Goal: Task Accomplishment & Management: Use online tool/utility

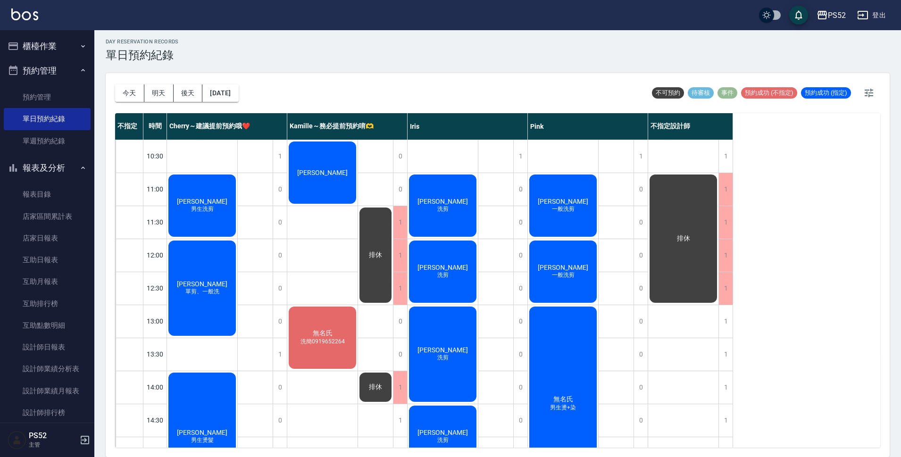
scroll to position [361, 0]
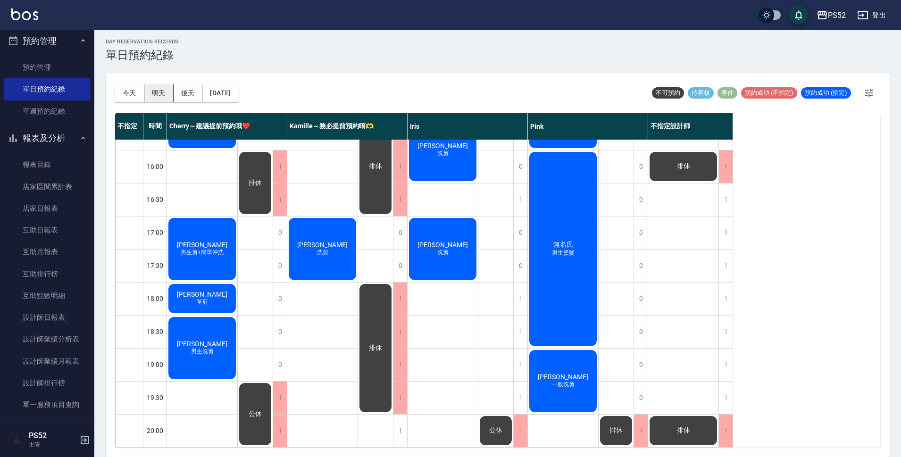
click at [159, 85] on button "明天" at bounding box center [158, 92] width 29 height 17
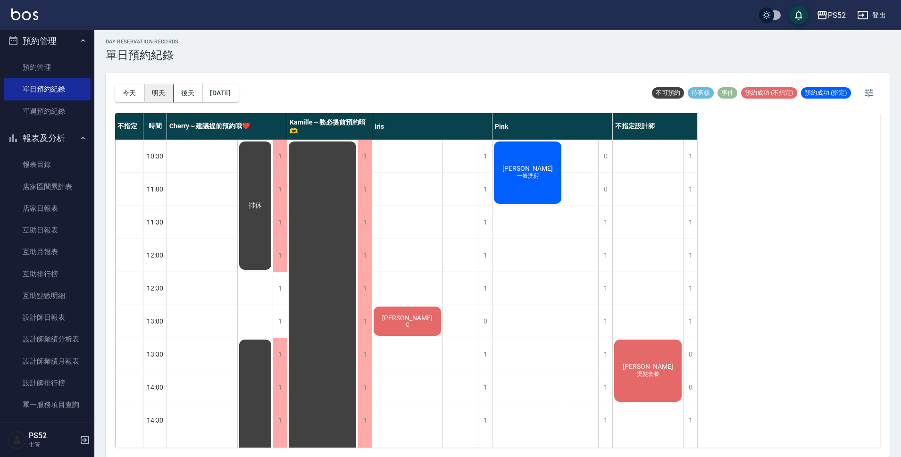
click at [162, 93] on button "明天" at bounding box center [158, 92] width 29 height 17
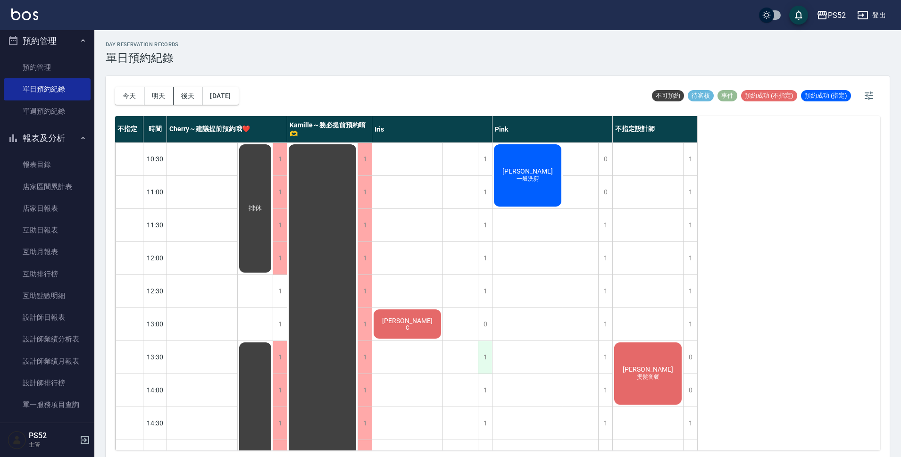
click at [488, 360] on div "1" at bounding box center [485, 357] width 14 height 33
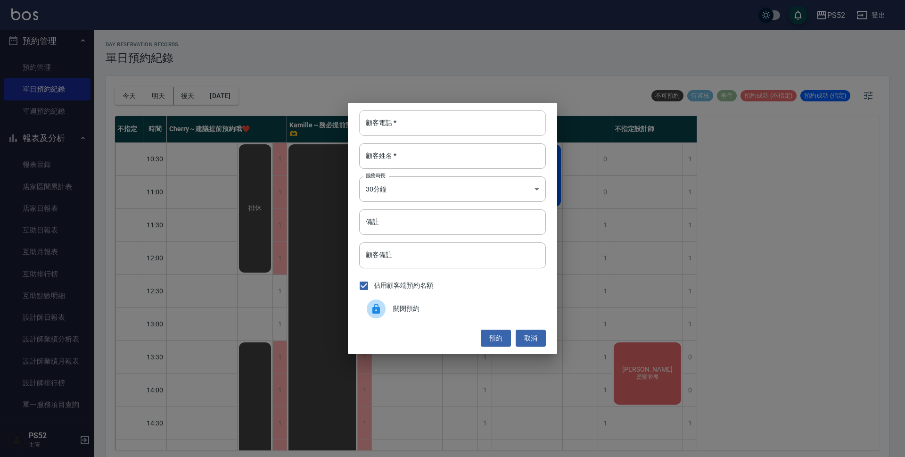
click at [414, 123] on input "顧客電話   *" at bounding box center [452, 122] width 187 height 25
click at [414, 123] on input "0919792947" at bounding box center [452, 122] width 187 height 25
type input "0919792947"
click at [226, 219] on div "顧客電話   * [PHONE_NUMBER] 顧客電話   * 顧客姓名   * 顧客姓名   * 服務時長 30分鐘 1 服務時長 備註 備註 顧客備註 …" at bounding box center [452, 228] width 905 height 457
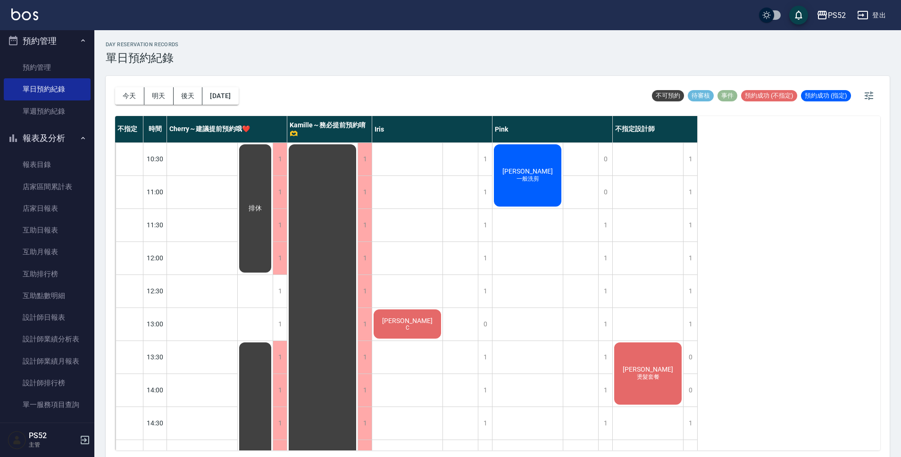
click at [40, 135] on button "報表及分析" at bounding box center [47, 138] width 87 height 25
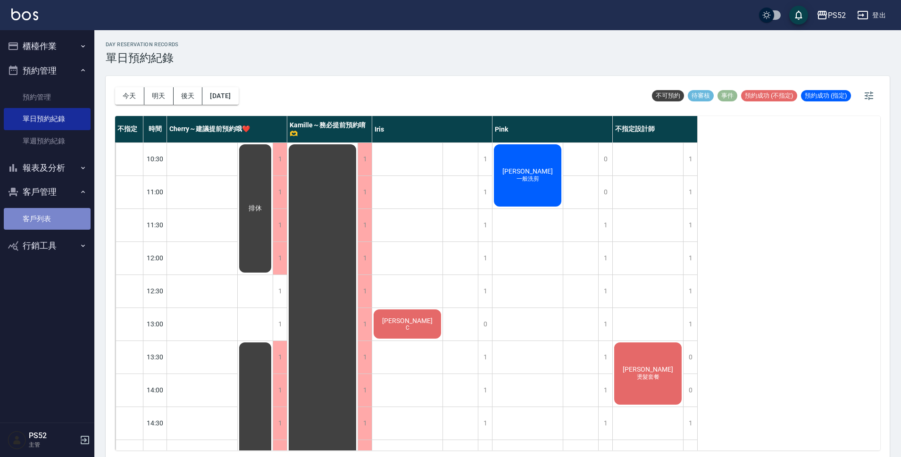
click at [39, 213] on link "客戶列表" at bounding box center [47, 219] width 87 height 22
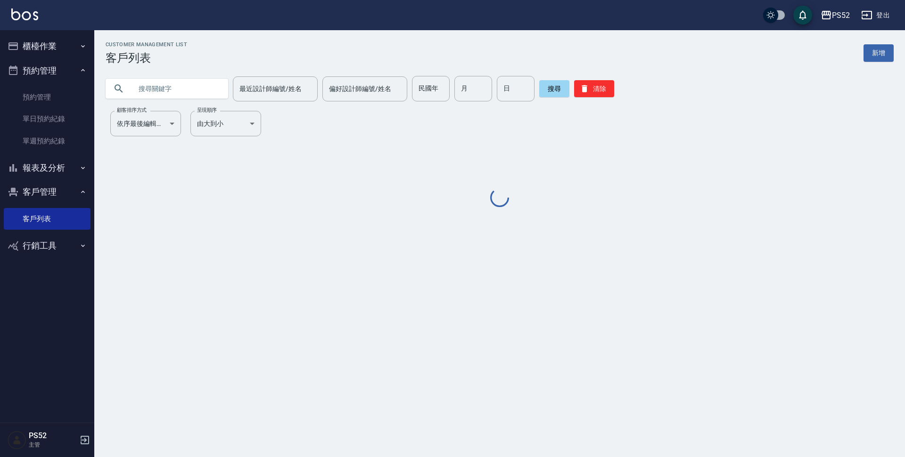
click at [188, 84] on input "text" at bounding box center [176, 88] width 89 height 25
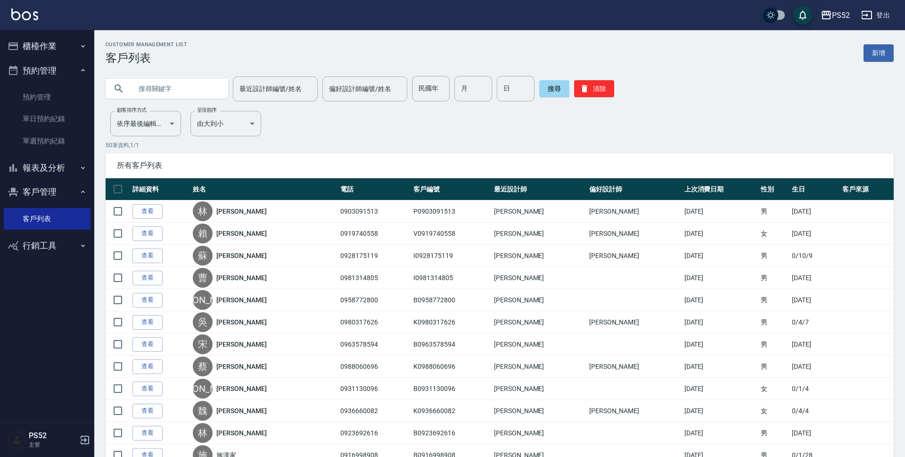
paste input "0919792947"
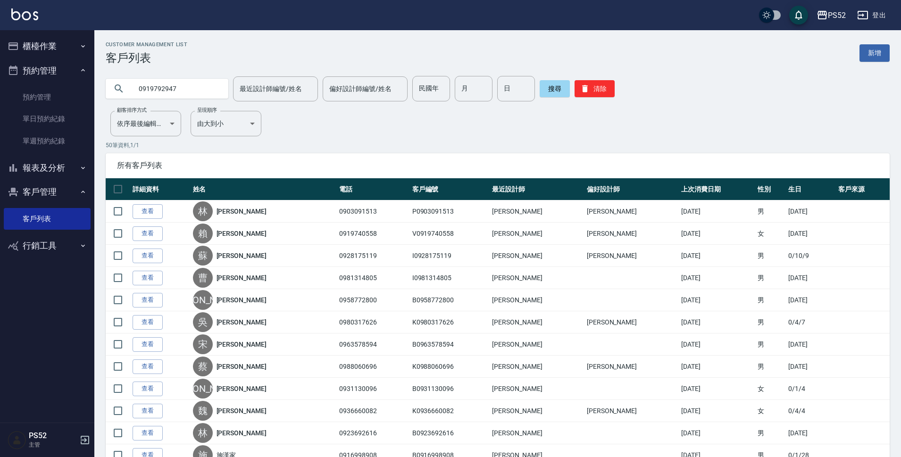
type input "0919792947"
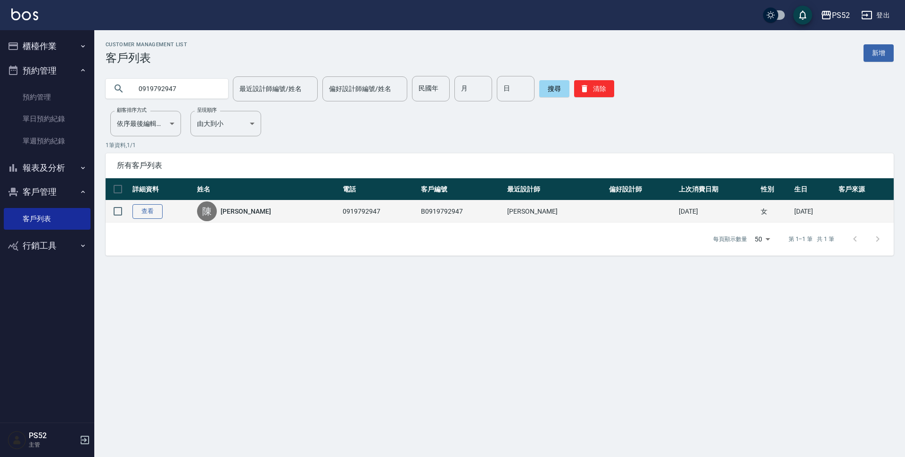
click at [162, 213] on link "查看" at bounding box center [148, 211] width 30 height 15
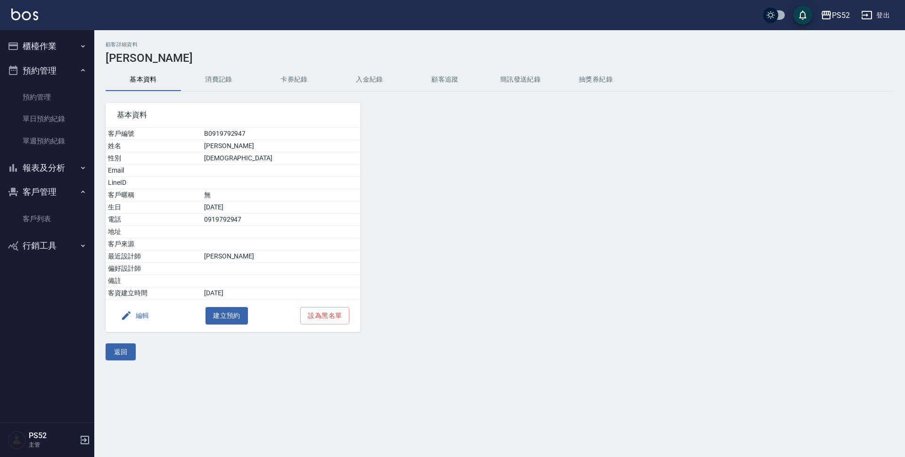
click at [219, 81] on button "消費記錄" at bounding box center [218, 79] width 75 height 23
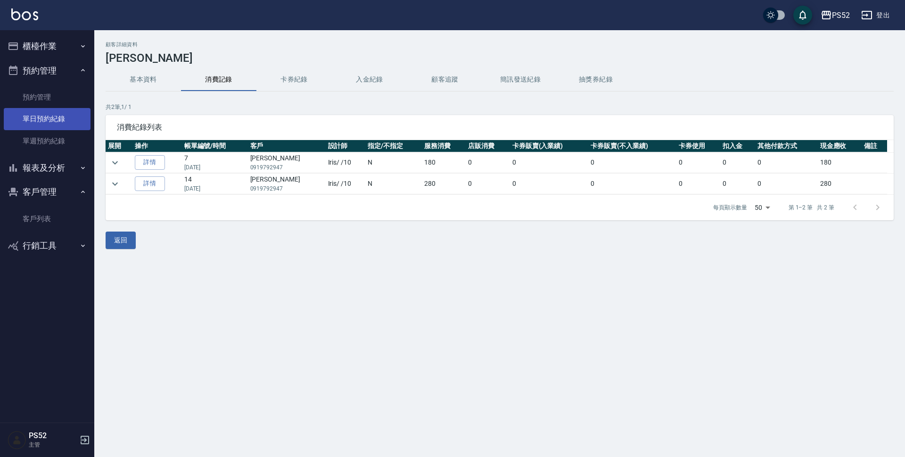
click at [52, 122] on link "單日預約紀錄" at bounding box center [47, 119] width 87 height 22
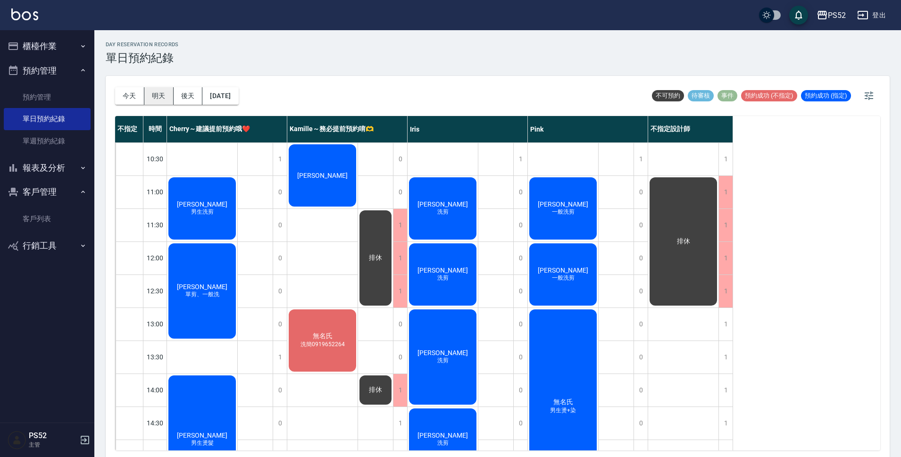
click at [156, 99] on button "明天" at bounding box center [158, 95] width 29 height 17
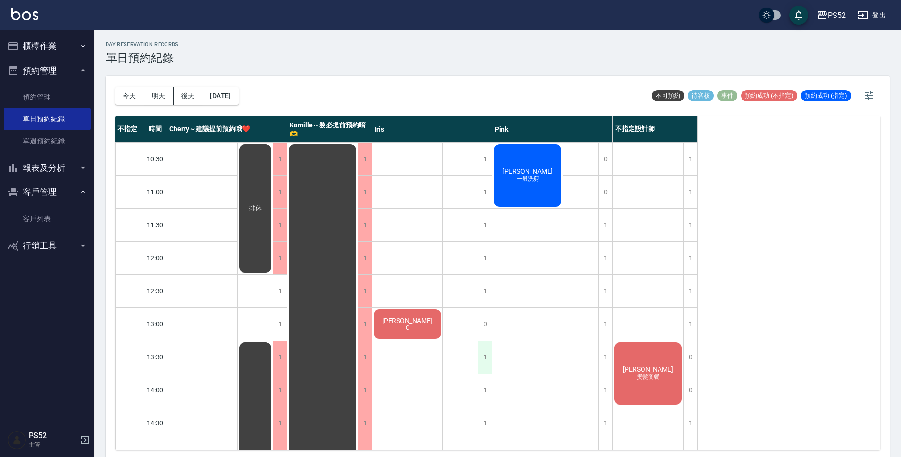
click at [481, 360] on div "1" at bounding box center [485, 357] width 14 height 33
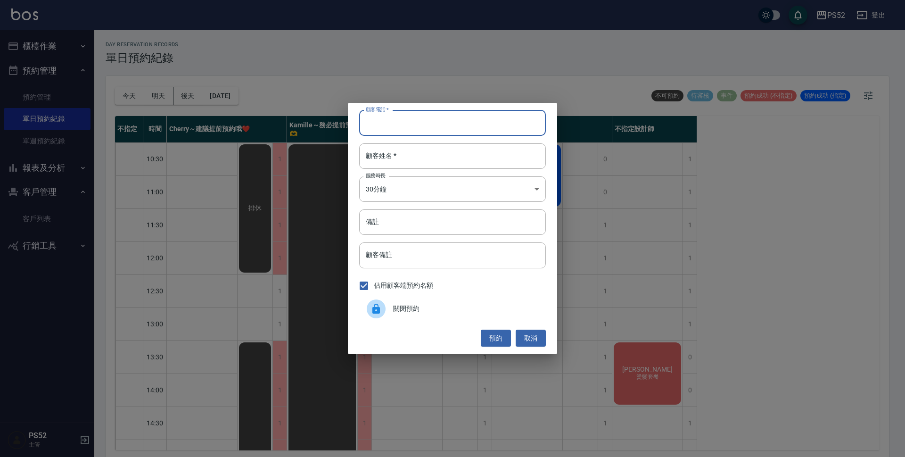
click at [404, 116] on input "顧客電話   *" at bounding box center [452, 122] width 187 height 25
paste input "0919792947"
type input "0919792947"
click at [399, 147] on input "顧客姓名   *" at bounding box center [452, 155] width 187 height 25
type input "陳"
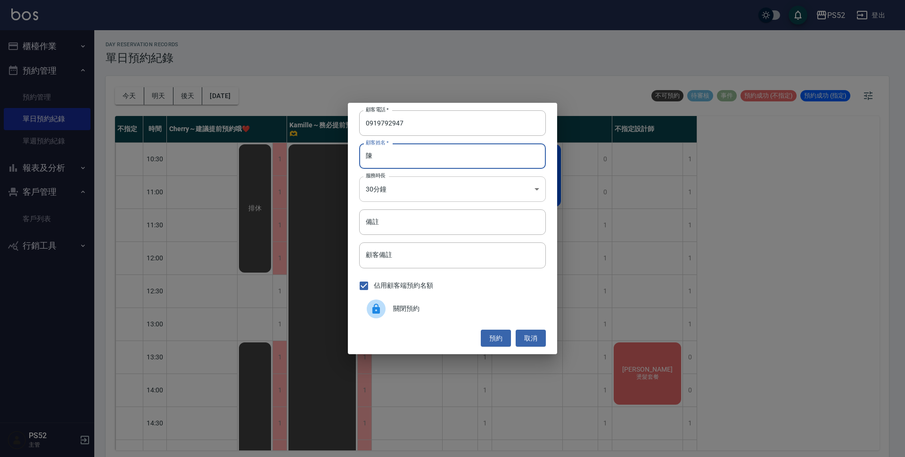
click at [425, 190] on body "PS52 登出 櫃檯作業 打帳單 帳單列表 現金收支登錄 材料自購登錄 每日結帳 排班表 現場電腦打卡 預約管理 預約管理 單日預約紀錄 單週預約紀錄 報表及…" at bounding box center [452, 230] width 905 height 460
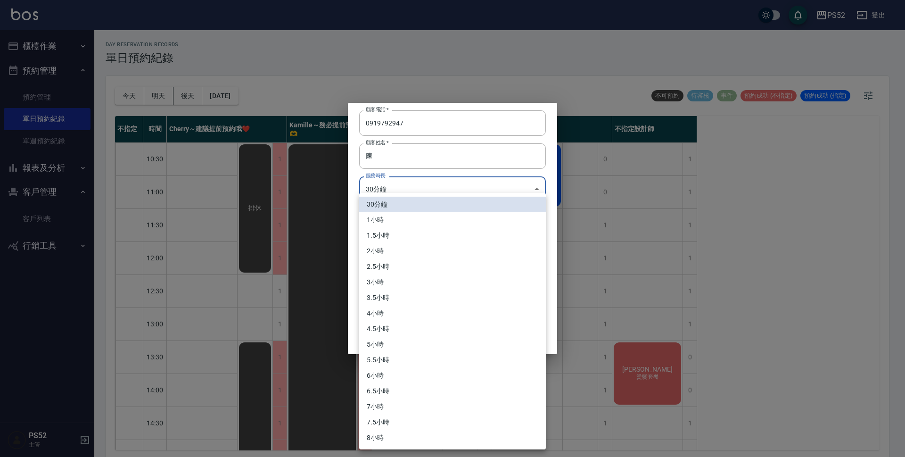
click at [409, 218] on li "1小時" at bounding box center [452, 220] width 187 height 16
type input "2"
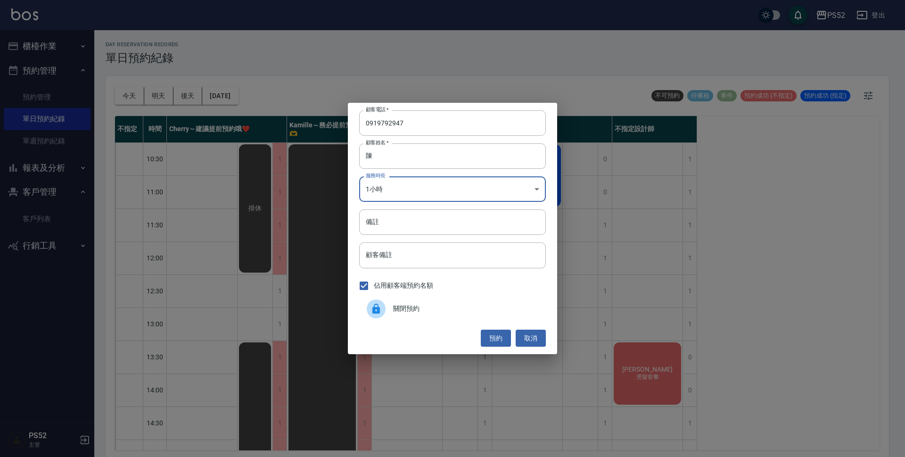
click at [409, 219] on input "備註" at bounding box center [452, 221] width 187 height 25
type input "洗簡"
click at [494, 340] on button "預約" at bounding box center [496, 338] width 30 height 17
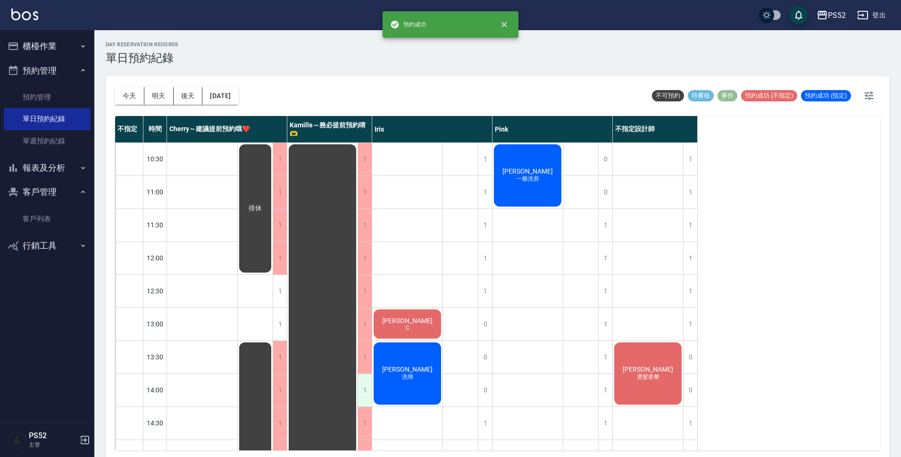
click at [359, 383] on div "1" at bounding box center [364, 390] width 14 height 33
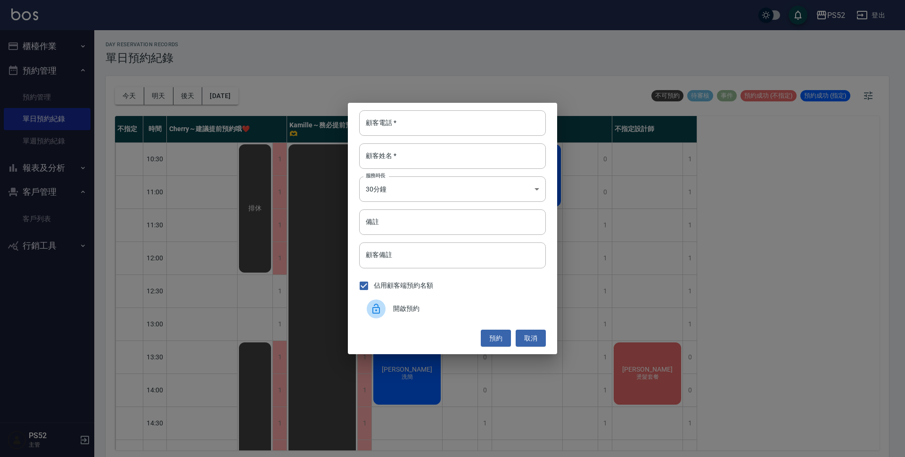
click at [523, 349] on div "顧客電話   * 顧客電話   * 顧客姓名   * 顧客姓名   * 服務時長 30分鐘 1 服務時長 備註 備註 顧客備註 顧客備註 佔用顧客端預約名額 …" at bounding box center [452, 228] width 209 height 251
click at [534, 335] on button "取消" at bounding box center [531, 338] width 30 height 17
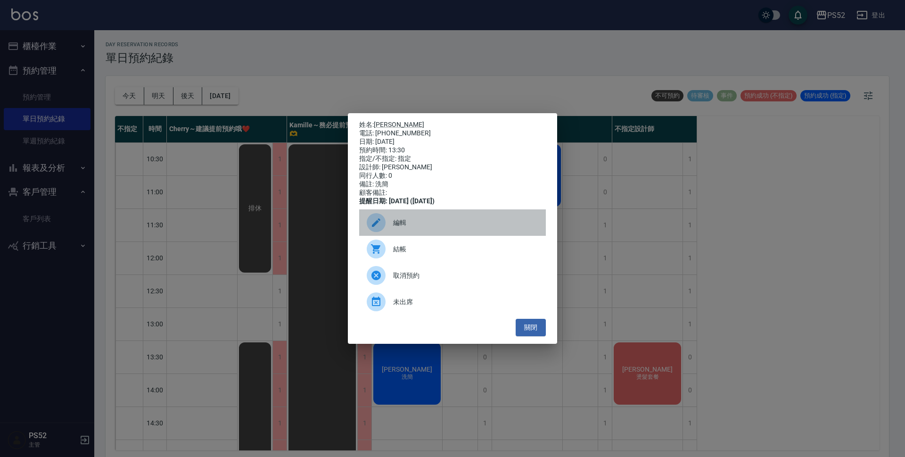
click at [393, 222] on div "編輯" at bounding box center [452, 222] width 187 height 26
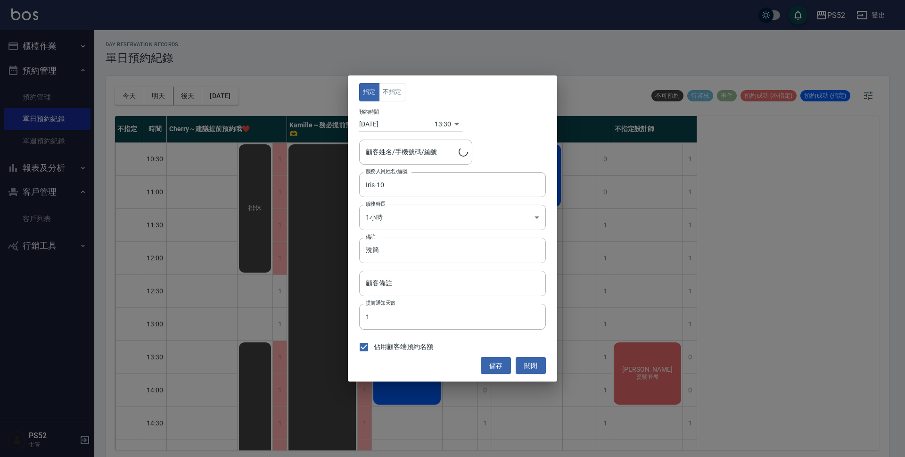
type input "[PERSON_NAME]/0919792947/B0919792947"
click at [401, 85] on button "不指定" at bounding box center [392, 92] width 26 height 18
click at [490, 367] on button "儲存" at bounding box center [496, 365] width 30 height 17
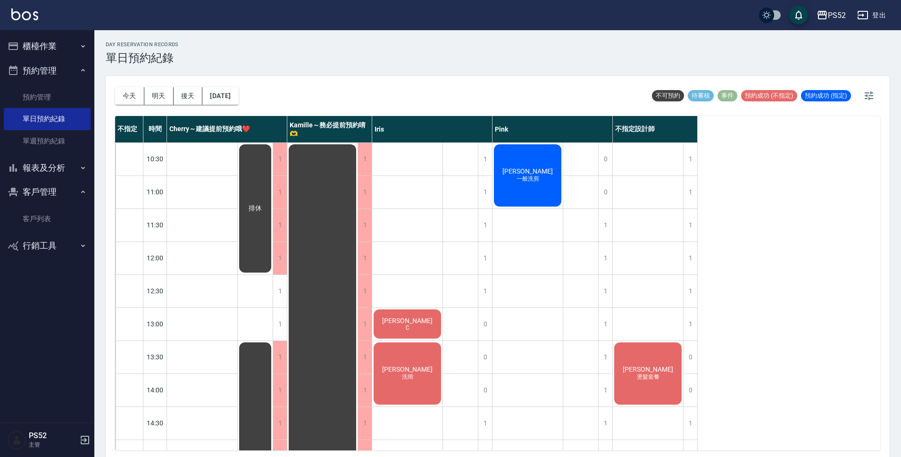
click at [723, 292] on div "不指定 時間 Cherry～建議提前預約哦❤️ [PERSON_NAME]～務必提前預約唷🫶 [PERSON_NAME] 不指定設計師 10:30 11:00…" at bounding box center [497, 283] width 765 height 334
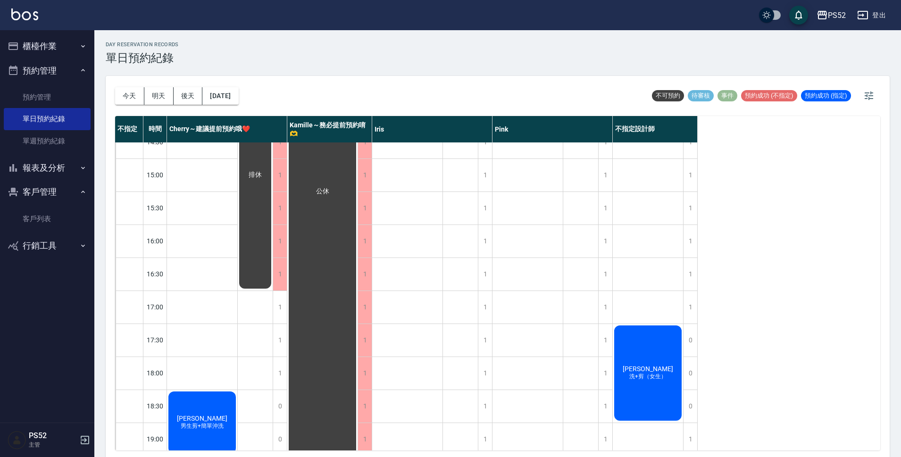
scroll to position [283, 0]
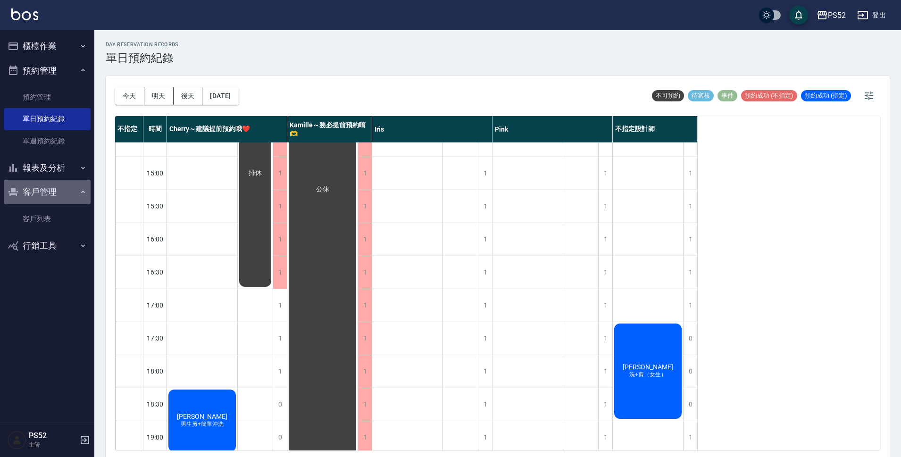
click at [32, 189] on button "客戶管理" at bounding box center [47, 192] width 87 height 25
click at [133, 104] on button "今天" at bounding box center [129, 95] width 29 height 17
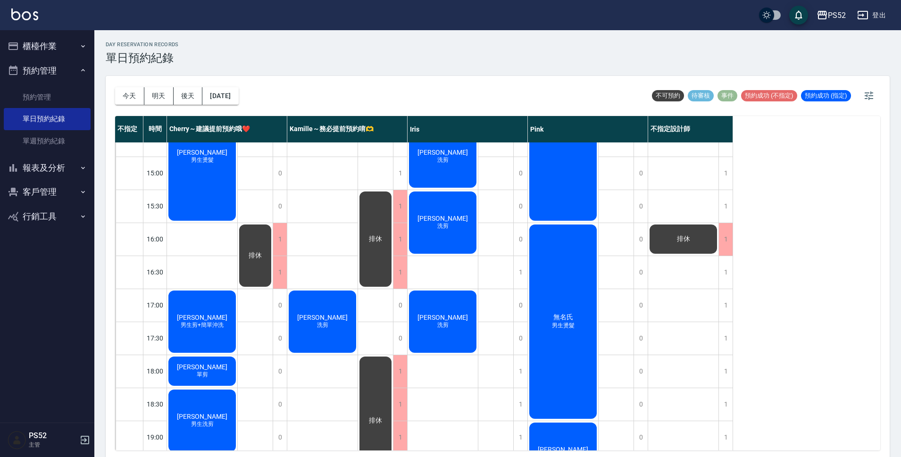
click at [64, 71] on button "預約管理" at bounding box center [47, 70] width 87 height 25
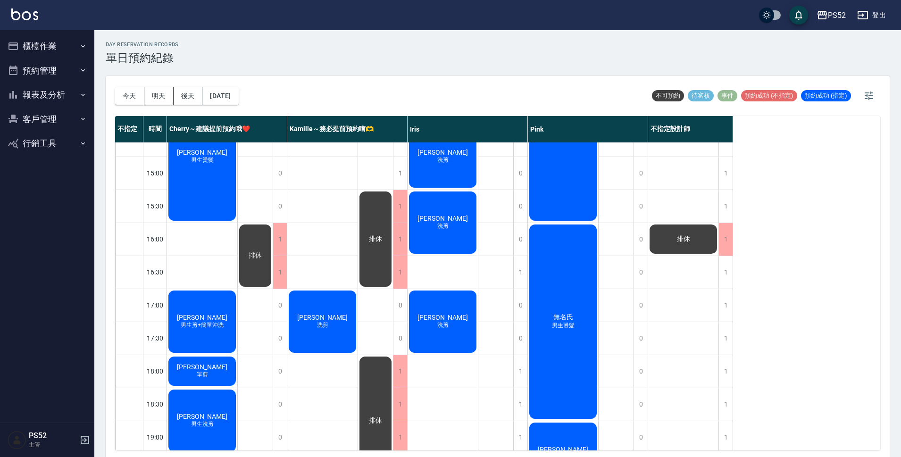
click at [65, 48] on button "櫃檯作業" at bounding box center [47, 46] width 87 height 25
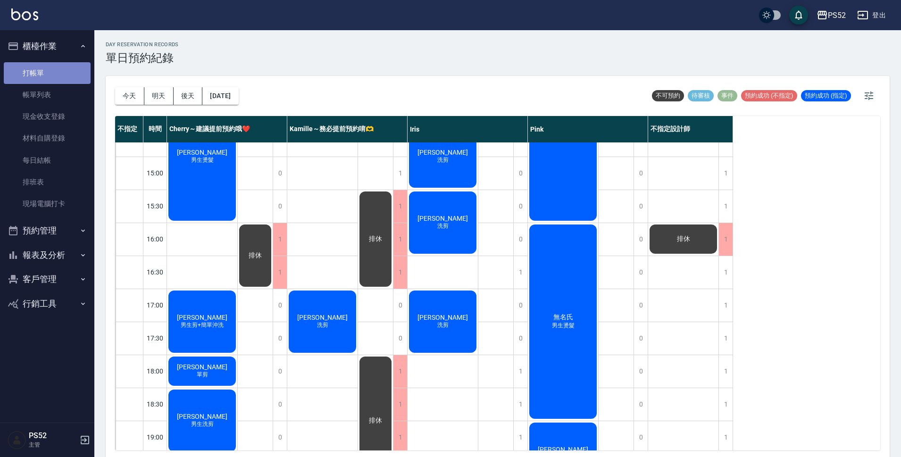
click at [59, 74] on link "打帳單" at bounding box center [47, 73] width 87 height 22
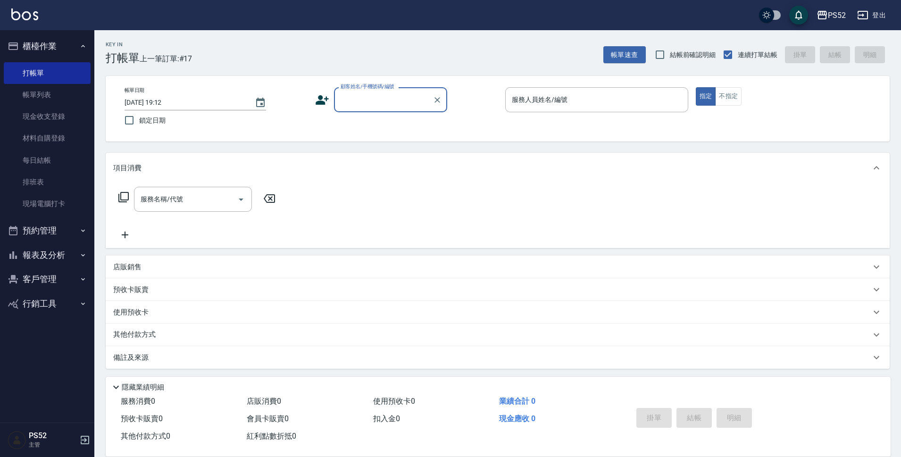
click at [370, 108] on input "顧客姓名/手機號碼/編號" at bounding box center [383, 99] width 91 height 17
type input "0"
type input "00"
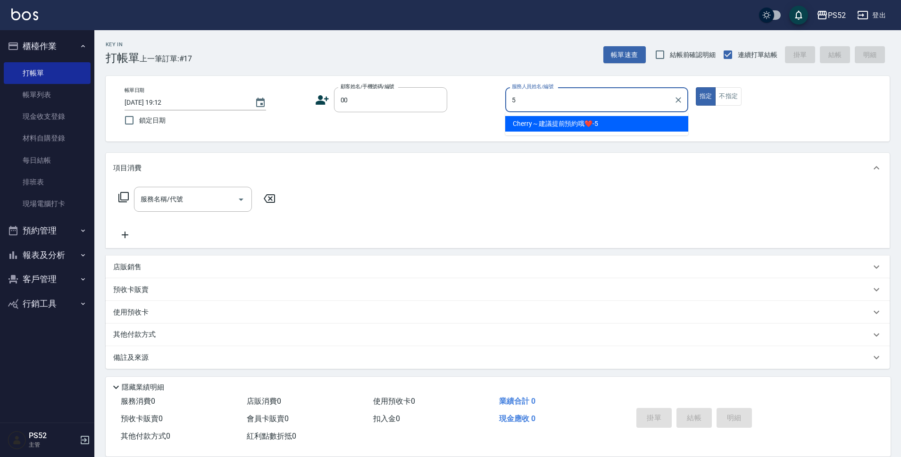
type input "Cherry～建議提前預約哦❤️-5"
type button "true"
type input "無名氏/00/PS00"
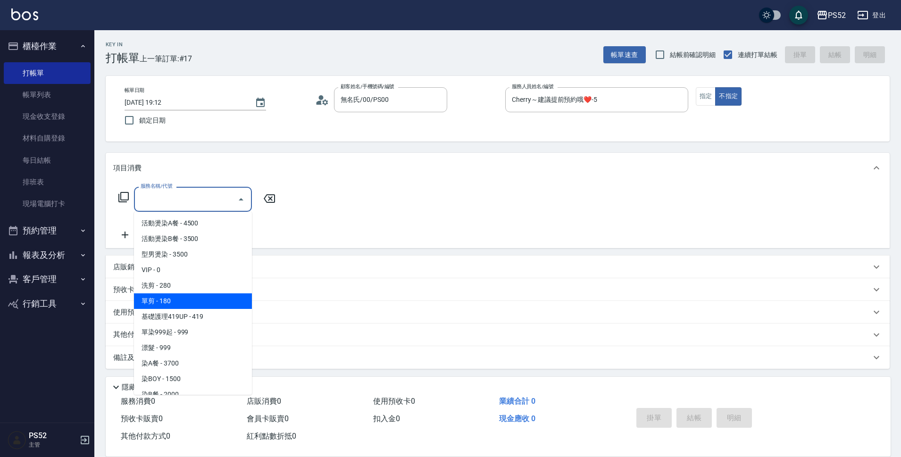
type input "單剪(C2)"
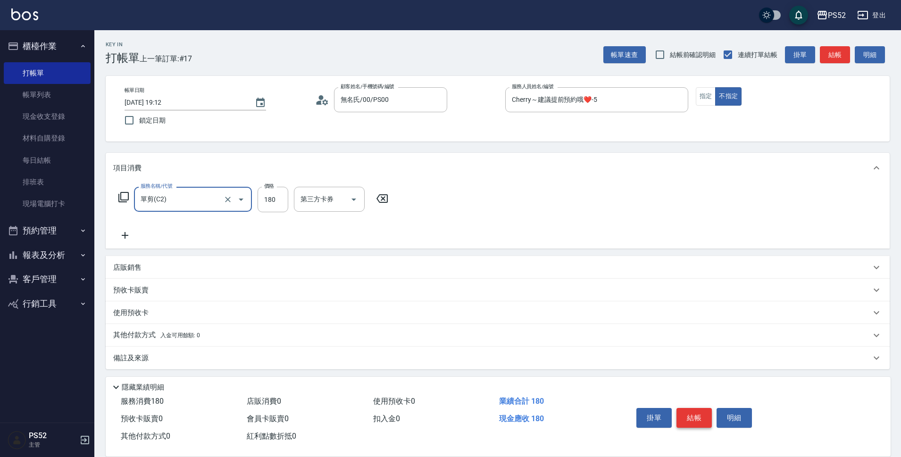
click at [685, 413] on button "結帳" at bounding box center [693, 418] width 35 height 20
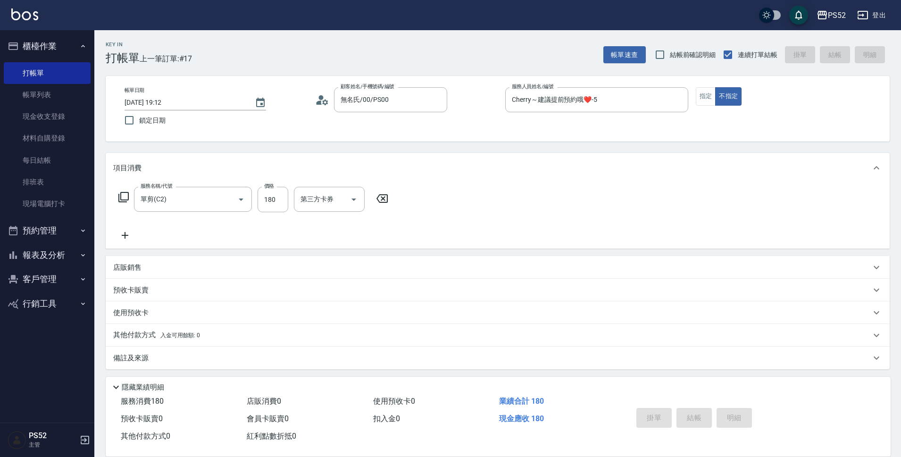
type input "[DATE] 19:13"
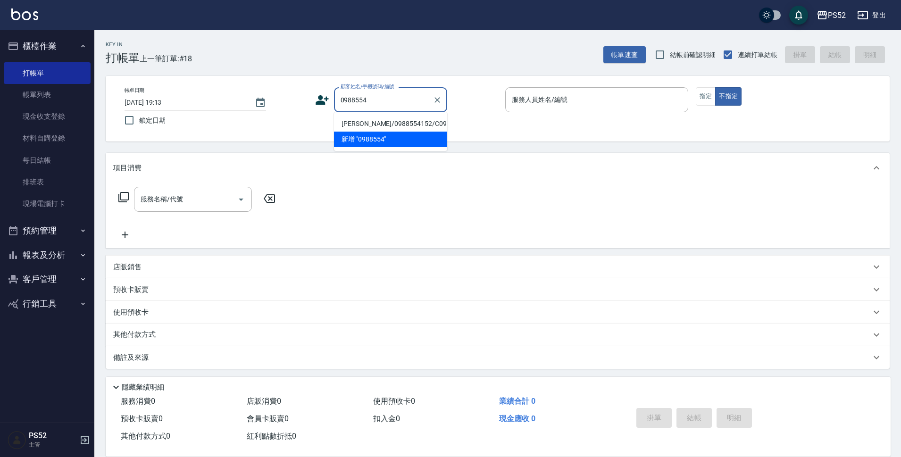
click at [435, 125] on li "[PERSON_NAME]/0988554152/C0988554152" at bounding box center [390, 124] width 113 height 16
type input "[PERSON_NAME]/0988554152/C0988554152"
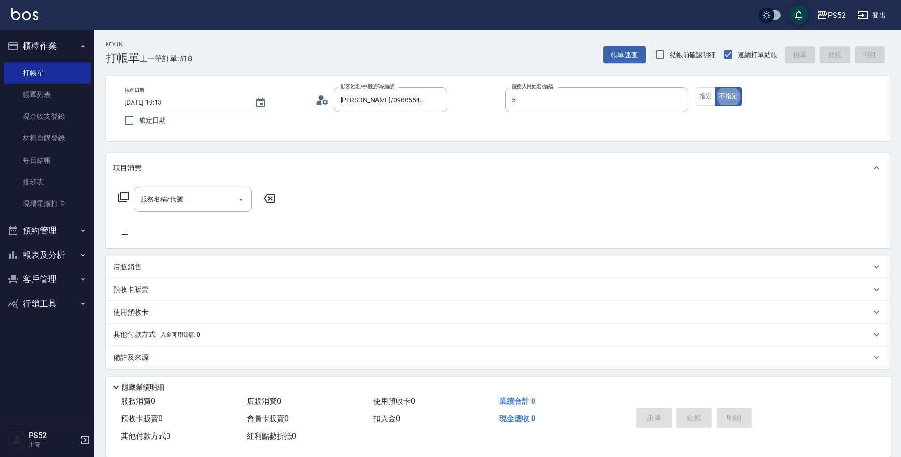
type input "Cherry～建議提前預約哦❤️-5"
type button "false"
click at [178, 202] on input "服務名稱/代號" at bounding box center [185, 199] width 95 height 17
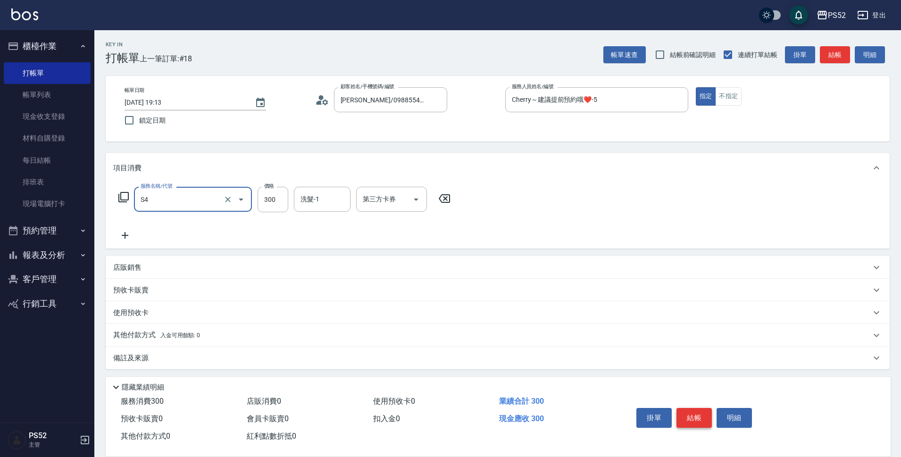
type input "洗髮300元(S4)"
click at [684, 412] on button "結帳" at bounding box center [693, 418] width 35 height 20
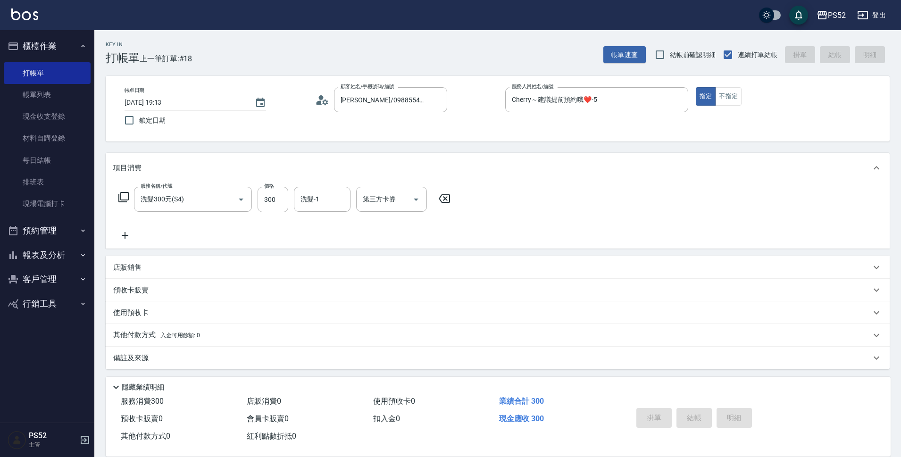
type input "[DATE] 19:14"
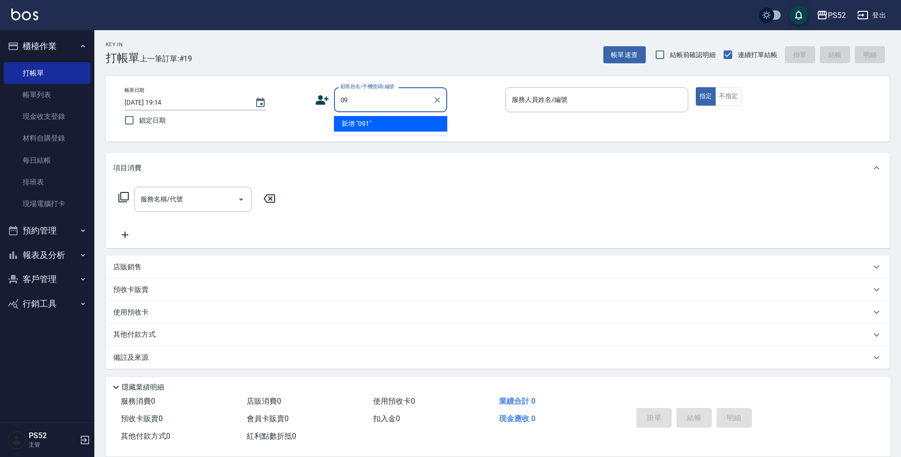
type input "0"
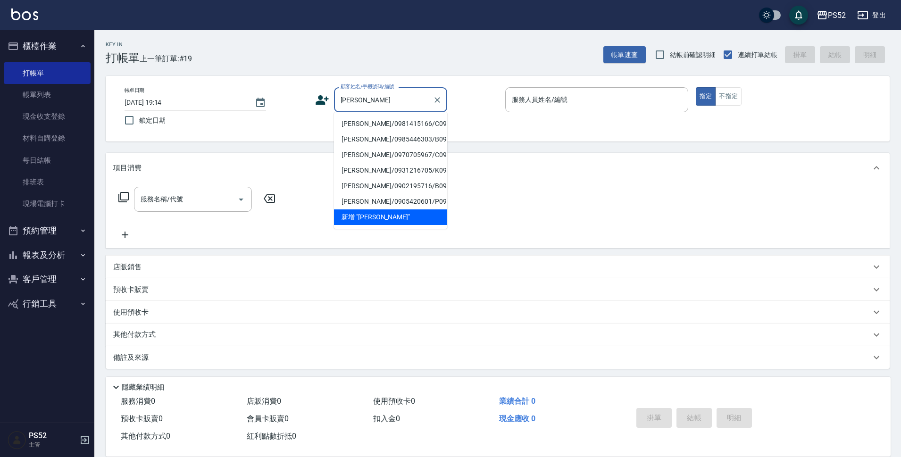
click at [387, 132] on li "[PERSON_NAME]/0981415166/C0981415166" at bounding box center [390, 124] width 113 height 16
type input "[PERSON_NAME]/0981415166/C0981415166"
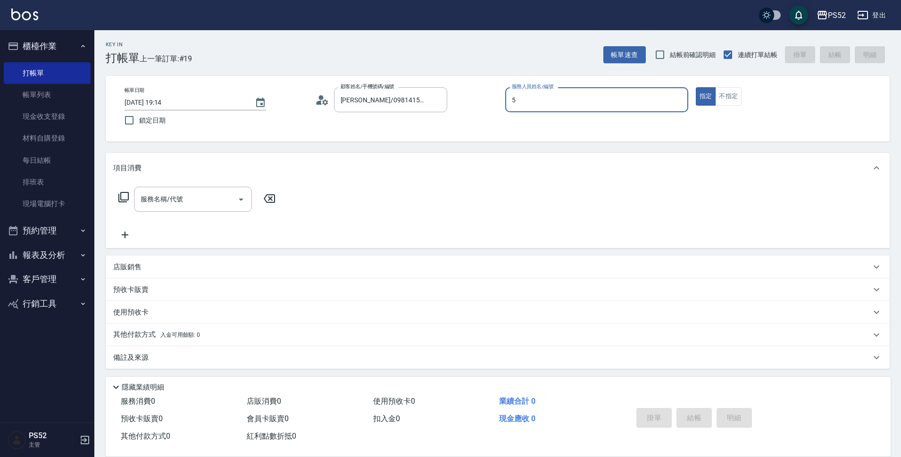
type input "Cherry～建議提前預約哦❤️-5"
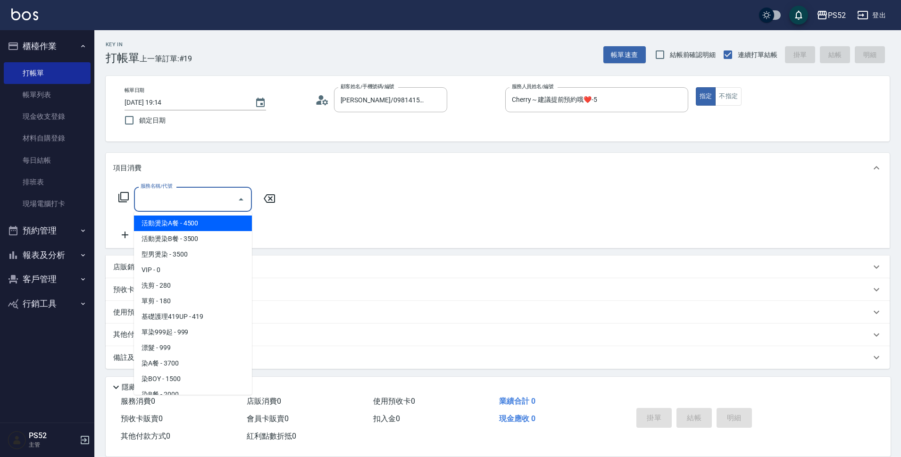
click at [205, 192] on input "服務名稱/代號" at bounding box center [185, 199] width 95 height 17
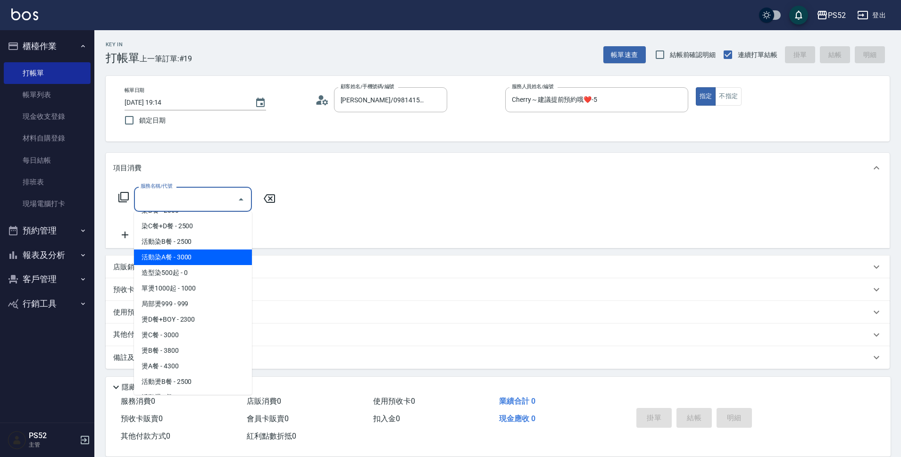
scroll to position [189, 0]
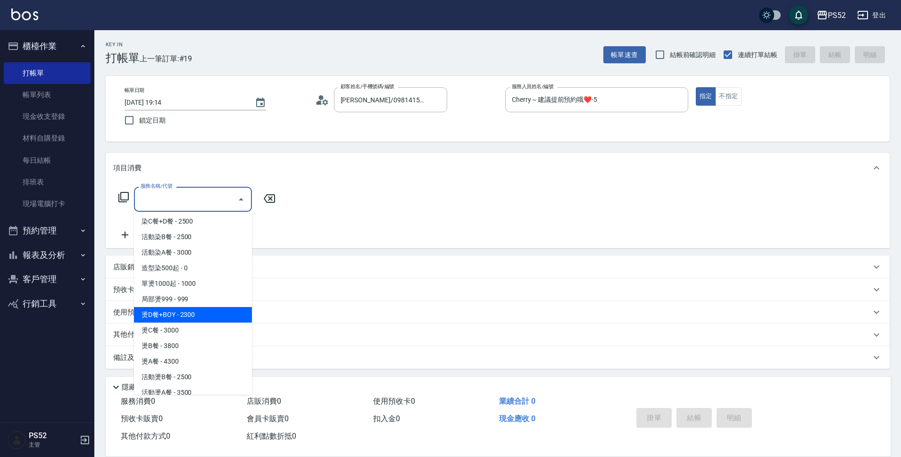
click at [209, 313] on span "燙D餐+BOY - 2300" at bounding box center [193, 315] width 118 height 16
type input "燙D餐+BOY(P3)"
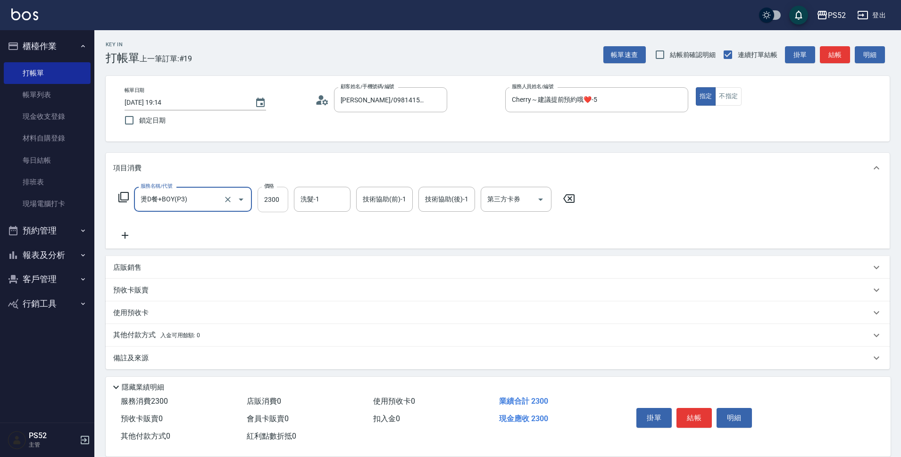
click at [282, 200] on input "2300" at bounding box center [272, 199] width 31 height 25
type input "1899"
click at [492, 192] on div "第三方卡券 第三方卡券" at bounding box center [516, 199] width 71 height 25
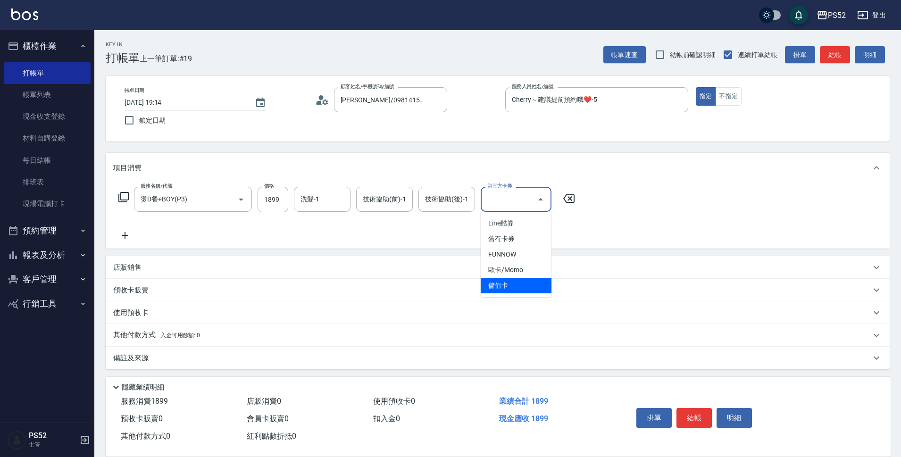
click at [512, 282] on span "儲值卡" at bounding box center [516, 286] width 71 height 16
type input "儲值卡"
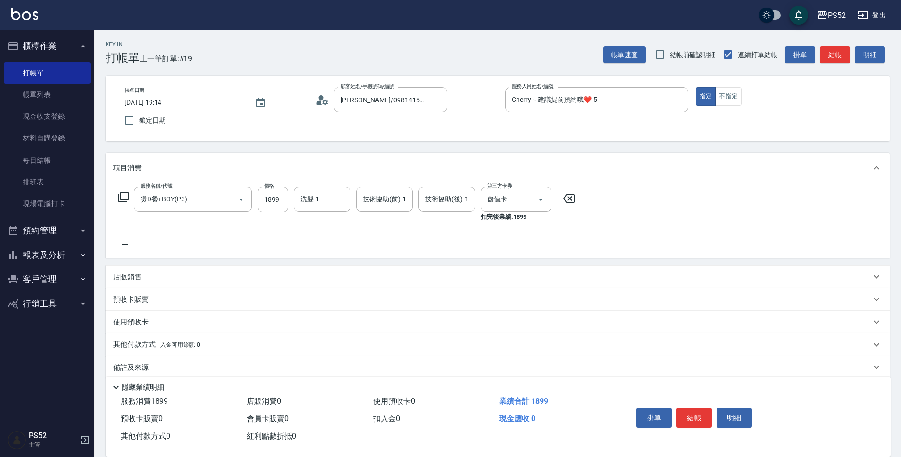
click at [203, 272] on div "店販銷售" at bounding box center [491, 277] width 757 height 10
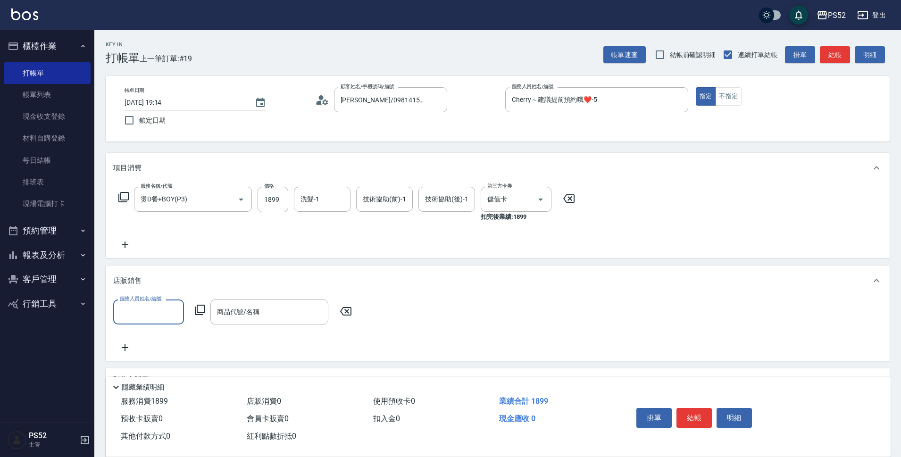
scroll to position [0, 0]
click at [166, 314] on input "服務人員姓名/編號" at bounding box center [148, 312] width 62 height 17
type input "Cherry～建議提前預約哦❤️-5"
click at [227, 315] on input "商品代號/名稱" at bounding box center [269, 312] width 109 height 17
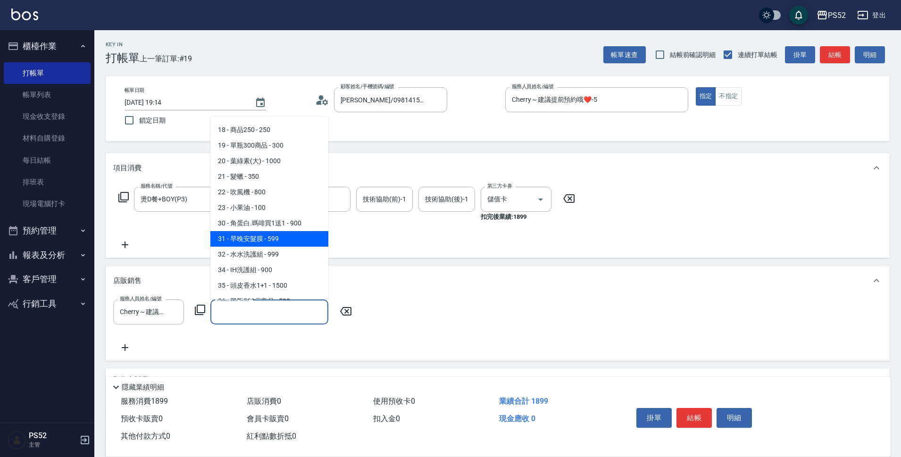
scroll to position [283, 0]
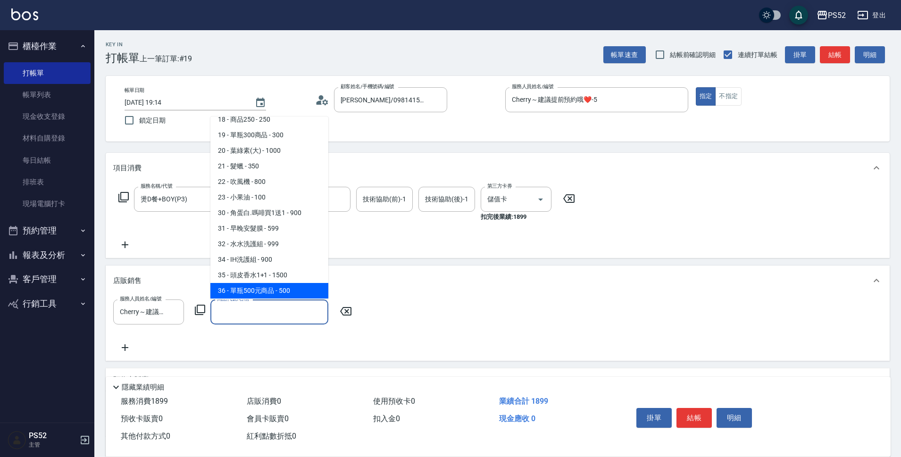
click at [293, 283] on span "36 - 單瓶500元商品 - 500" at bounding box center [269, 291] width 118 height 16
type input "單瓶500元商品"
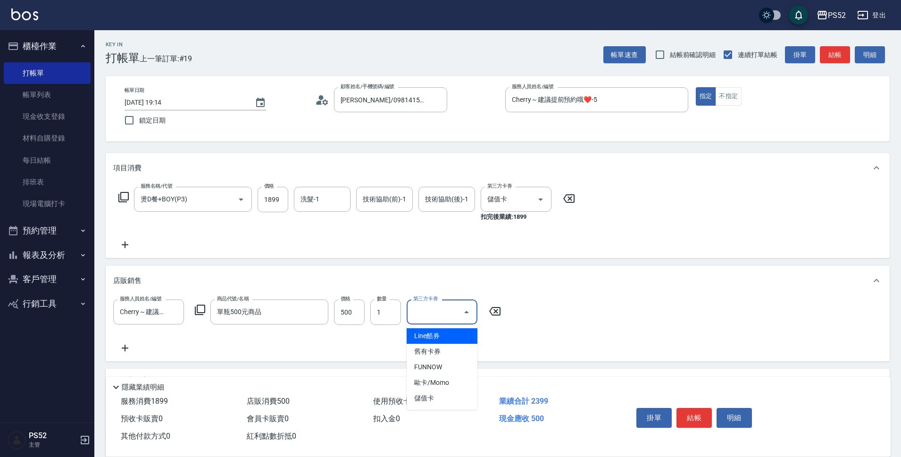
click at [432, 320] on input "第三方卡券" at bounding box center [435, 312] width 48 height 17
click at [444, 397] on span "儲值卡" at bounding box center [441, 398] width 71 height 16
type input "儲值卡"
click at [690, 404] on div "掛單 結帳 明細" at bounding box center [693, 419] width 123 height 30
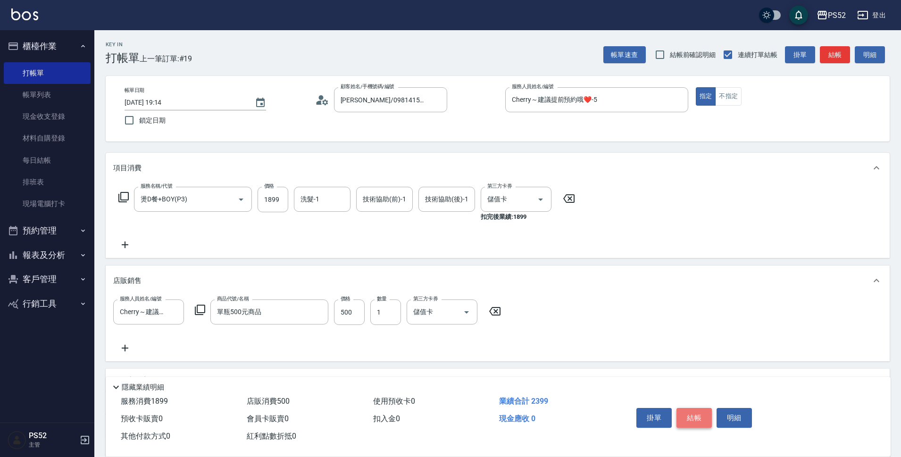
click at [691, 408] on button "結帳" at bounding box center [693, 418] width 35 height 20
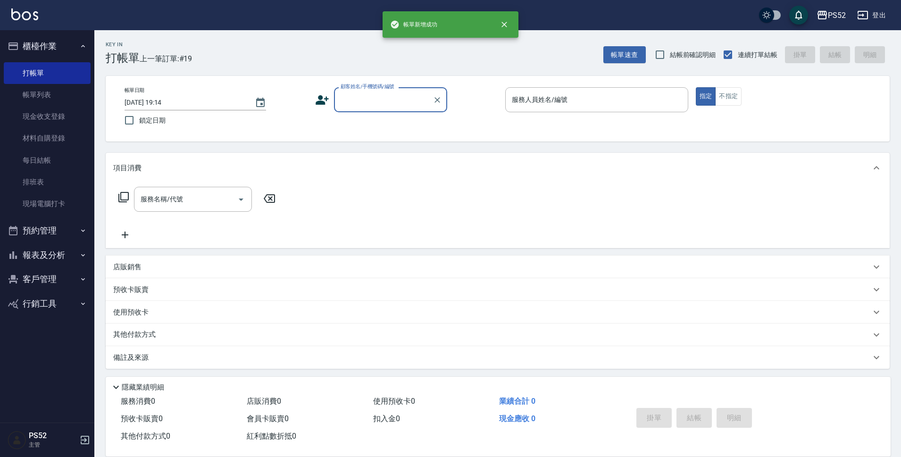
scroll to position [0, 0]
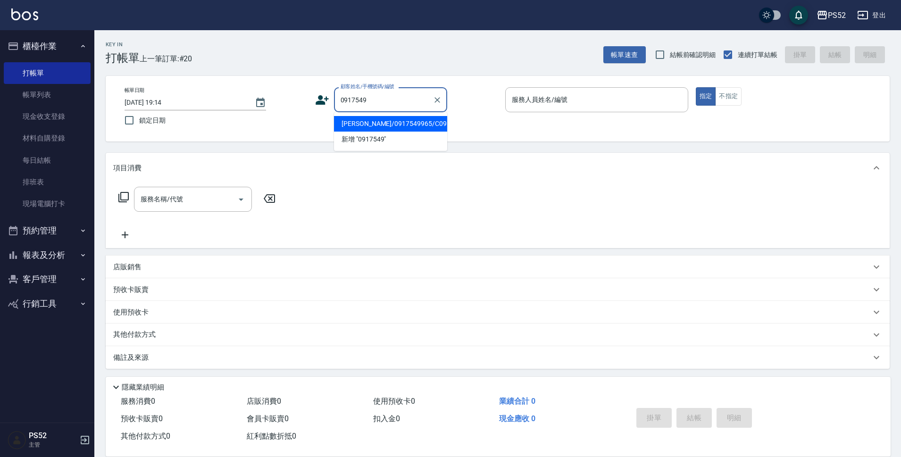
click at [356, 132] on li "[PERSON_NAME]/0917549965/C0917549965" at bounding box center [390, 124] width 113 height 16
type input "[PERSON_NAME]/0917549965/C0917549965"
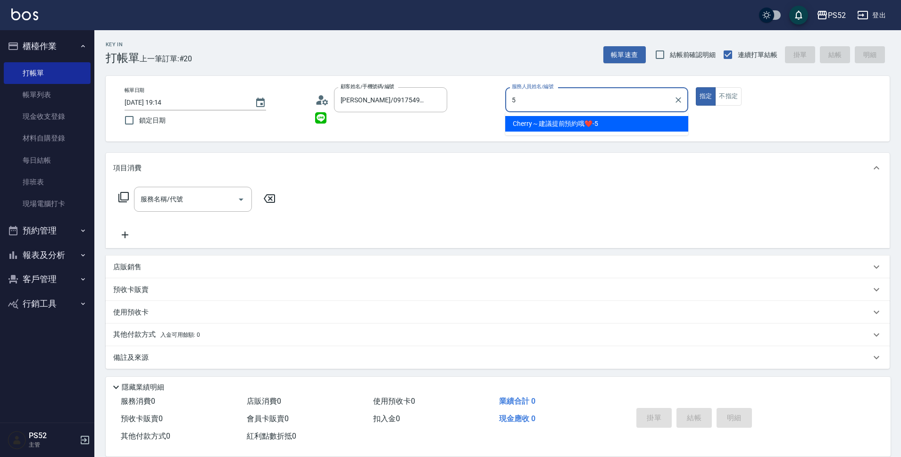
type input "Cherry～建議提前預約哦❤️-5"
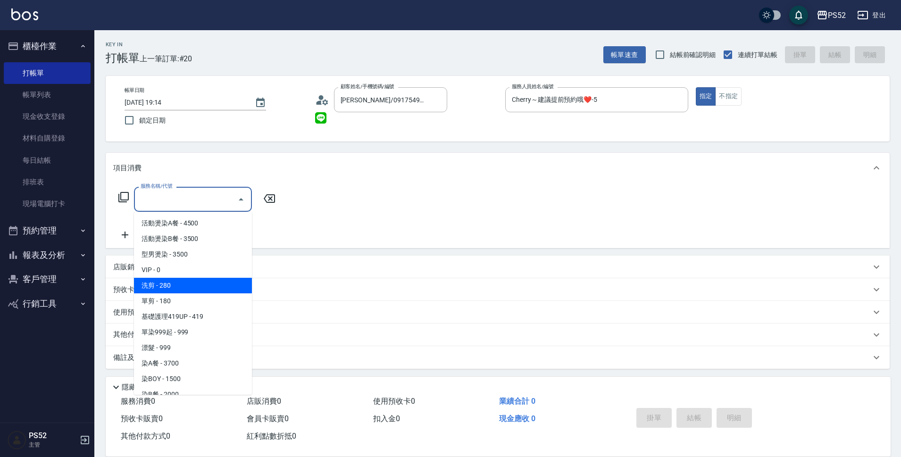
type input "洗剪(C1)"
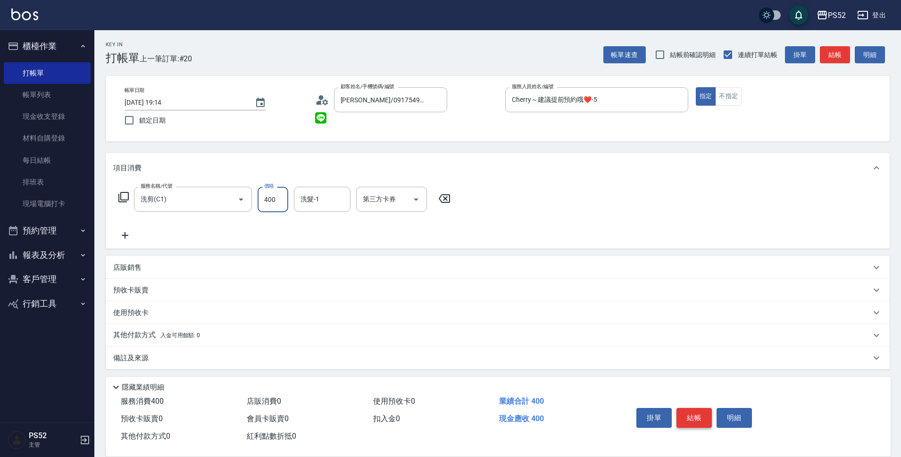
type input "400"
click at [693, 410] on button "結帳" at bounding box center [693, 418] width 35 height 20
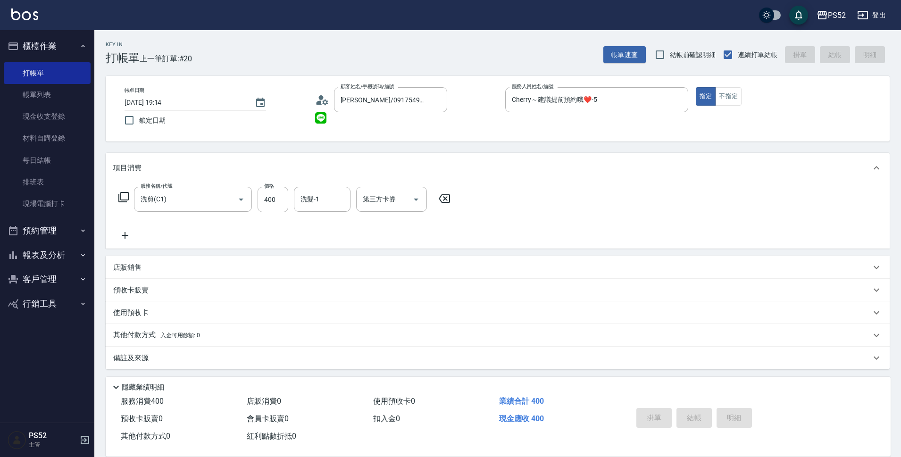
type input "[DATE] 19:15"
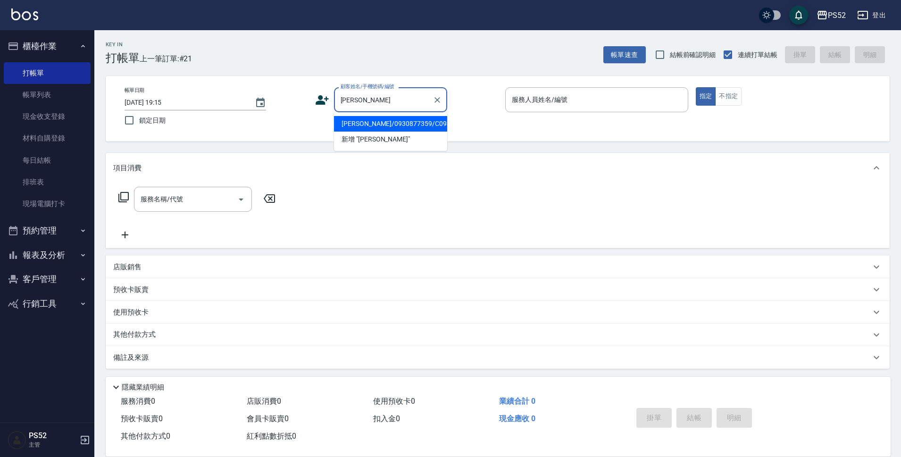
type input "[PERSON_NAME]/0930877359/C0930877359"
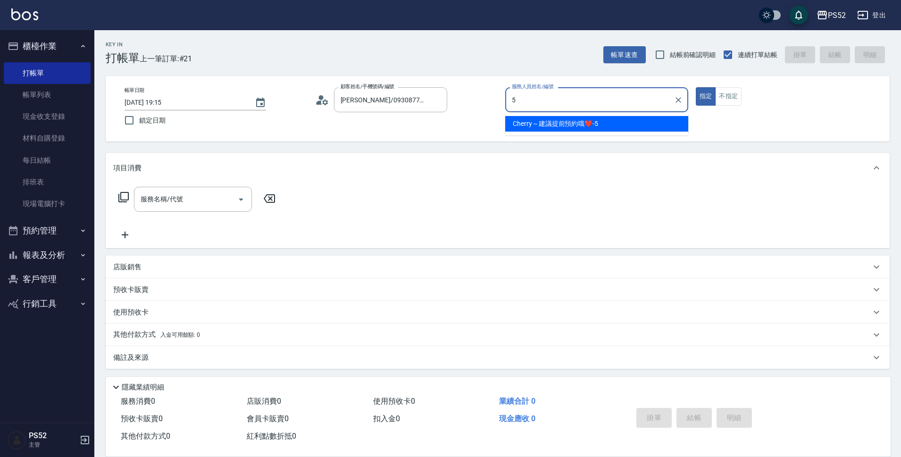
type input "Cherry～建議提前預約哦❤️-5"
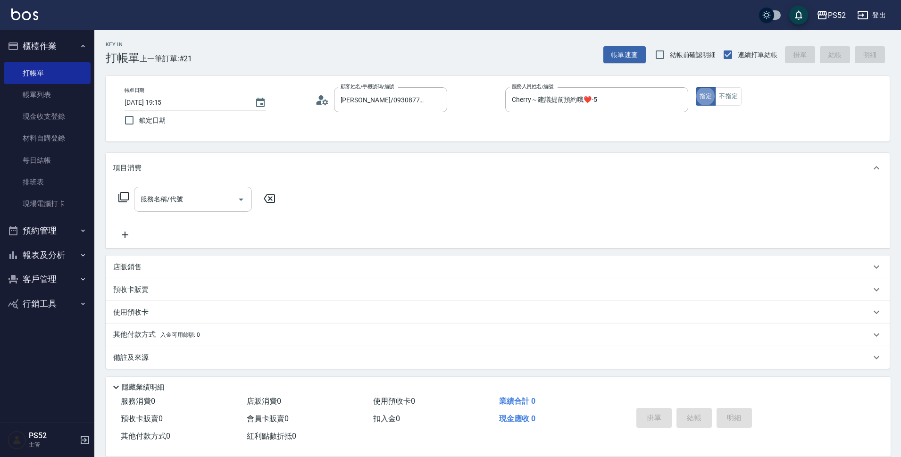
click at [188, 201] on input "服務名稱/代號" at bounding box center [185, 199] width 95 height 17
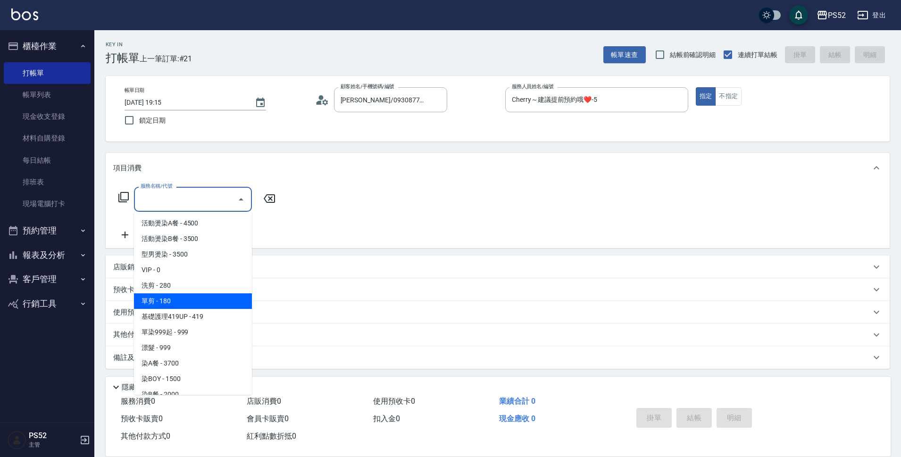
click at [177, 297] on span "單剪 - 180" at bounding box center [193, 301] width 118 height 16
type input "單剪(C2)"
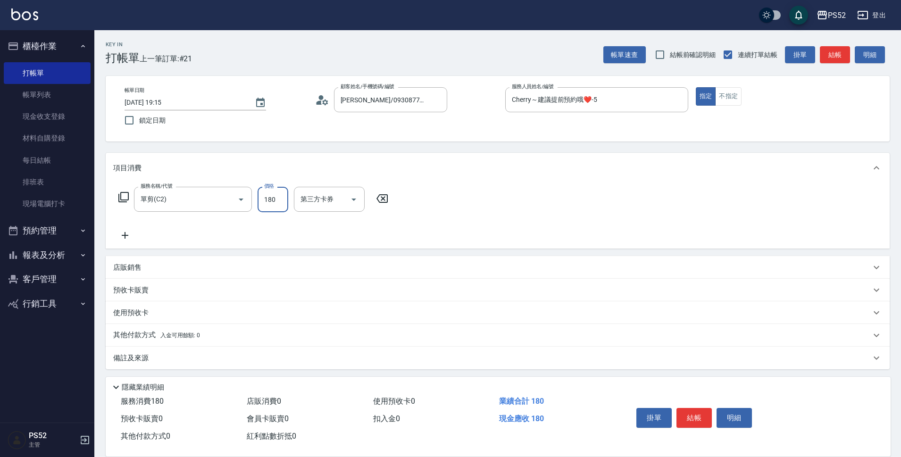
click at [269, 208] on input "180" at bounding box center [272, 199] width 31 height 25
type input "300"
click at [687, 416] on button "結帳" at bounding box center [693, 418] width 35 height 20
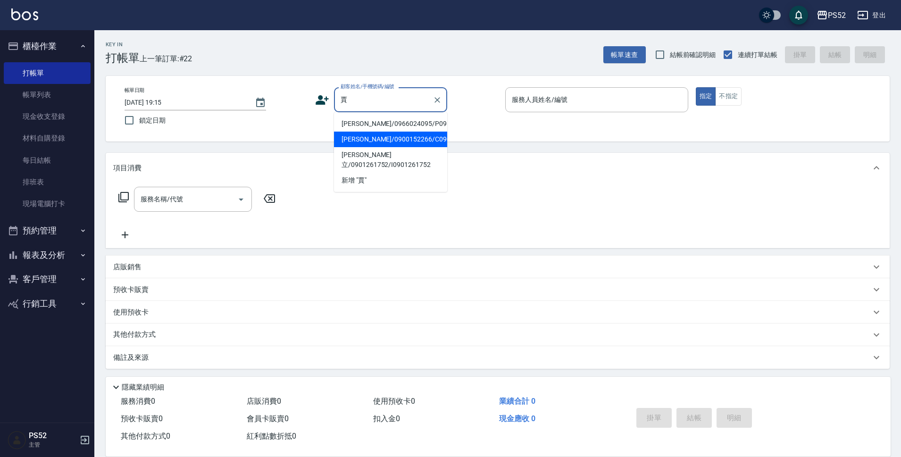
click at [385, 147] on li "[PERSON_NAME]/0900152266/C0900152266" at bounding box center [390, 140] width 113 height 16
type input "[PERSON_NAME]/0900152266/C0900152266"
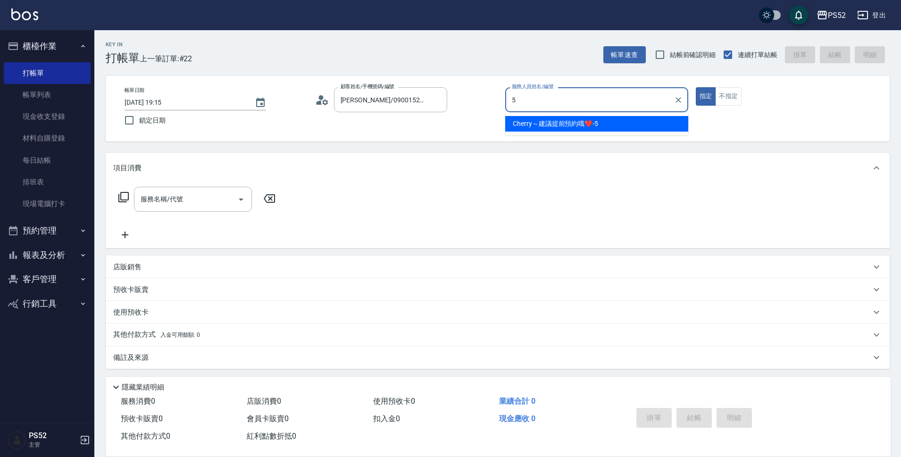
type input "Cherry～建議提前預約哦❤️-5"
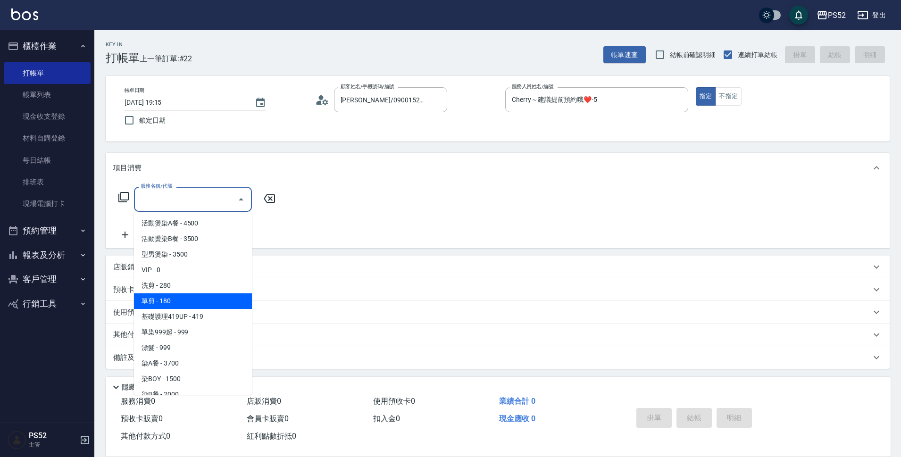
type input "單剪(C2)"
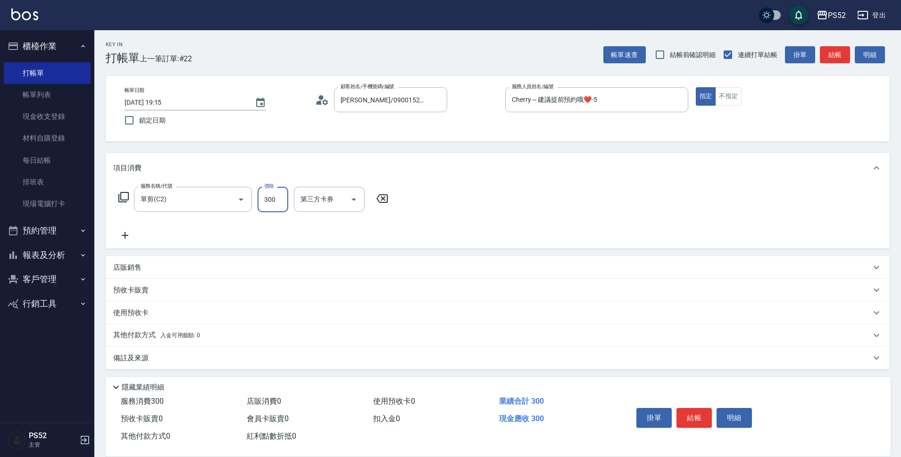
type input "300"
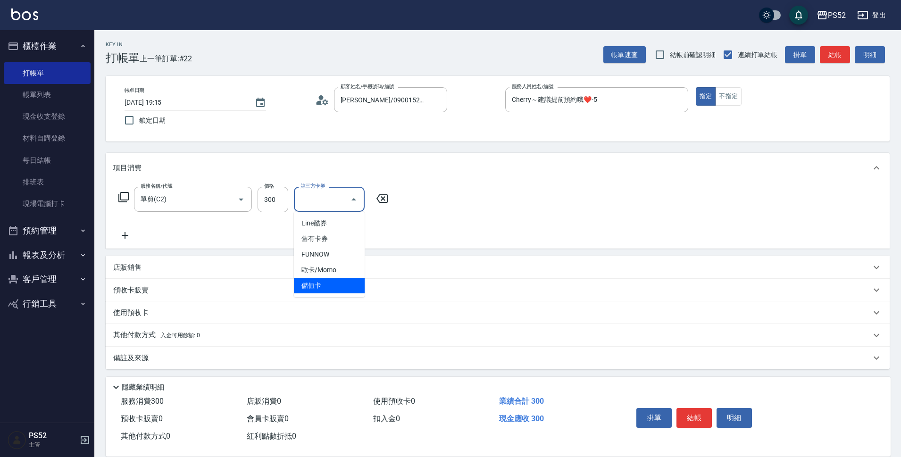
type input "儲值卡"
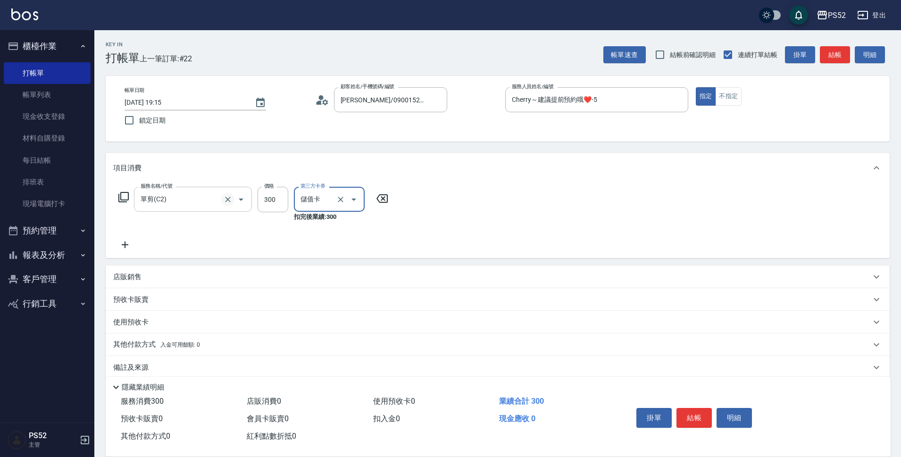
click at [229, 202] on icon "Clear" at bounding box center [227, 199] width 9 height 9
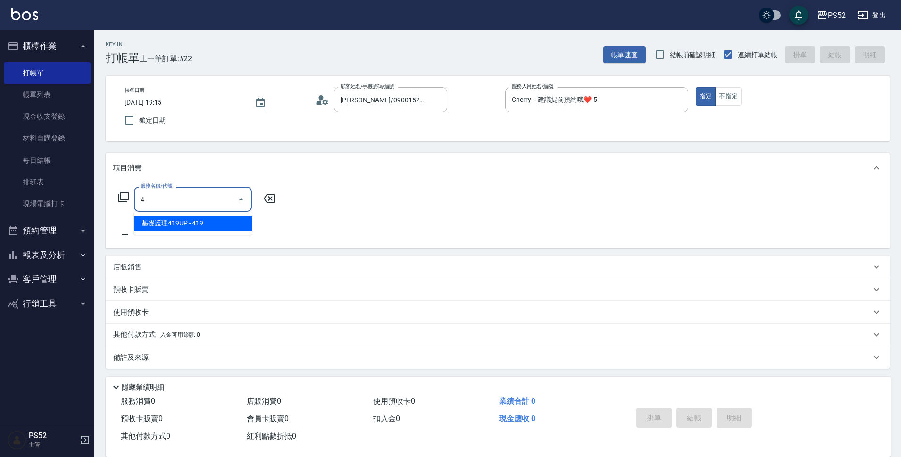
type input "基礎護理419UP(C3)"
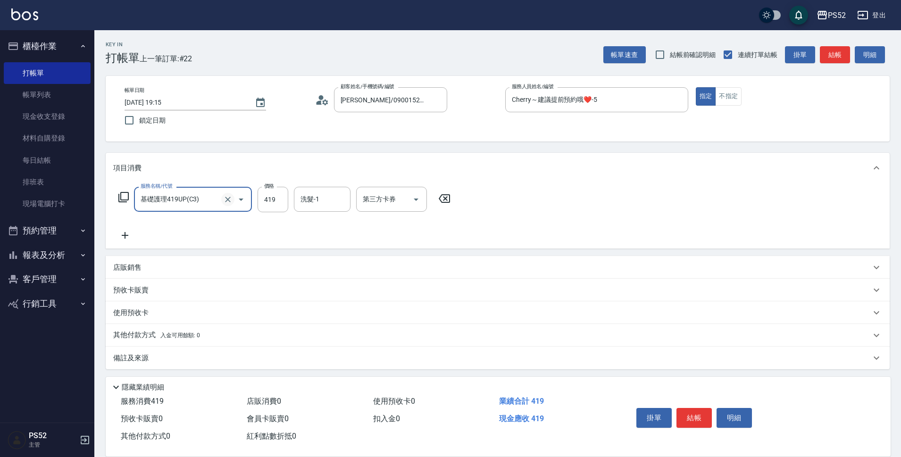
click at [227, 199] on icon "Clear" at bounding box center [227, 199] width 9 height 9
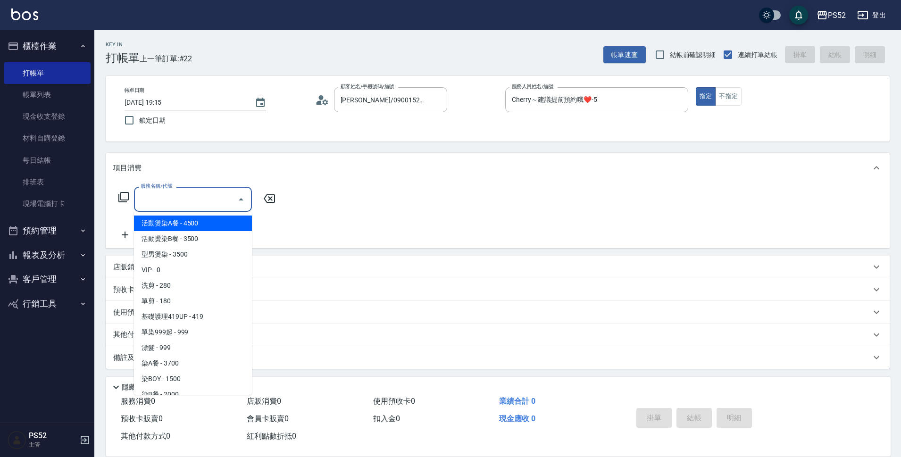
click at [194, 202] on input "服務名稱/代號" at bounding box center [185, 199] width 95 height 17
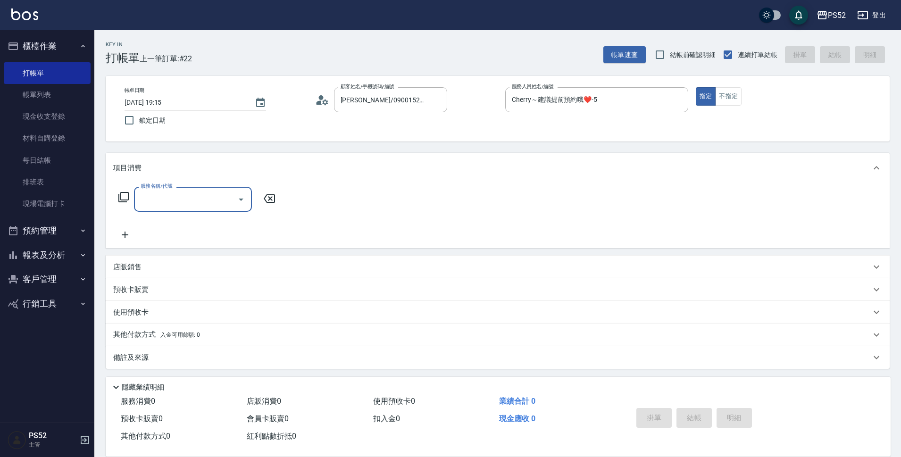
click at [185, 209] on div "服務名稱/代號" at bounding box center [193, 199] width 118 height 25
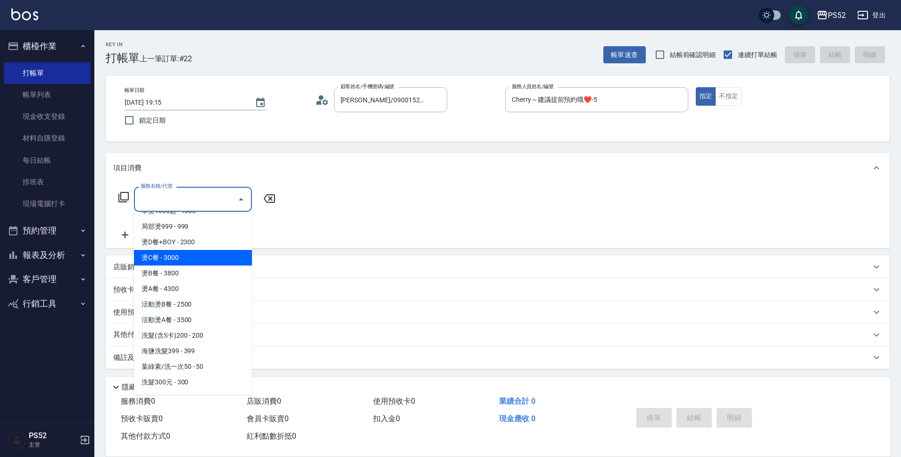
scroll to position [267, 0]
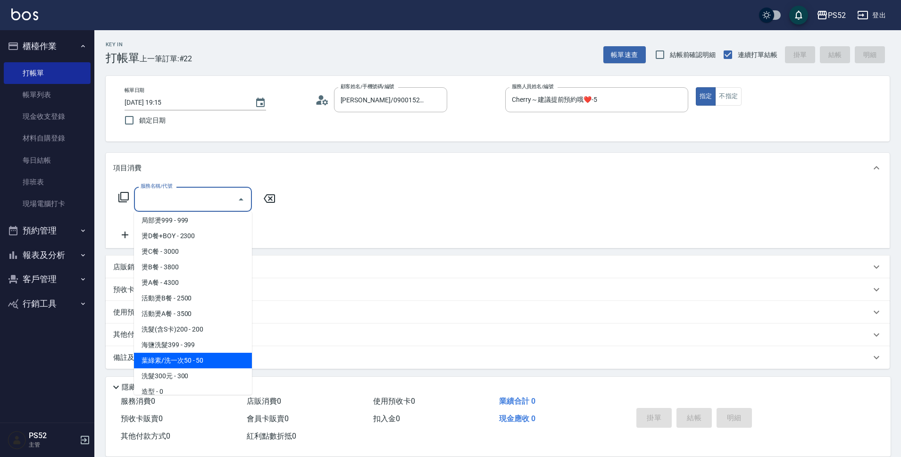
click at [198, 361] on span "葉綠素/洗一次50 - 50" at bounding box center [193, 361] width 118 height 16
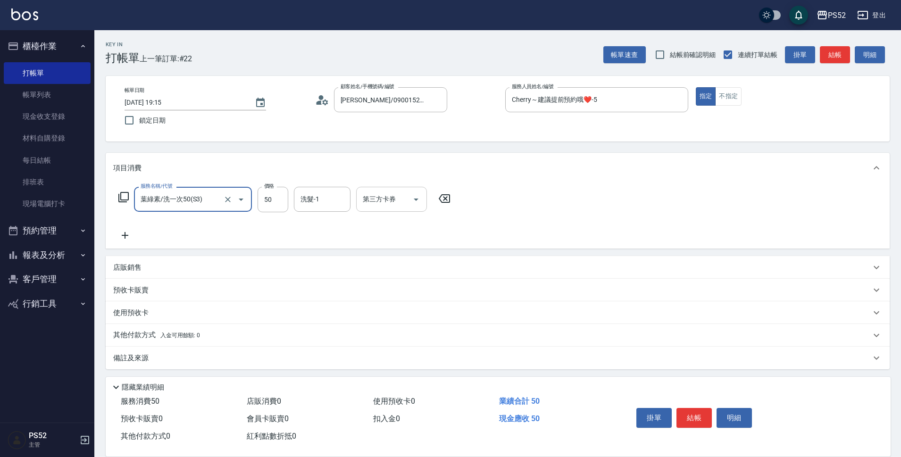
type input "葉綠素/洗一次50(S3)"
click at [386, 194] on div "第三方卡券 第三方卡券" at bounding box center [391, 199] width 71 height 25
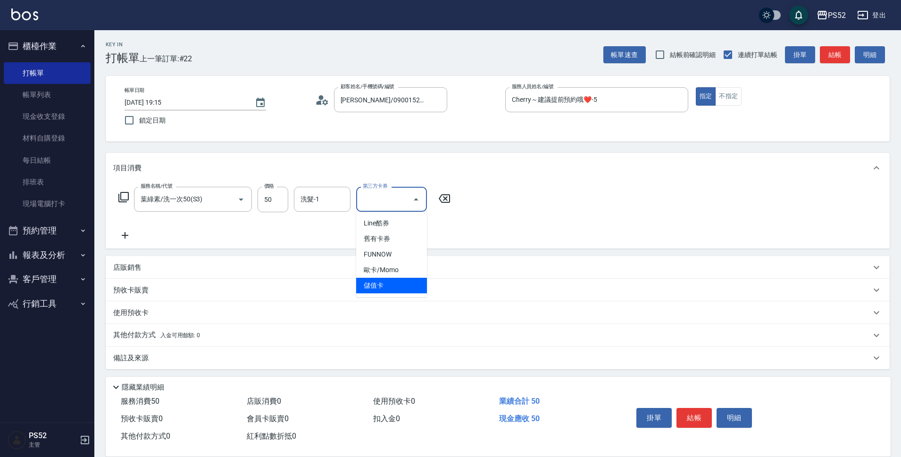
click at [380, 282] on span "儲值卡" at bounding box center [391, 286] width 71 height 16
type input "儲值卡"
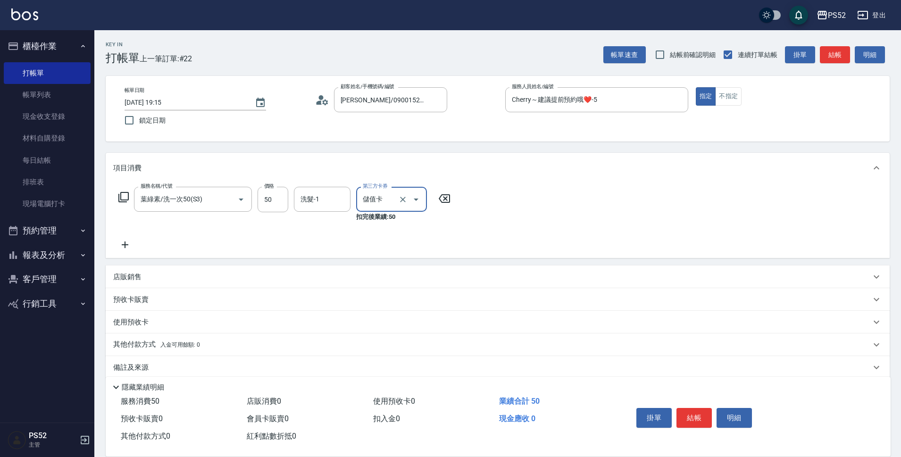
click at [125, 244] on icon at bounding box center [125, 244] width 7 height 7
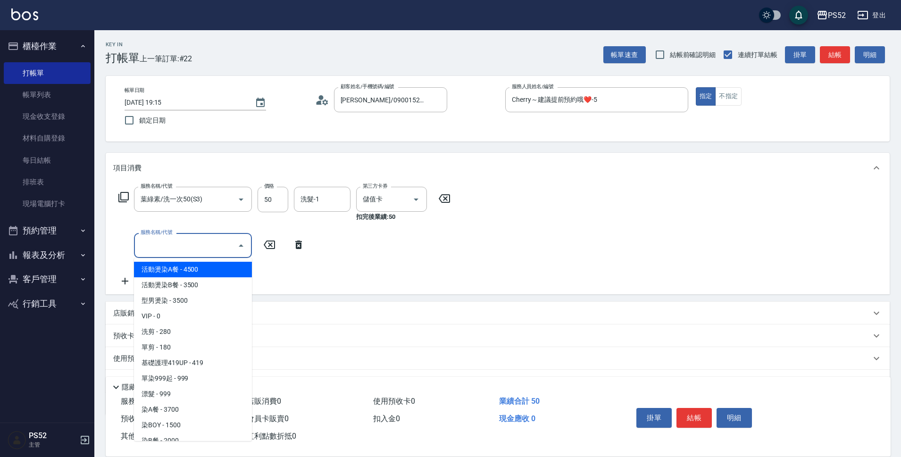
click at [150, 248] on input "服務名稱/代號" at bounding box center [185, 245] width 95 height 17
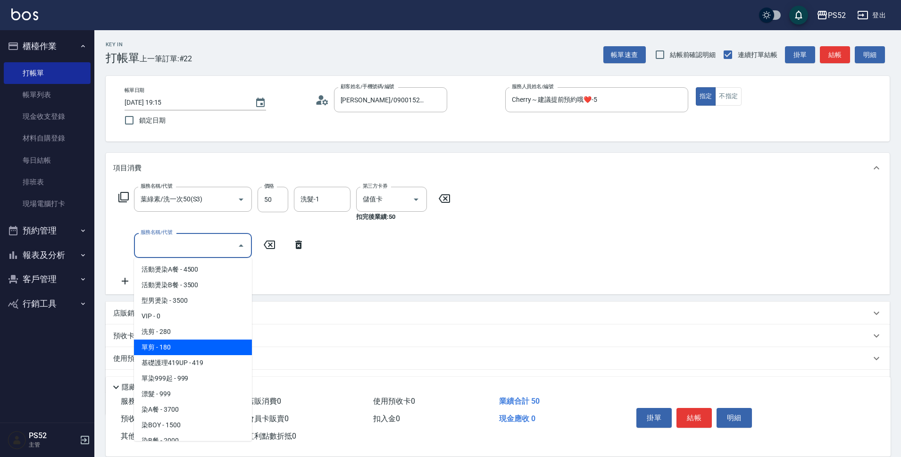
click at [177, 343] on span "單剪 - 180" at bounding box center [193, 348] width 118 height 16
type input "單剪(C2)"
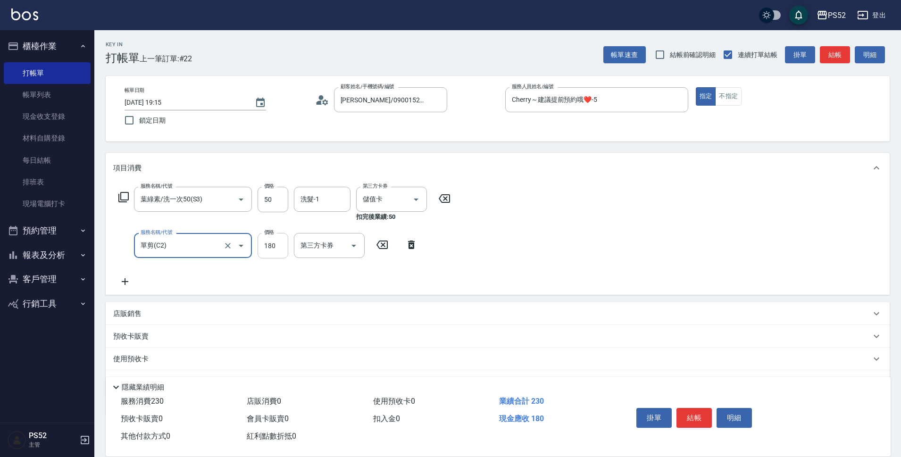
click at [273, 246] on input "180" at bounding box center [272, 245] width 31 height 25
type input "270"
click at [323, 240] on div "第三方卡券 第三方卡券" at bounding box center [329, 245] width 71 height 25
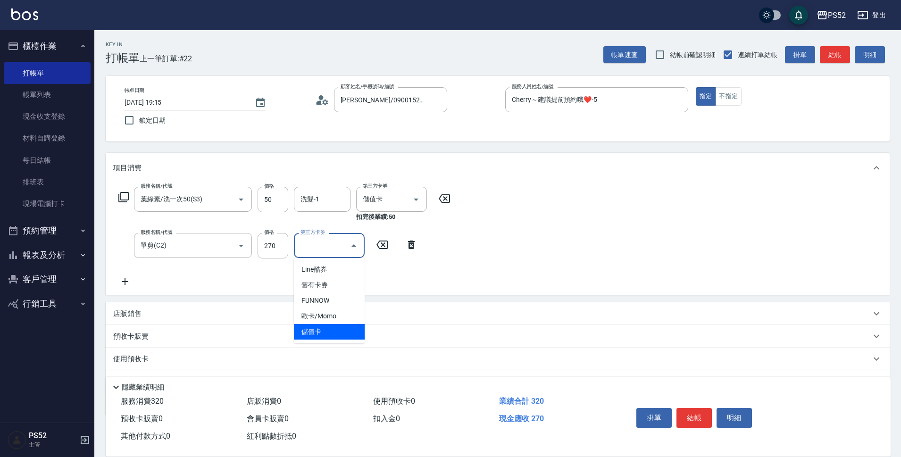
click at [329, 330] on span "儲值卡" at bounding box center [329, 332] width 71 height 16
type input "儲值卡"
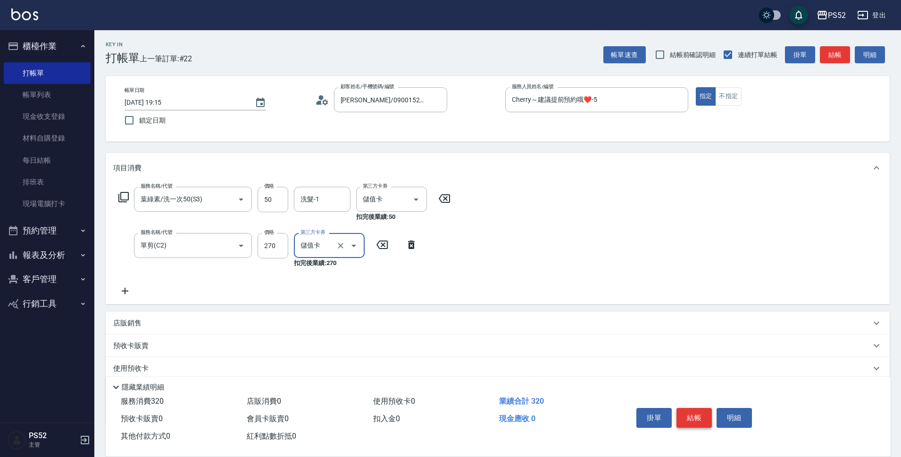
click at [695, 411] on button "結帳" at bounding box center [693, 418] width 35 height 20
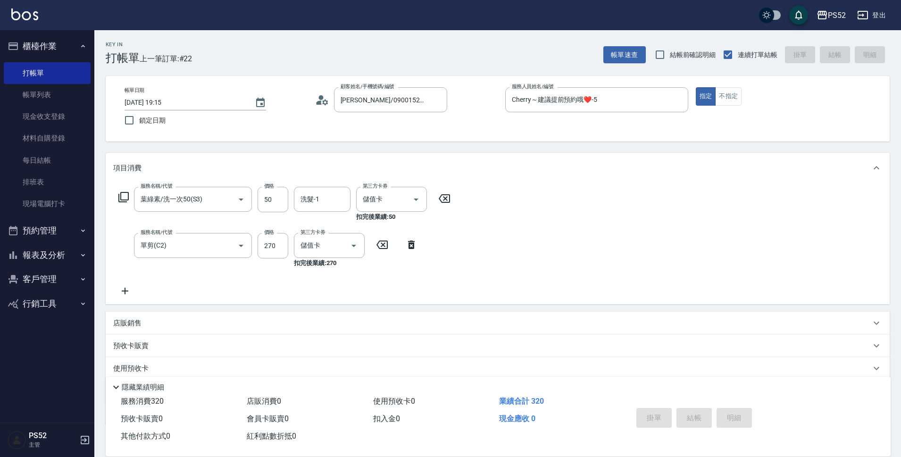
type input "[DATE] 19:16"
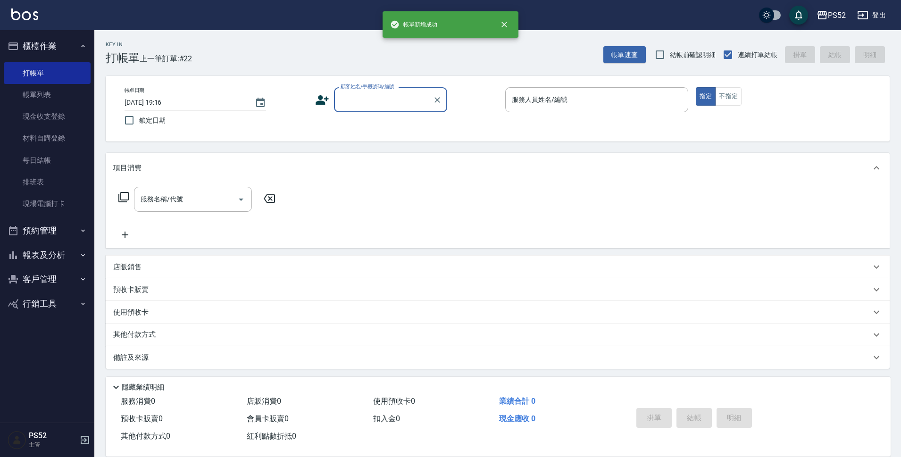
scroll to position [0, 0]
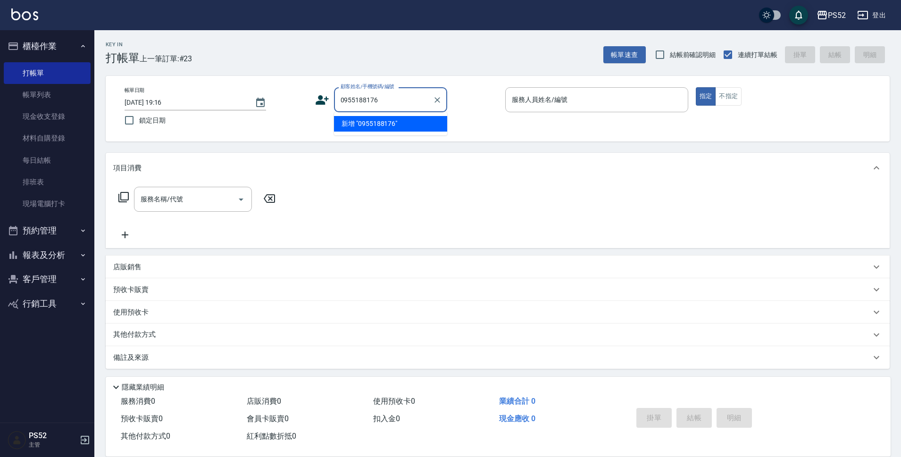
type input "0955188176"
click at [317, 101] on icon at bounding box center [321, 99] width 13 height 9
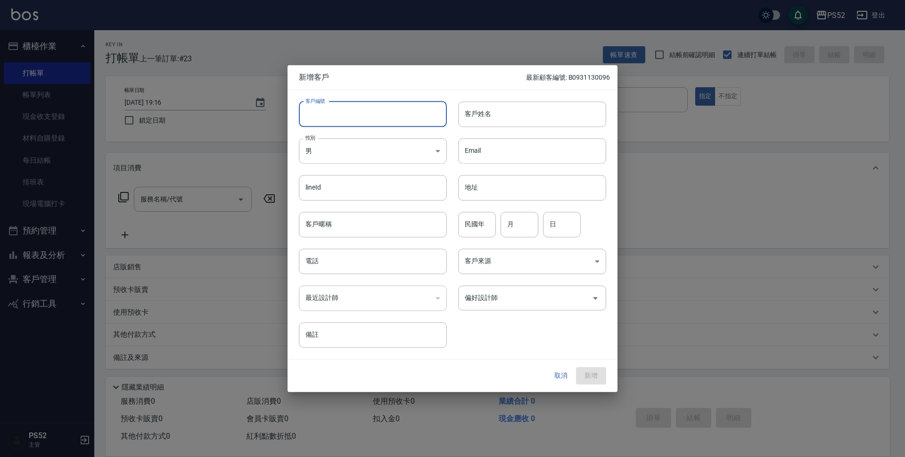
click at [334, 115] on input "客戶編號" at bounding box center [373, 113] width 148 height 25
type input "B0955188176"
click at [338, 257] on input "電話" at bounding box center [373, 261] width 148 height 25
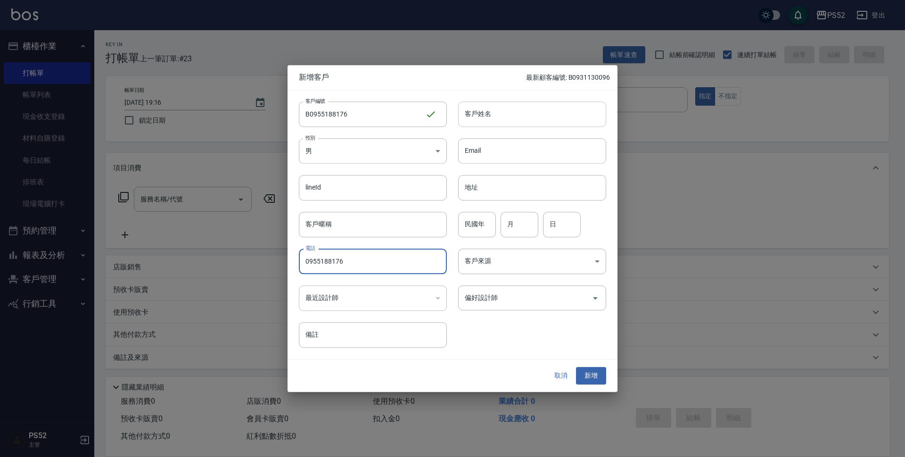
type input "0955188176"
click at [478, 122] on input "客戶姓名" at bounding box center [532, 113] width 148 height 25
type input "[PERSON_NAME]"
click at [487, 232] on input "民國年" at bounding box center [477, 224] width 38 height 25
type input "59"
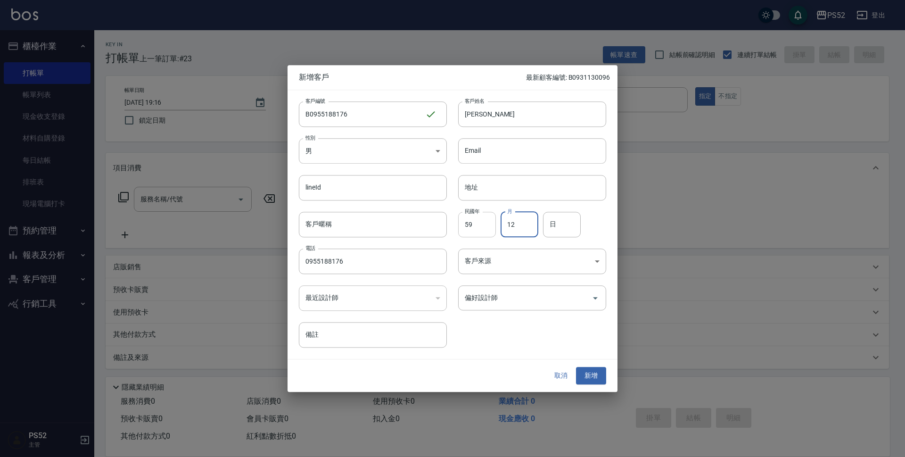
type input "12"
type input "28"
click at [578, 375] on button "新增" at bounding box center [591, 375] width 30 height 17
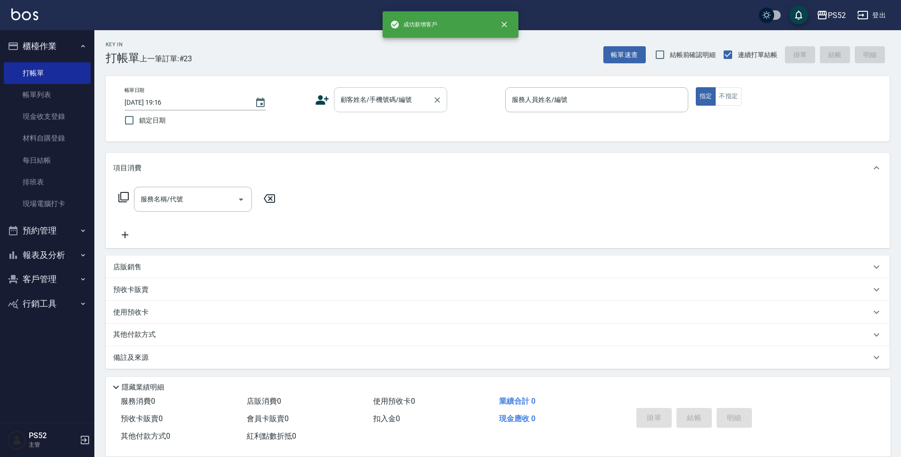
click at [398, 100] on input "顧客姓名/手機號碼/編號" at bounding box center [383, 99] width 91 height 17
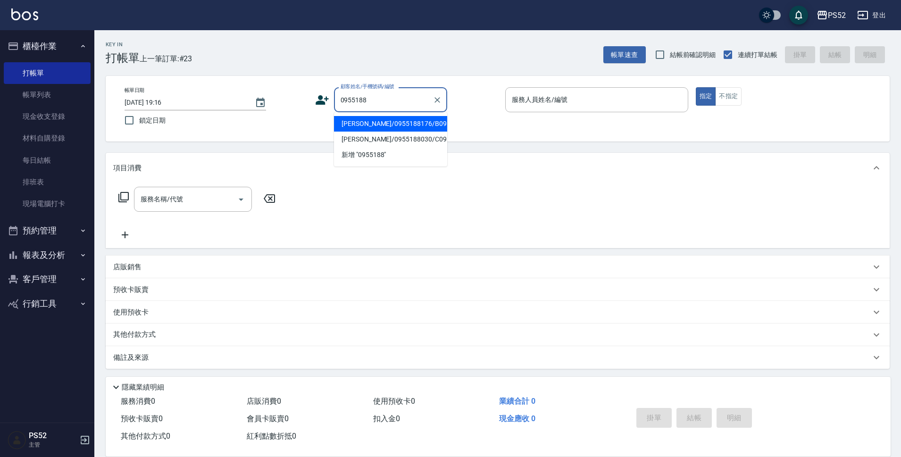
click at [379, 132] on li "[PERSON_NAME]/0955188176/B0955188176" at bounding box center [390, 124] width 113 height 16
type input "[PERSON_NAME]/0955188176/B0955188176"
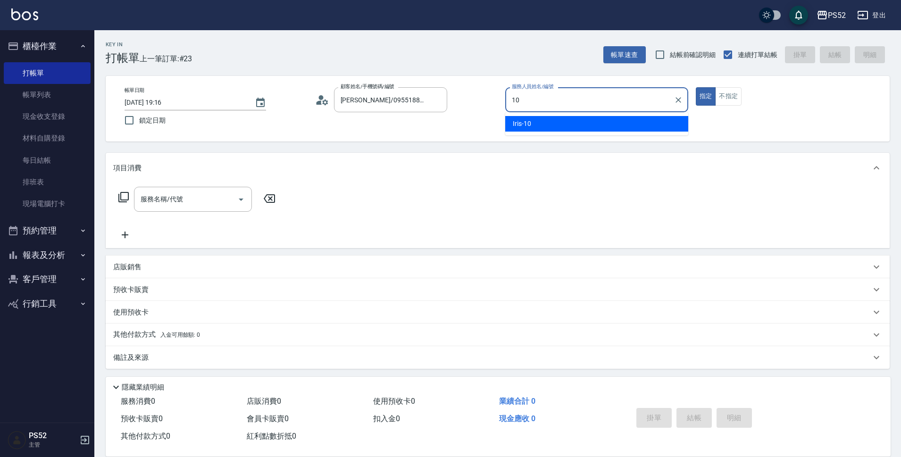
type input "Iris-10"
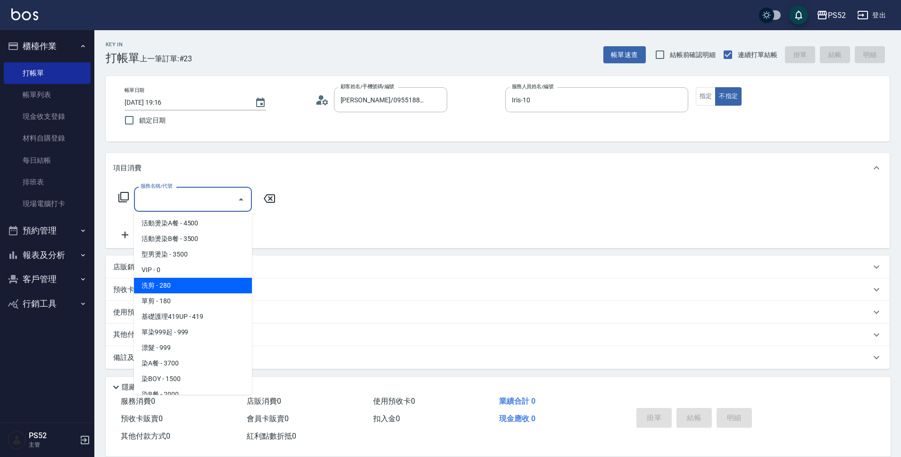
type input "洗剪(C1)"
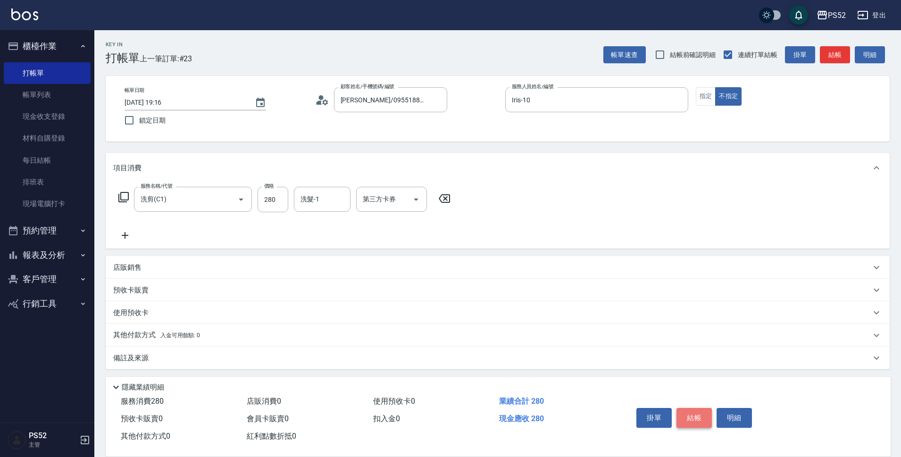
click at [690, 410] on button "結帳" at bounding box center [693, 418] width 35 height 20
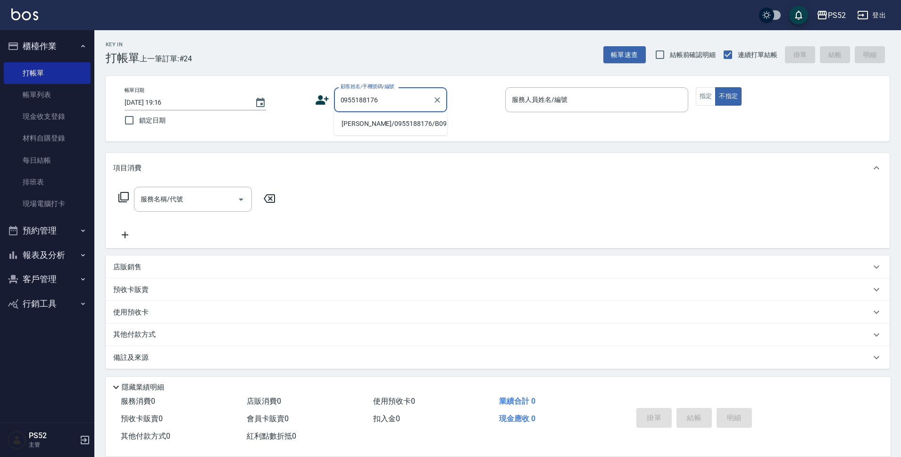
click at [398, 132] on li "[PERSON_NAME]/0955188176/B0955188176" at bounding box center [390, 124] width 113 height 16
type input "[PERSON_NAME]/0955188176/B0955188176"
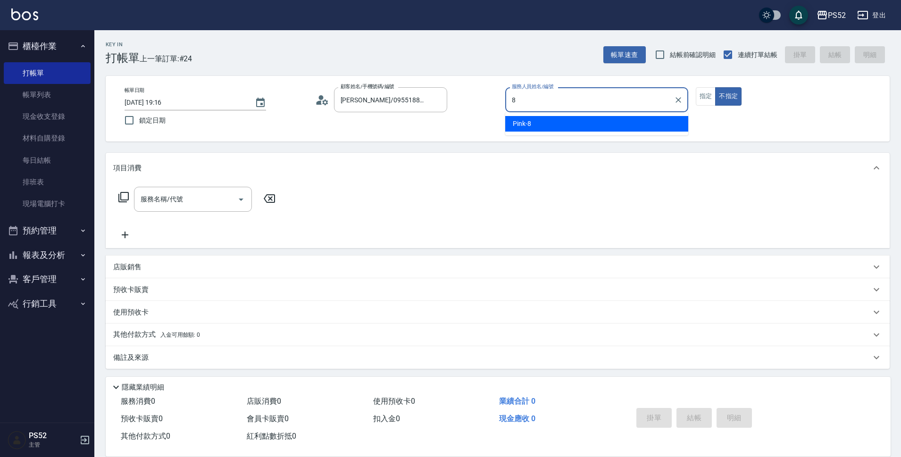
type input "Pink-8"
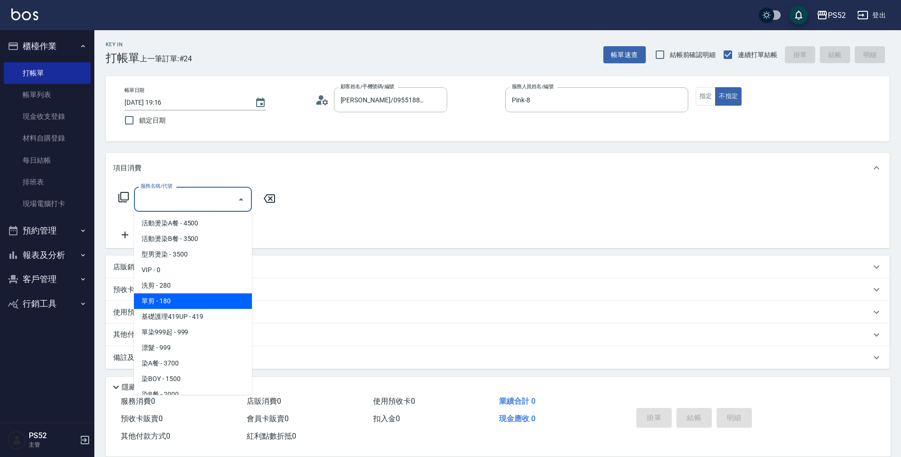
type input "單剪(C2)"
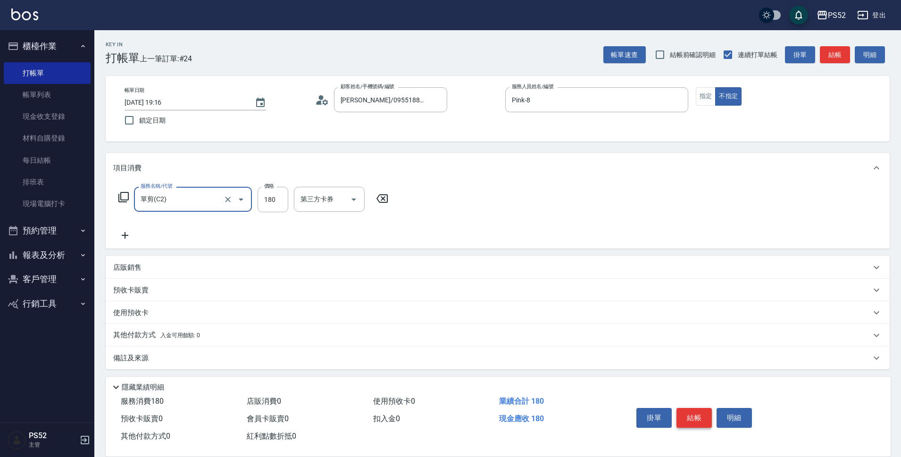
click at [691, 419] on button "結帳" at bounding box center [693, 418] width 35 height 20
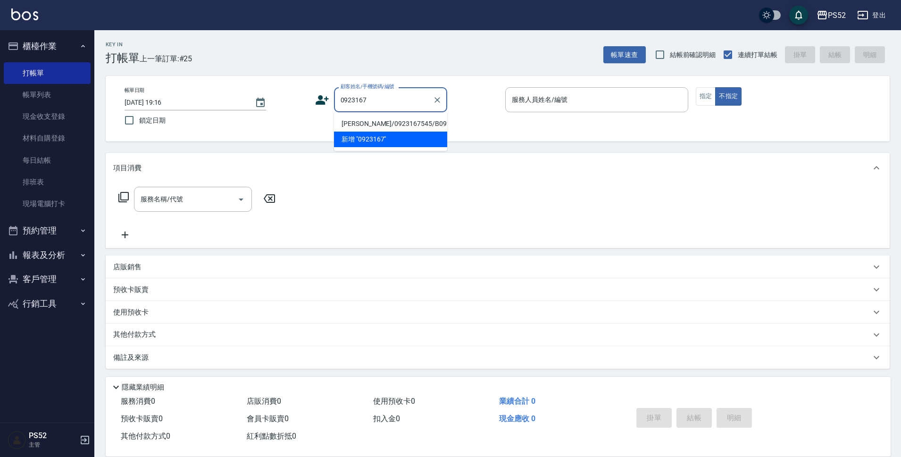
click at [347, 129] on li "[PERSON_NAME]/0923167545/B0923167545" at bounding box center [390, 124] width 113 height 16
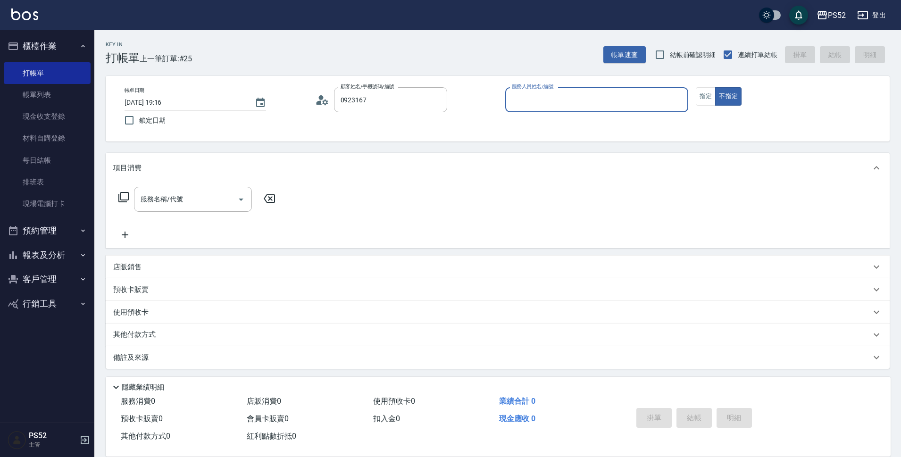
type input "[PERSON_NAME]/0923167545/B0923167545"
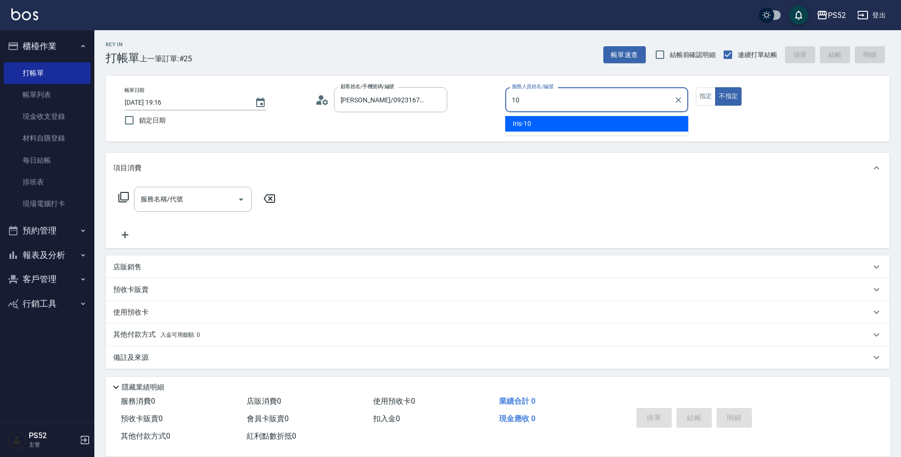
type input "Iris-10"
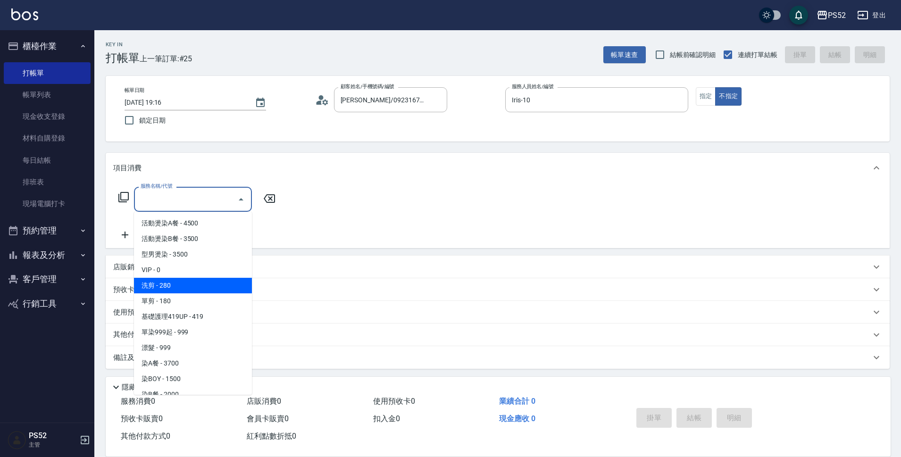
type input "洗剪(C1)"
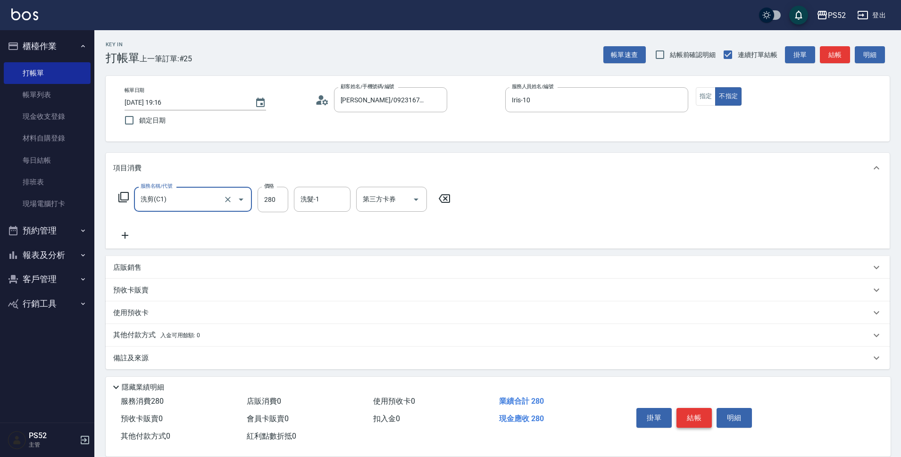
click at [704, 416] on button "結帳" at bounding box center [693, 418] width 35 height 20
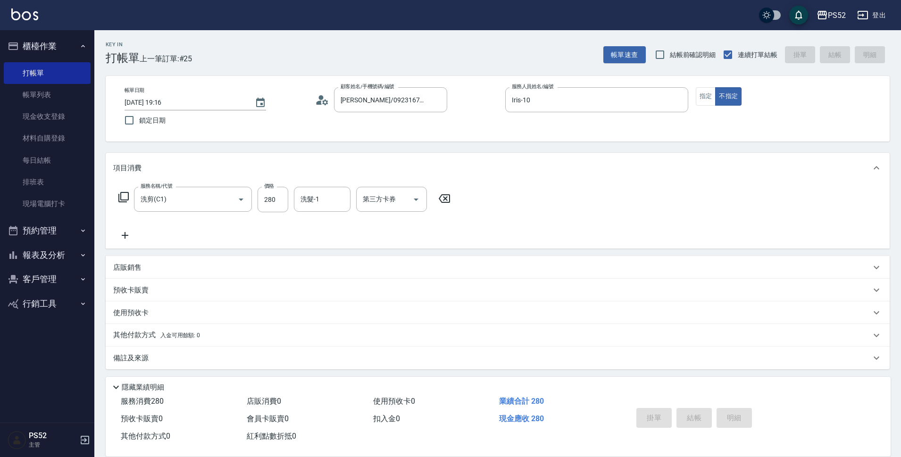
type input "[DATE] 19:17"
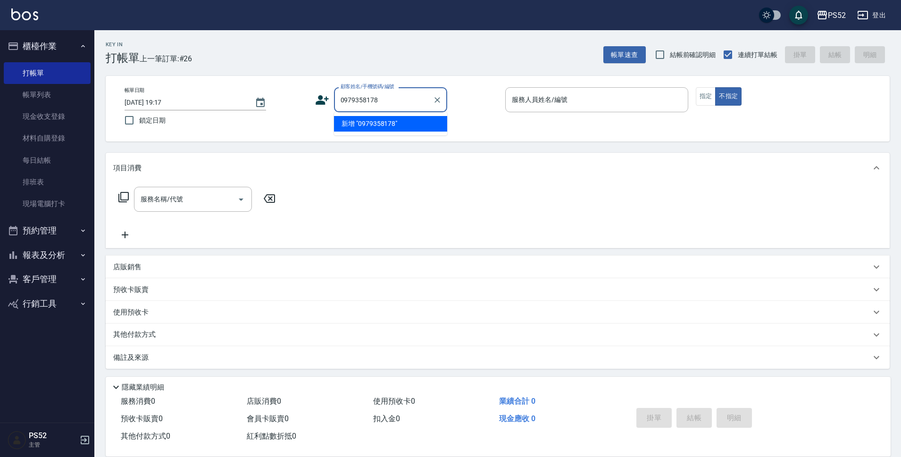
type input "0979358178"
click at [320, 100] on icon at bounding box center [321, 99] width 13 height 9
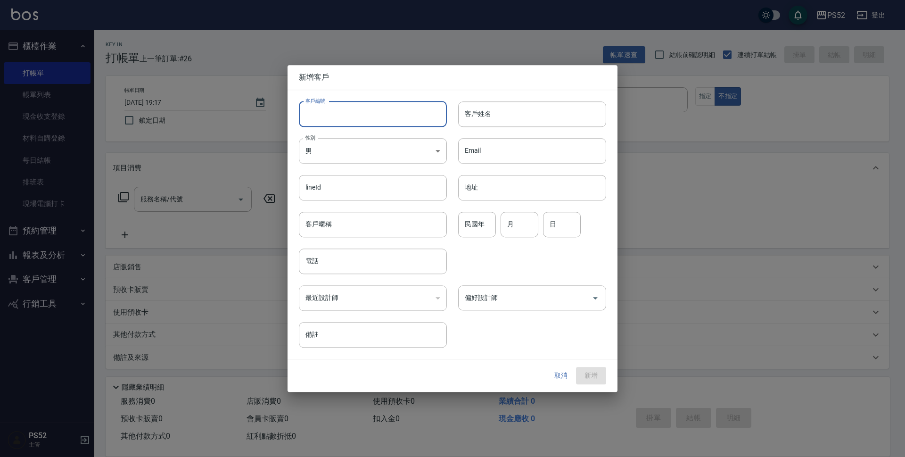
click at [329, 108] on input "客戶編號" at bounding box center [373, 113] width 148 height 25
type input "B0979358178"
click at [351, 263] on input "電話" at bounding box center [373, 261] width 148 height 25
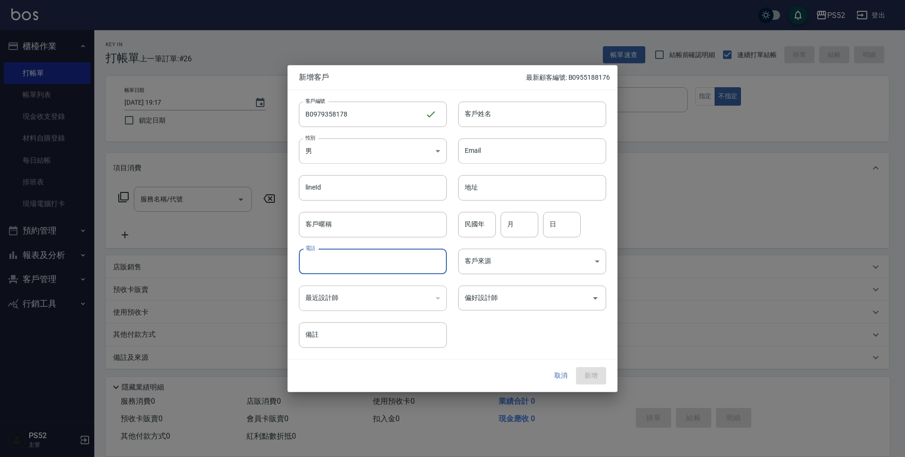
paste input "0979358178"
type input "0979358178"
click at [508, 218] on div "月 月" at bounding box center [520, 224] width 38 height 25
type input "8"
type input "2"
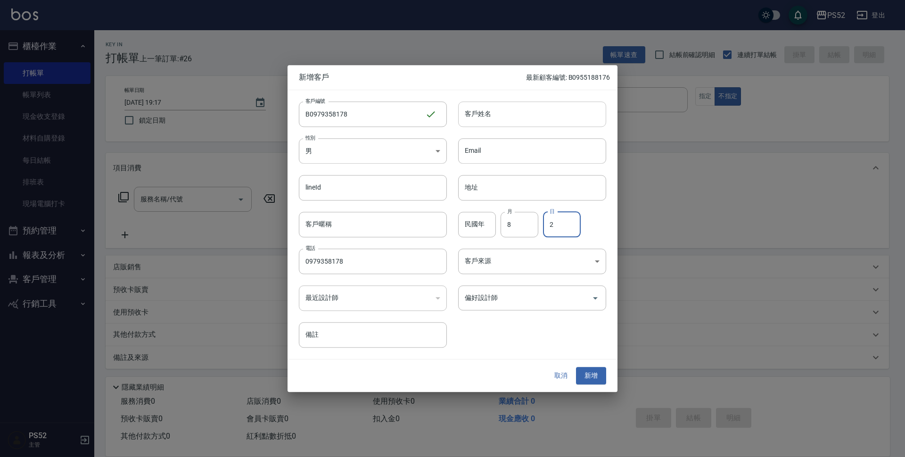
click at [560, 111] on input "客戶姓名" at bounding box center [532, 113] width 148 height 25
type input "[PERSON_NAME]"
click at [586, 380] on button "新增" at bounding box center [591, 375] width 30 height 17
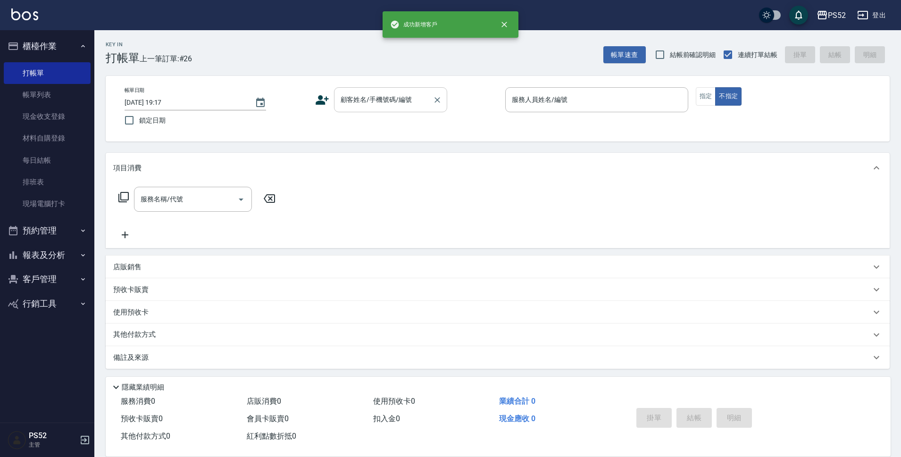
click at [408, 101] on input "顧客姓名/手機號碼/編號" at bounding box center [383, 99] width 91 height 17
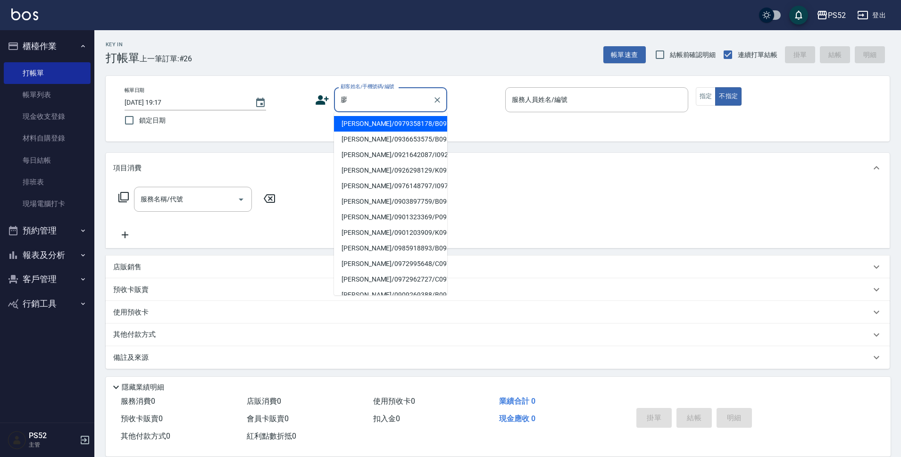
drag, startPoint x: 373, startPoint y: 117, endPoint x: 368, endPoint y: 120, distance: 5.1
click at [372, 117] on li "[PERSON_NAME]/0979358178/B0979358178" at bounding box center [390, 124] width 113 height 16
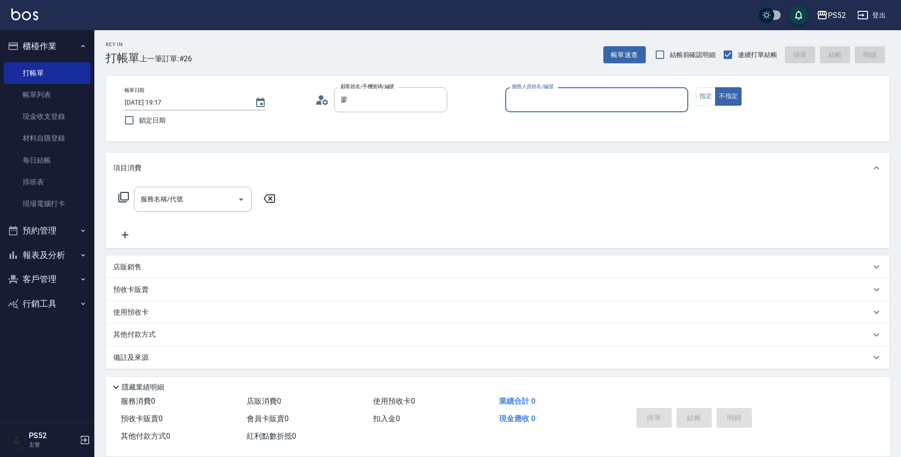
type input "[PERSON_NAME]/0979358178/B0979358178"
type input "Iris-10"
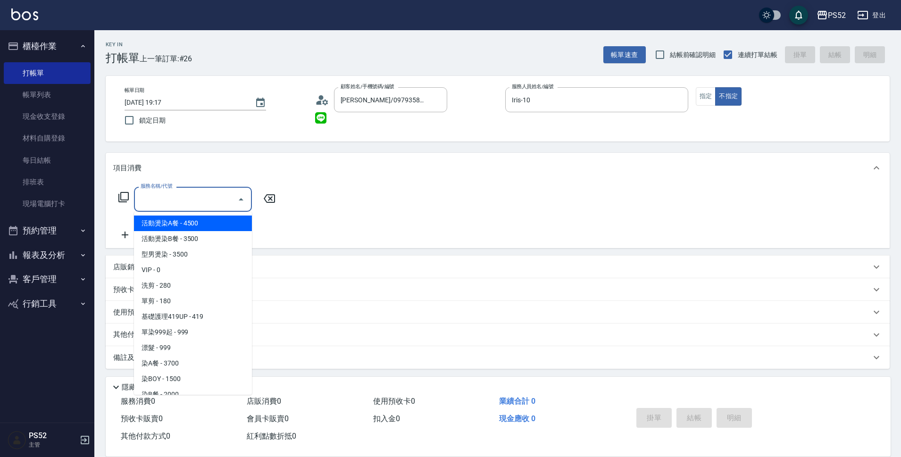
click at [222, 199] on input "服務名稱/代號" at bounding box center [185, 199] width 95 height 17
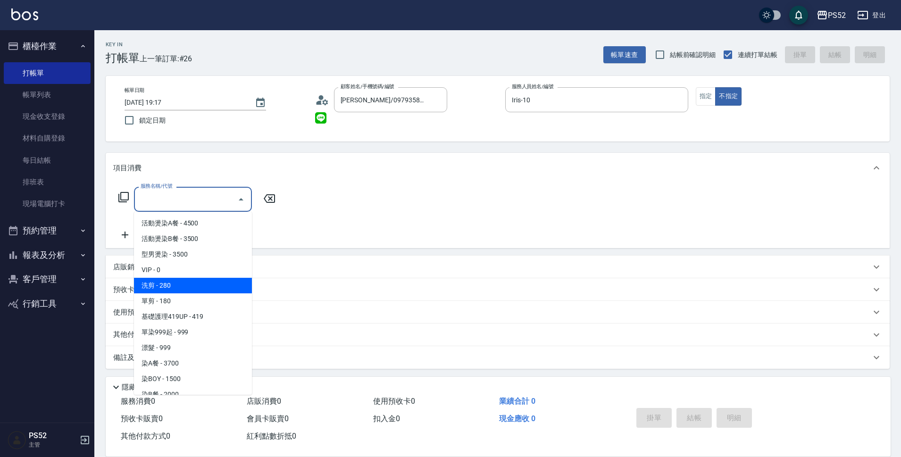
click at [196, 298] on span "單剪 - 180" at bounding box center [193, 301] width 118 height 16
type input "單剪(C2)"
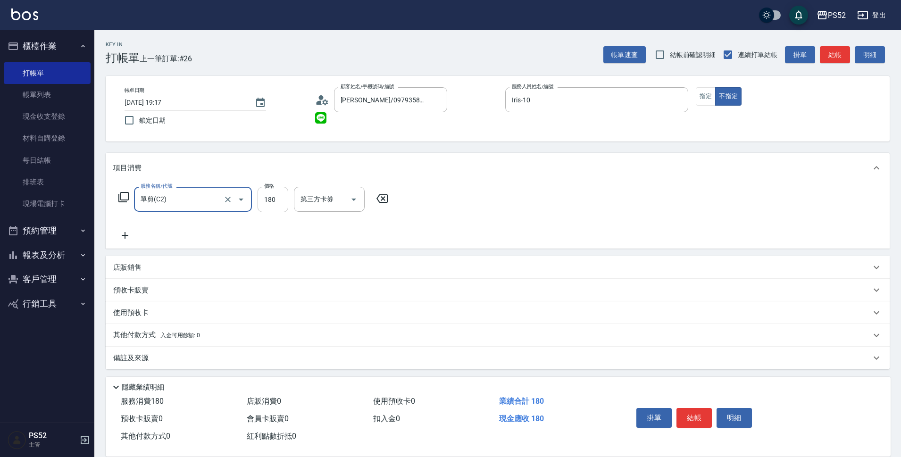
click at [279, 205] on input "180" at bounding box center [272, 199] width 31 height 25
type input "100"
click at [690, 423] on button "結帳" at bounding box center [693, 418] width 35 height 20
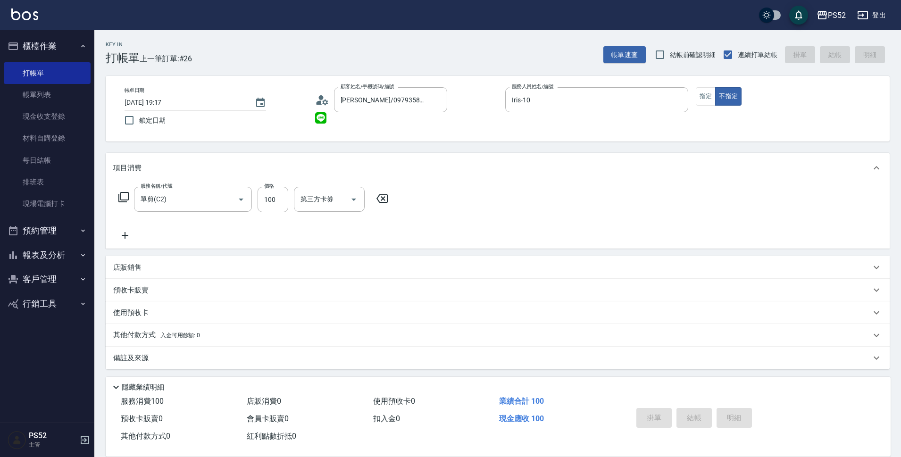
type input "[DATE] 19:18"
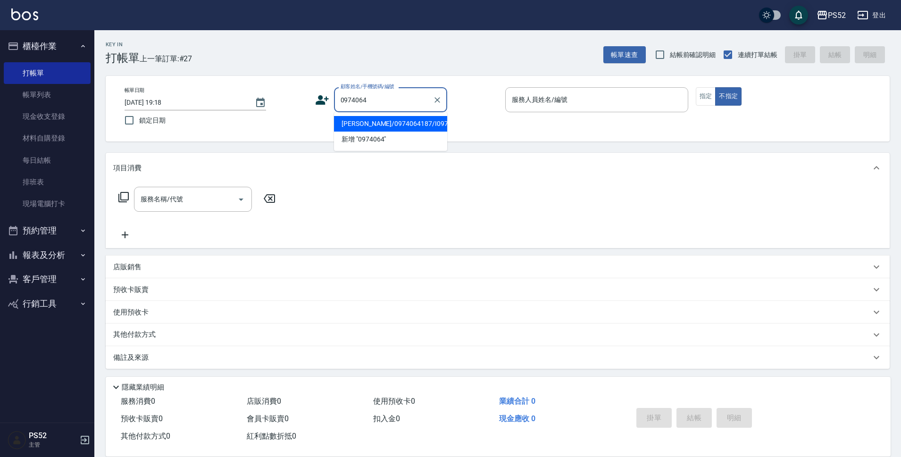
click at [391, 126] on li "[PERSON_NAME]/0974064187/I0974064187" at bounding box center [390, 124] width 113 height 16
type input "[PERSON_NAME]/0974064187/I0974064187"
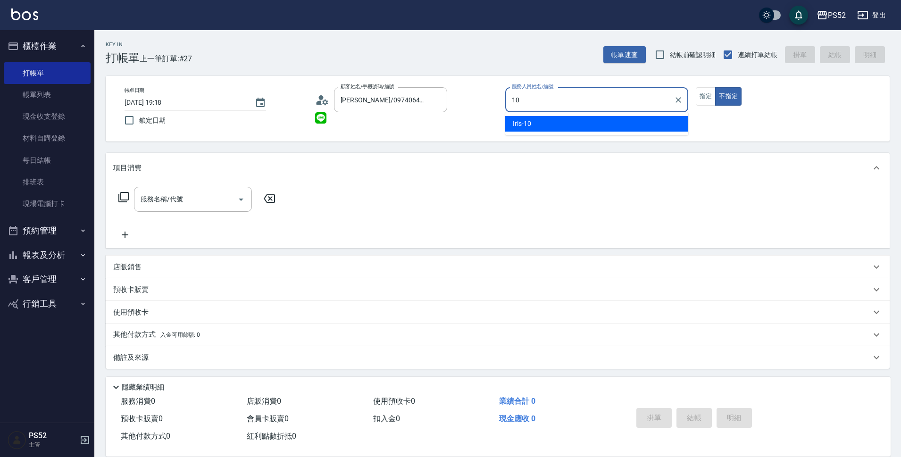
type input "Iris-10"
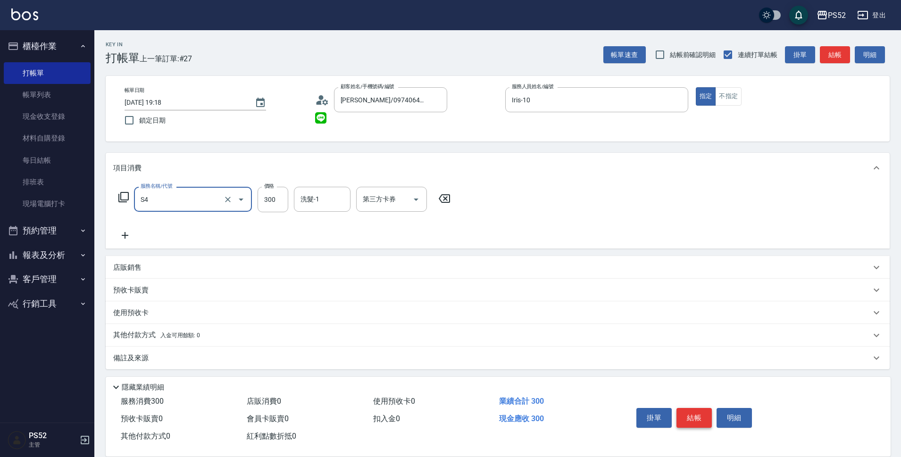
type input "洗髮300元(S4)"
click at [692, 409] on button "結帳" at bounding box center [693, 418] width 35 height 20
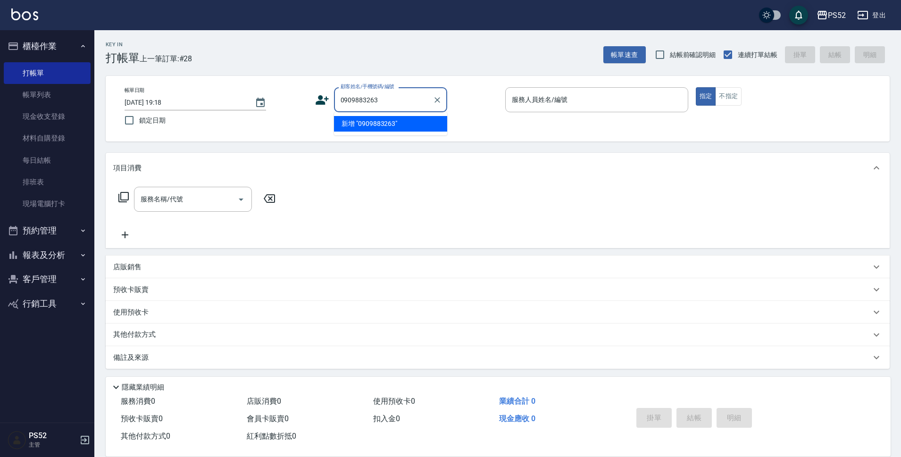
type input "0909883263"
click at [318, 93] on icon at bounding box center [322, 100] width 14 height 14
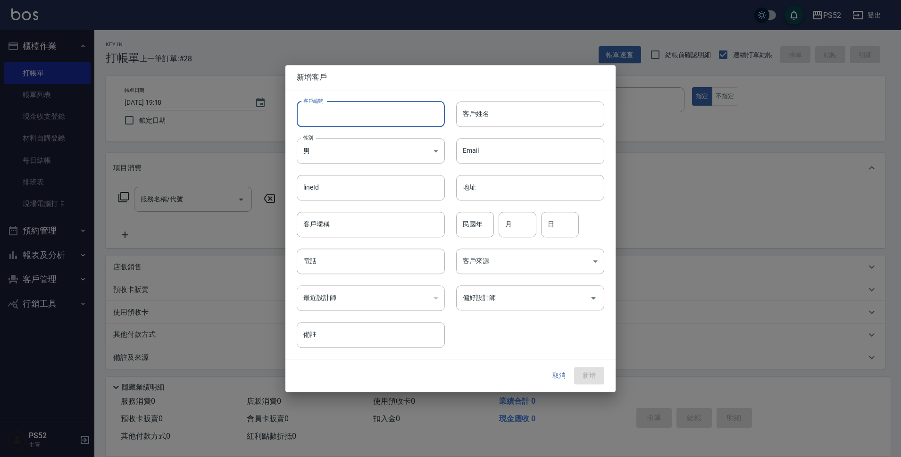
click at [336, 110] on input "客戶編號" at bounding box center [371, 113] width 148 height 25
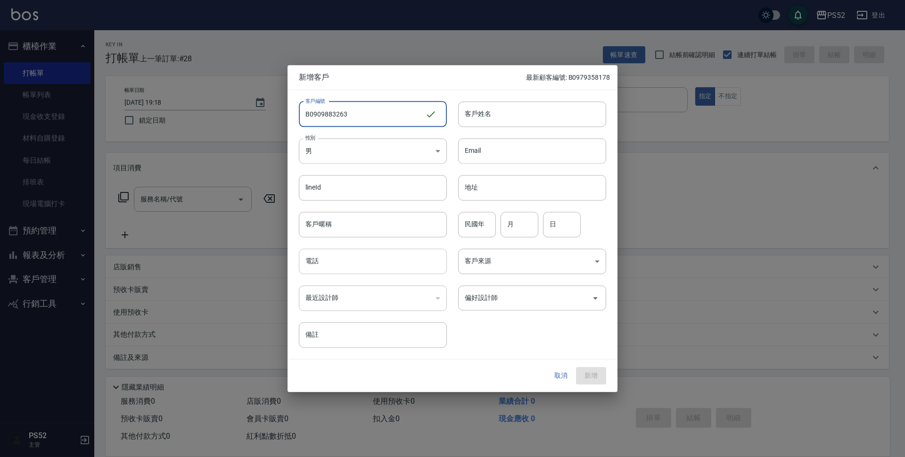
type input "B0909883263"
click at [361, 263] on input "電話" at bounding box center [373, 261] width 148 height 25
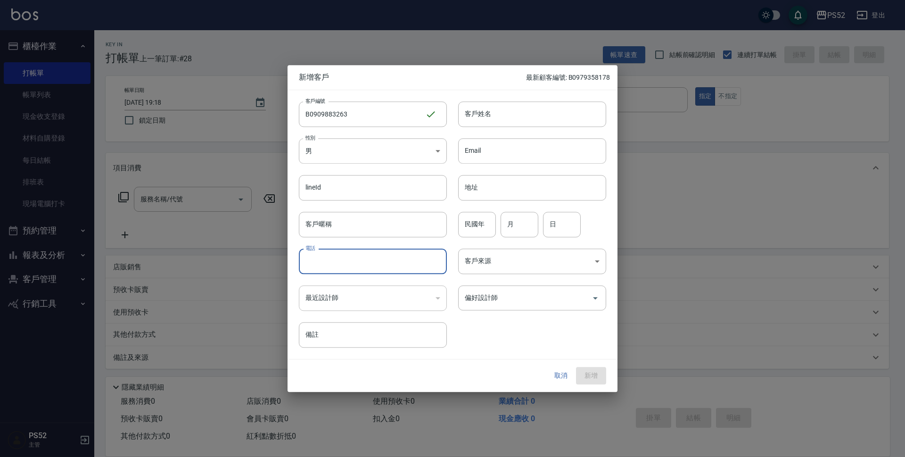
paste input "0909883263"
type input "0909883263"
click at [467, 224] on input "民國年" at bounding box center [477, 224] width 38 height 25
type input "10"
type input "4"
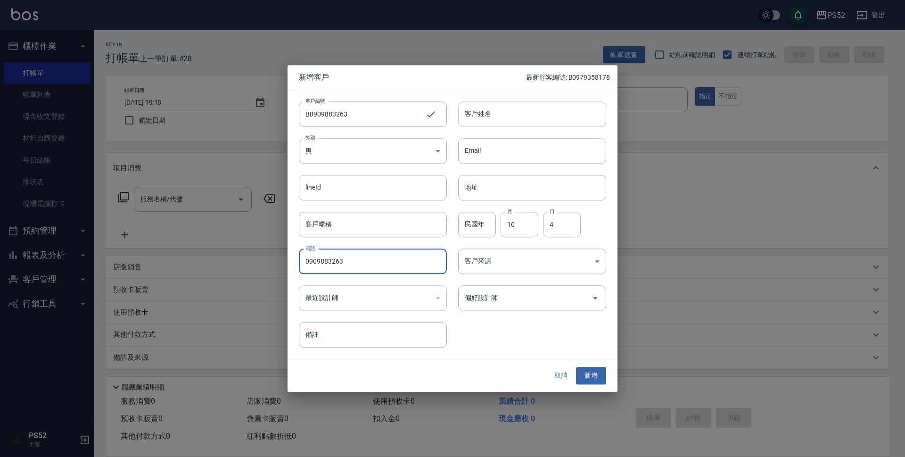
click at [473, 122] on input "客戶姓名" at bounding box center [532, 113] width 148 height 25
type input "[PERSON_NAME]"
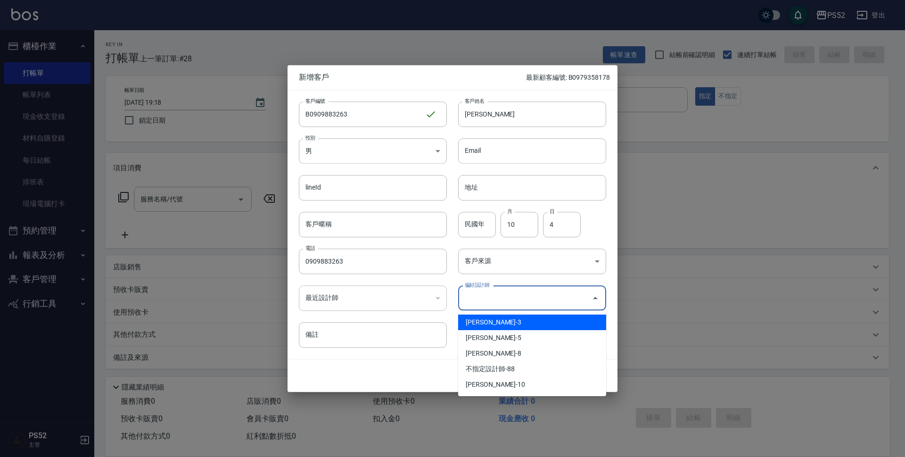
click at [500, 292] on input "偏好設計師" at bounding box center [525, 298] width 125 height 17
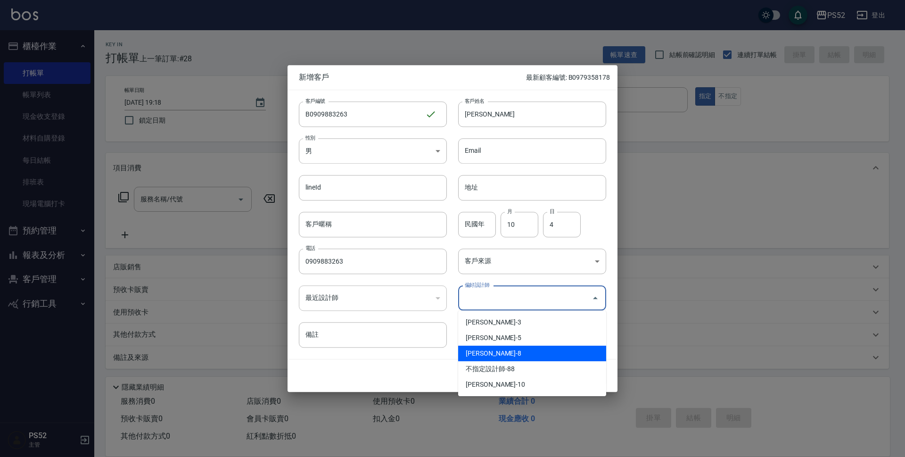
click at [494, 353] on li "[PERSON_NAME]-8" at bounding box center [532, 354] width 148 height 16
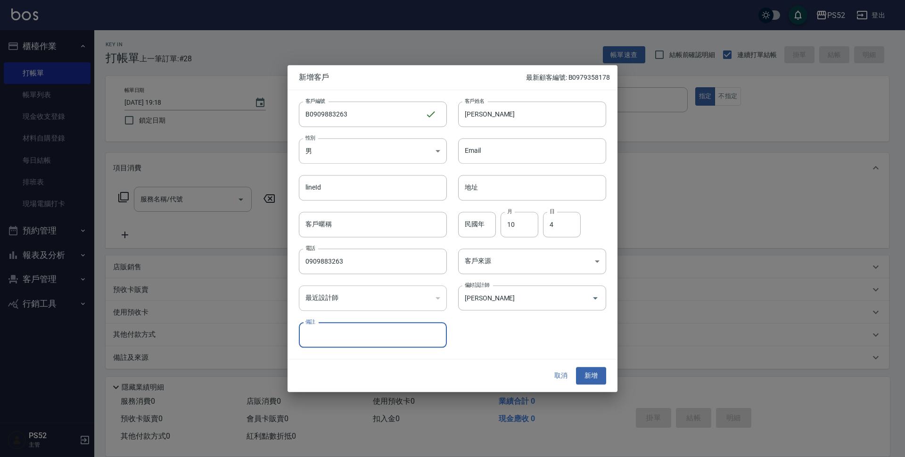
type input "[PERSON_NAME]"
click at [602, 373] on button "新增" at bounding box center [591, 375] width 30 height 17
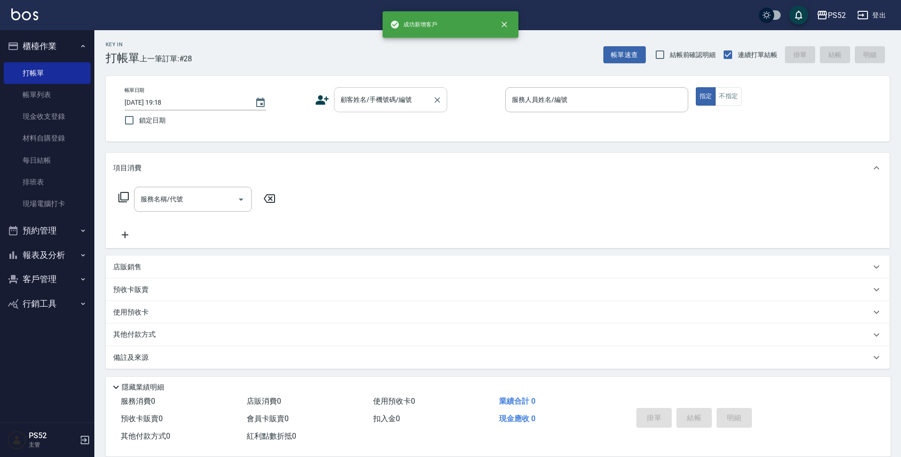
click at [354, 104] on input "顧客姓名/手機號碼/編號" at bounding box center [383, 99] width 91 height 17
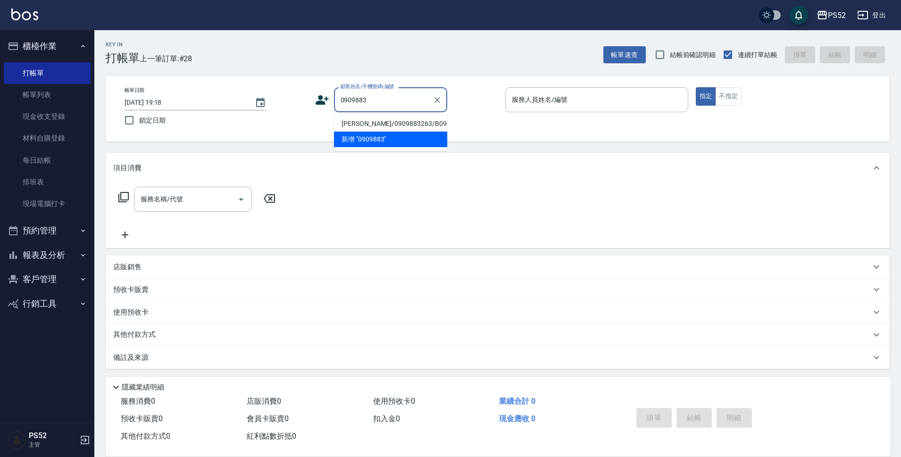
click at [356, 127] on li "[PERSON_NAME]/0909883263/B0909883263" at bounding box center [390, 124] width 113 height 16
type input "[PERSON_NAME]/0909883263/B0909883263"
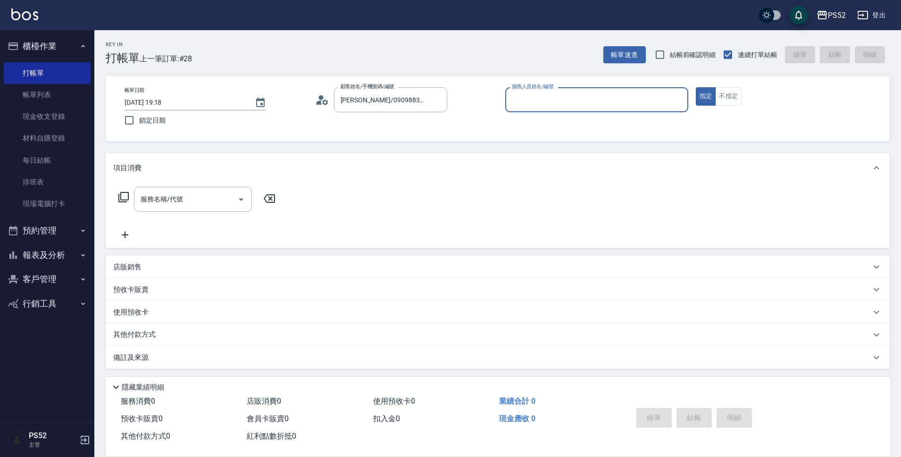
click at [320, 98] on circle at bounding box center [320, 97] width 5 height 5
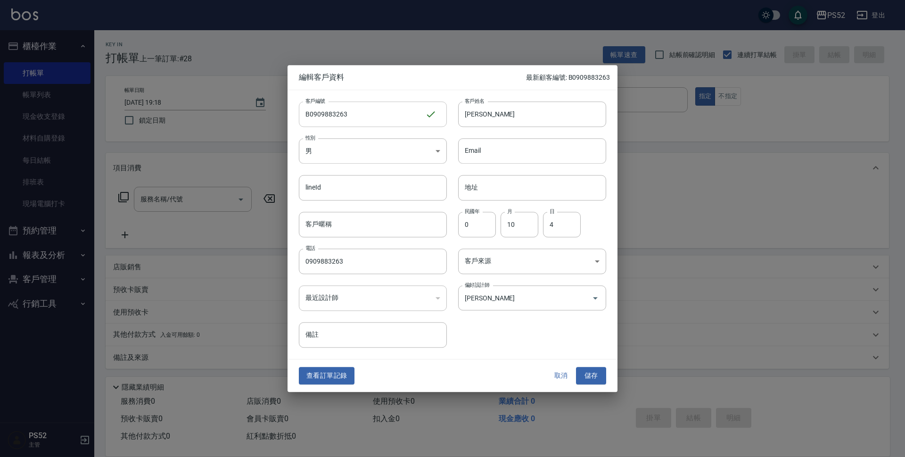
click at [311, 116] on input "B0909883263" at bounding box center [362, 113] width 126 height 25
type input "P0909883263"
click at [598, 376] on button "儲存" at bounding box center [591, 375] width 30 height 17
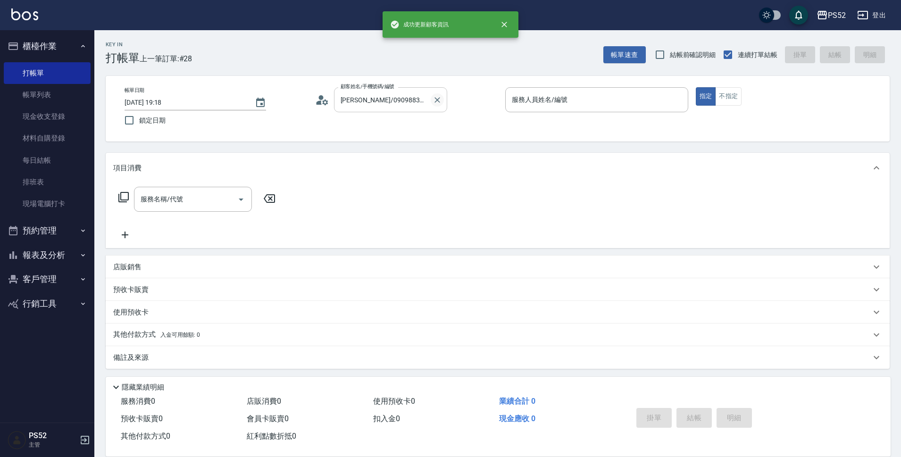
click at [437, 104] on icon "Clear" at bounding box center [436, 99] width 9 height 9
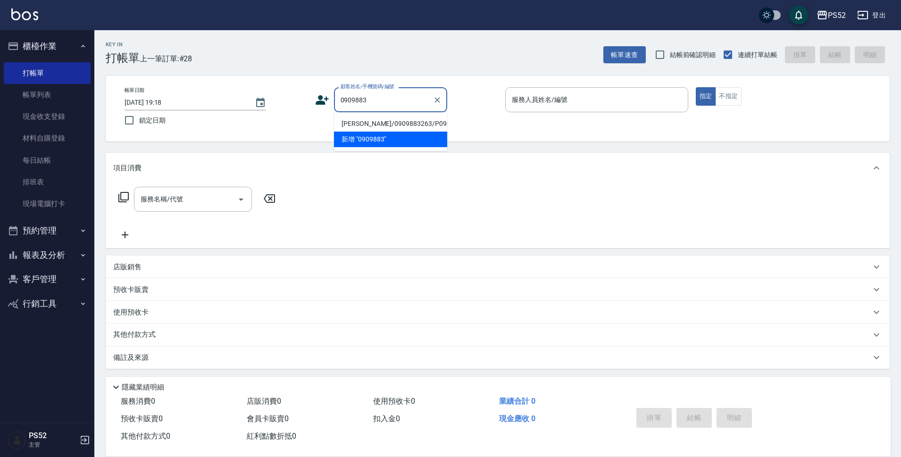
click at [379, 127] on li "[PERSON_NAME]/0909883263/P0909883263" at bounding box center [390, 124] width 113 height 16
type input "[PERSON_NAME]/0909883263/P0909883263"
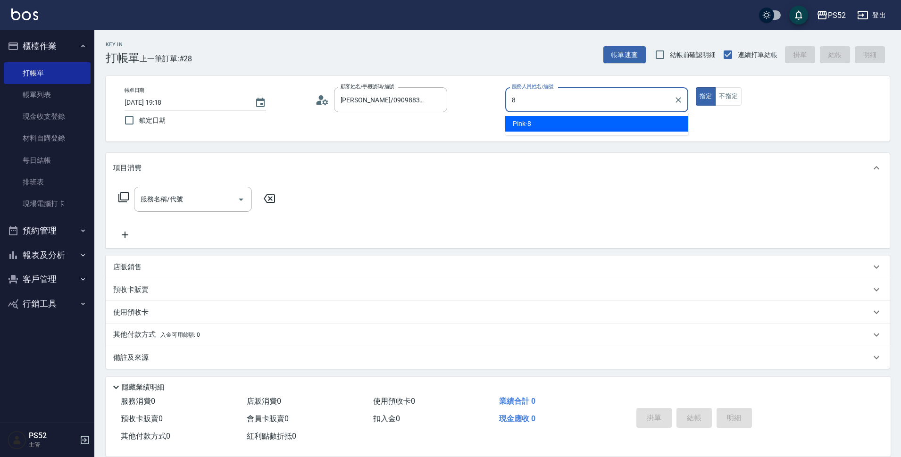
type input "Pink-8"
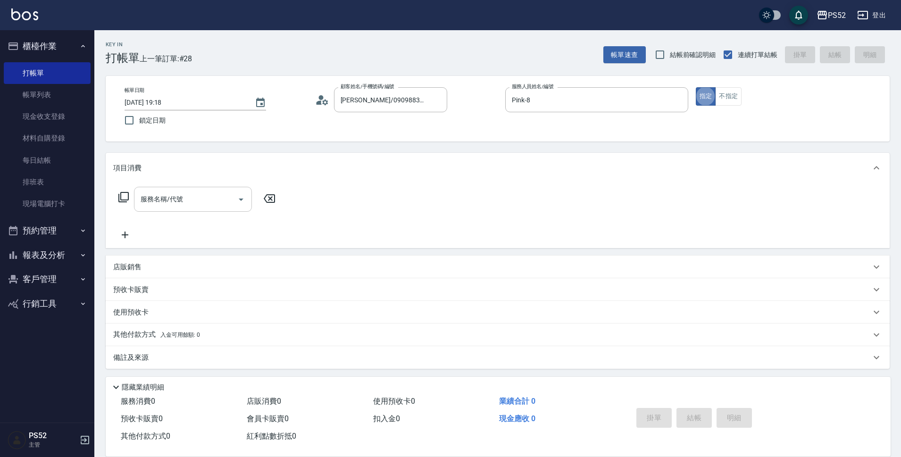
click at [190, 203] on input "服務名稱/代號" at bounding box center [185, 199] width 95 height 17
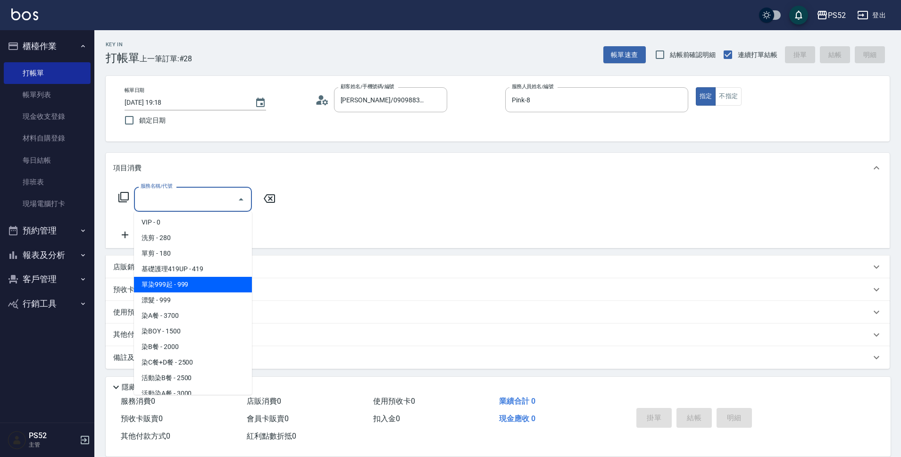
scroll to position [63, 0]
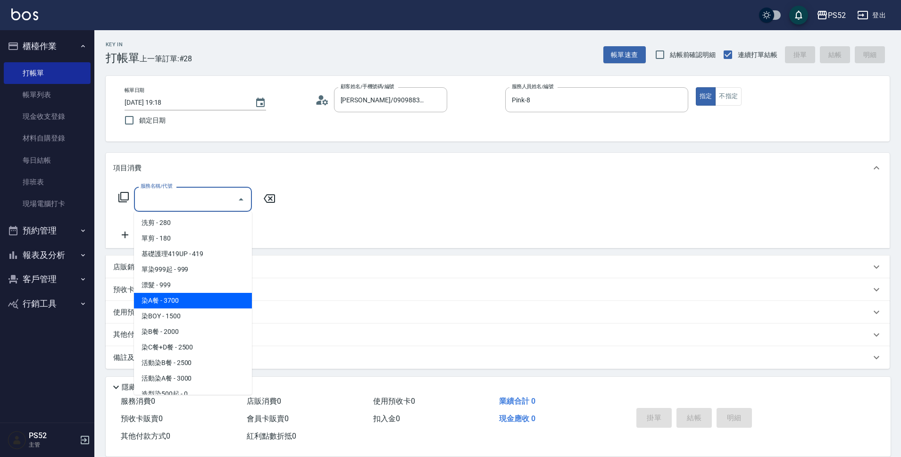
click at [169, 308] on span "染A餐 - 3700" at bounding box center [193, 301] width 118 height 16
type input "染A餐(L3)"
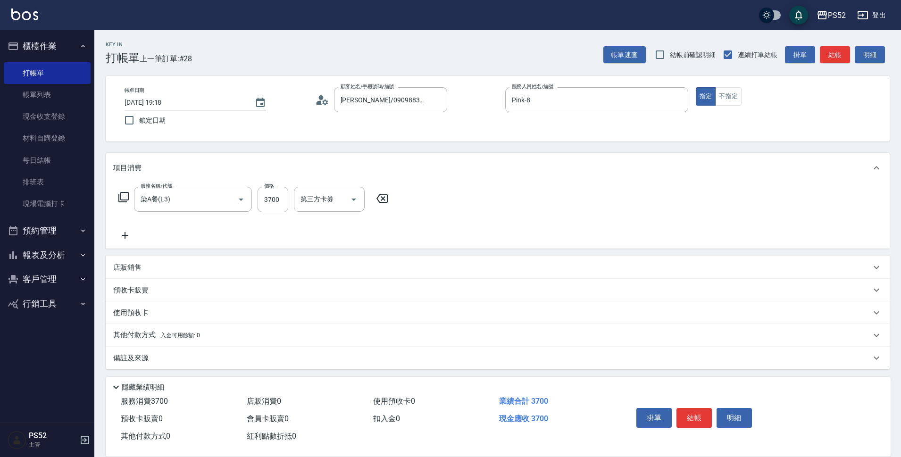
click at [169, 308] on div "使用預收卡" at bounding box center [491, 313] width 757 height 10
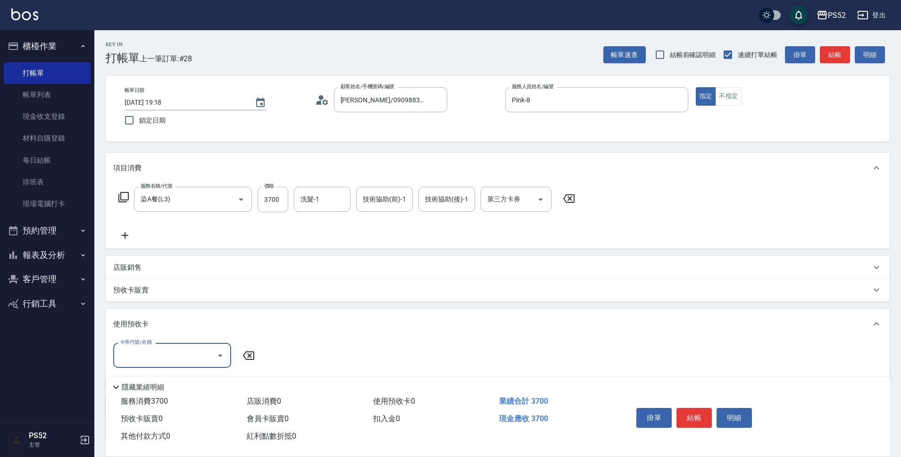
scroll to position [0, 0]
click at [229, 199] on icon "Clear" at bounding box center [228, 200] width 6 height 6
click at [240, 202] on icon "Open" at bounding box center [240, 199] width 11 height 11
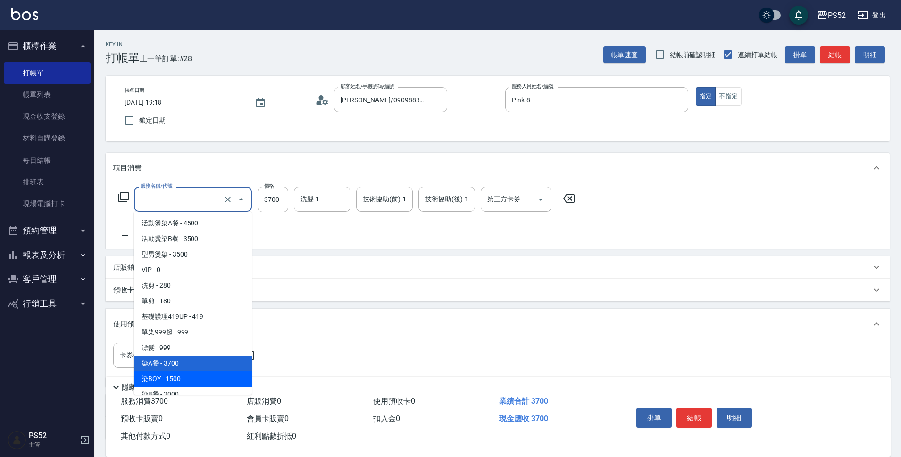
click at [206, 375] on span "染BOY - 1500" at bounding box center [193, 379] width 118 height 16
type input "染BOY(L4)"
type input "1500"
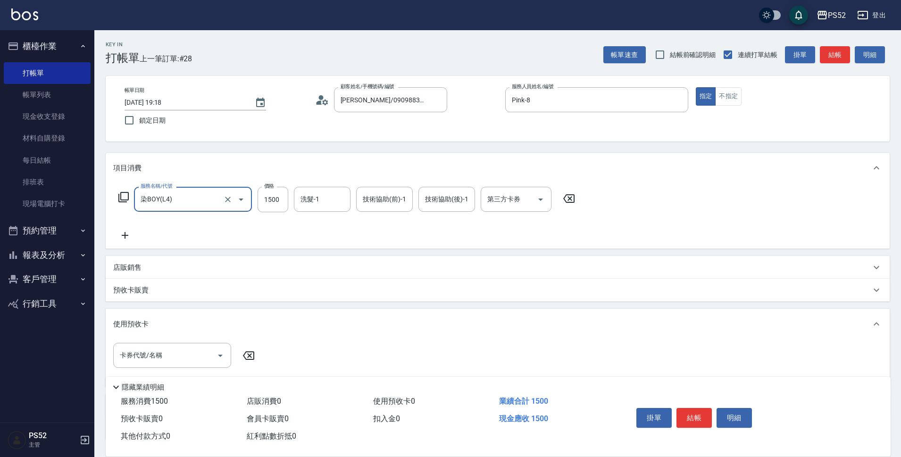
click at [127, 233] on icon at bounding box center [125, 235] width 24 height 11
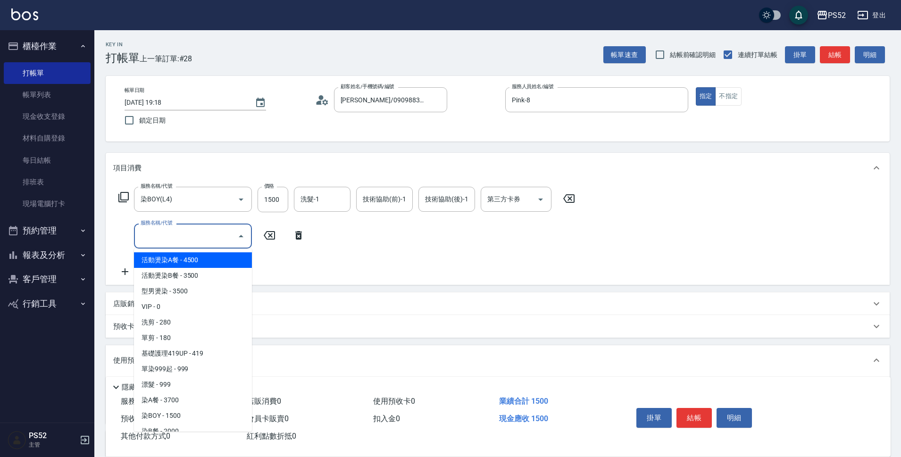
click at [156, 235] on input "服務名稱/代號" at bounding box center [185, 236] width 95 height 17
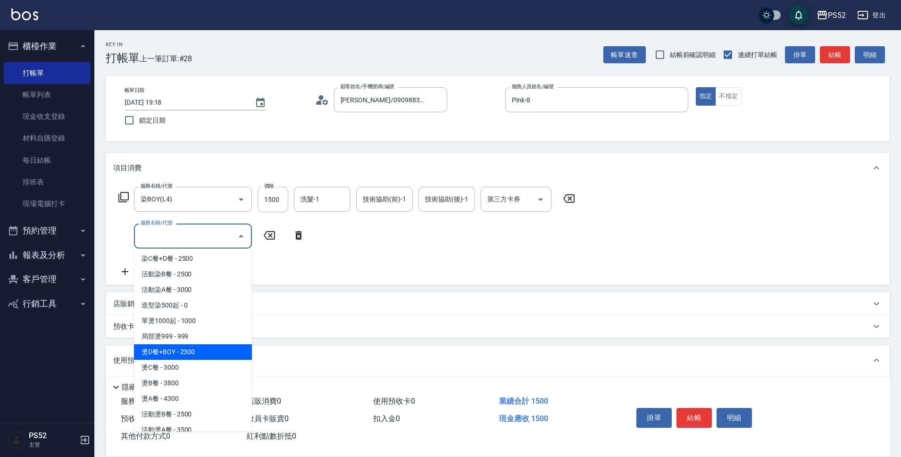
scroll to position [189, 0]
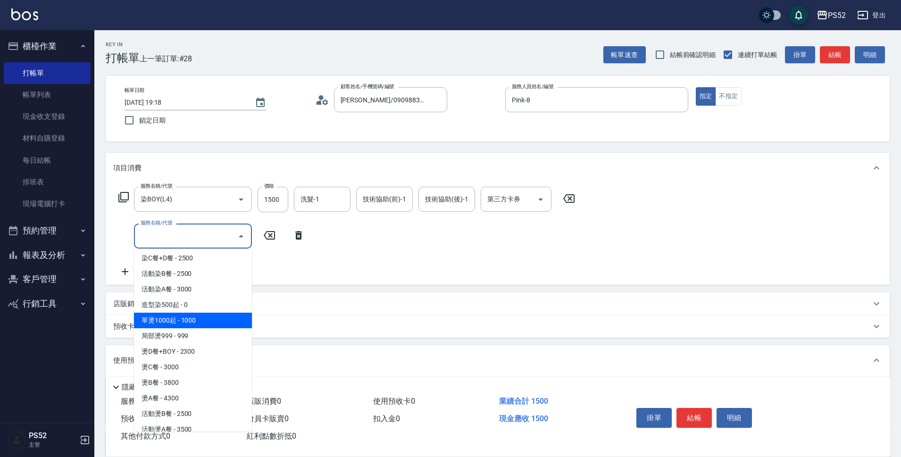
click at [162, 327] on span "單燙1000起 - 1000" at bounding box center [193, 321] width 118 height 16
type input "單燙1000起(P1)"
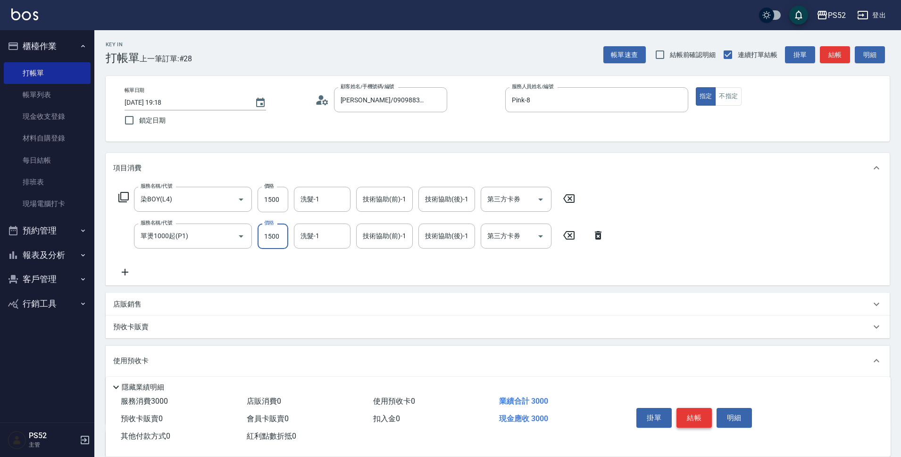
type input "1500"
click at [694, 414] on button "結帳" at bounding box center [693, 418] width 35 height 20
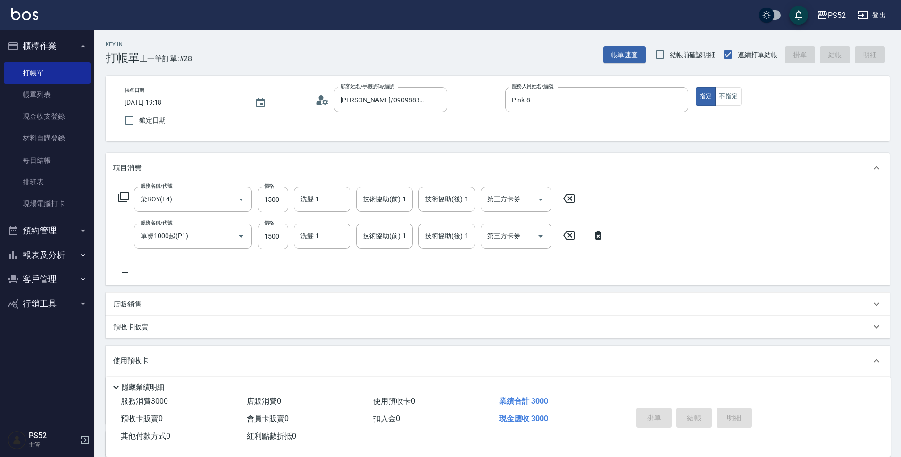
type input "[DATE] 19:20"
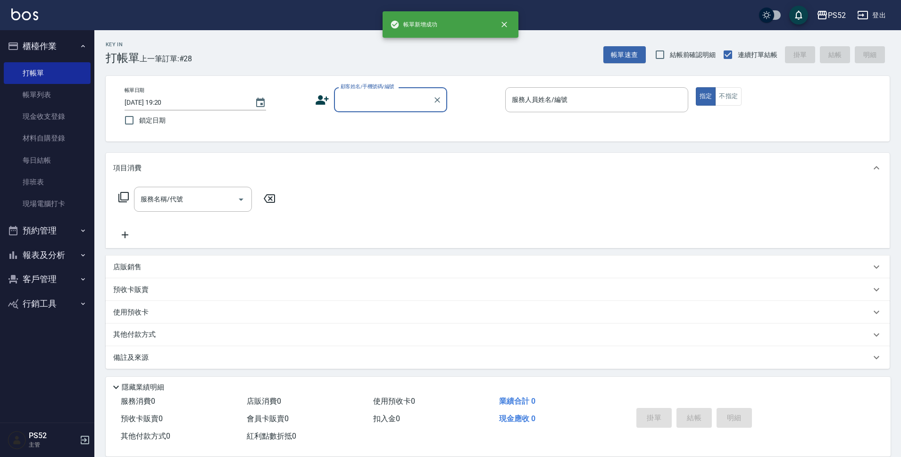
scroll to position [0, 0]
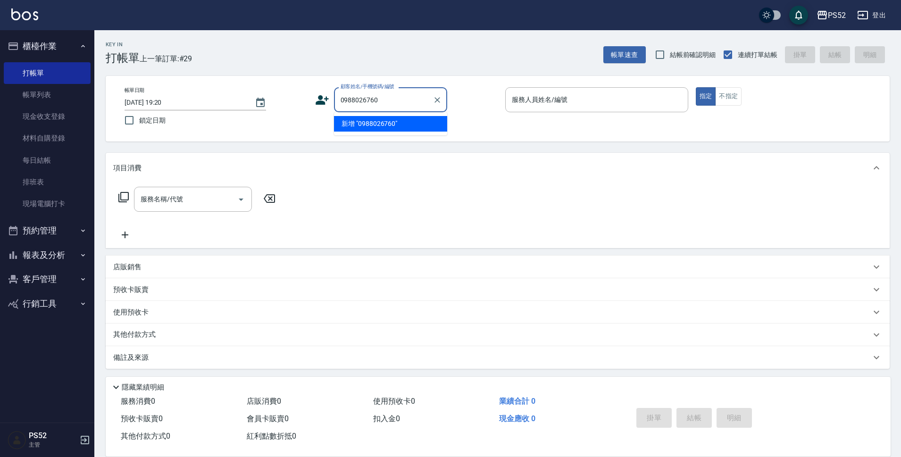
click at [334, 99] on div "0988026760 顧客姓名/手機號碼/編號" at bounding box center [390, 99] width 113 height 25
type input "0988026760"
click at [317, 99] on icon at bounding box center [322, 100] width 14 height 14
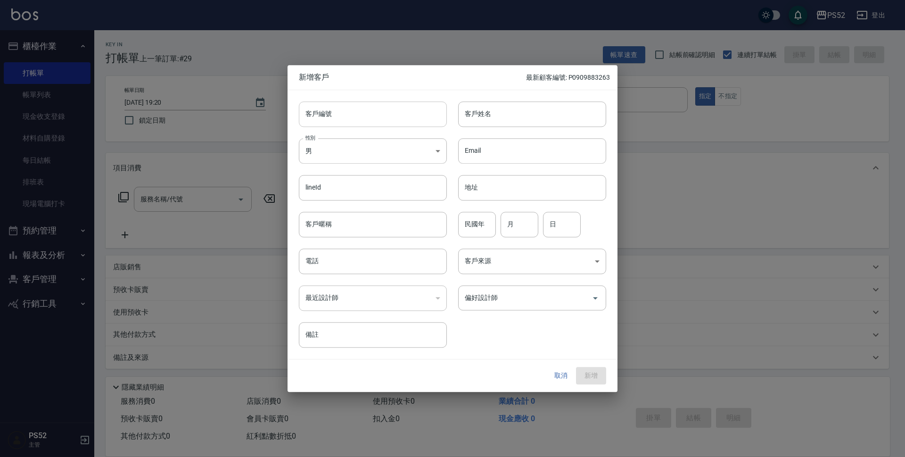
click at [354, 105] on input "客戶編號" at bounding box center [373, 113] width 148 height 25
click at [382, 116] on input "客戶編號" at bounding box center [373, 113] width 148 height 25
type input "N"
paste input "0988026760"
type input "B0988026760"
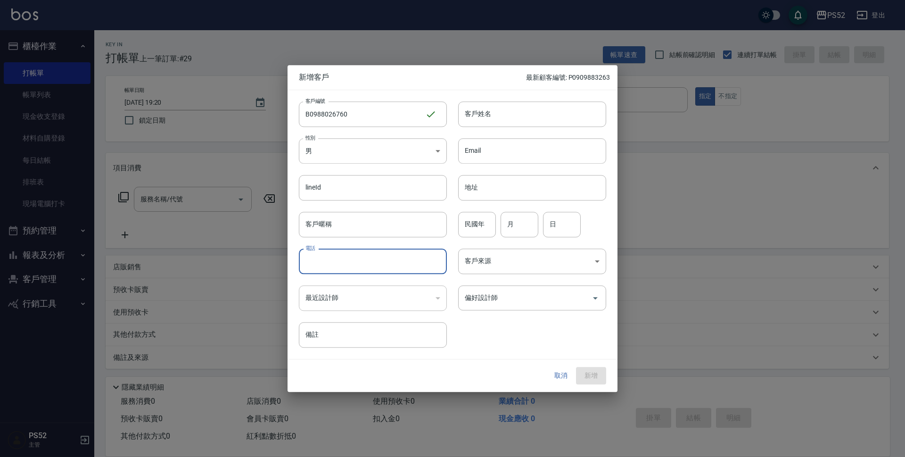
click at [361, 261] on input "電話" at bounding box center [373, 261] width 148 height 25
type input "0988026760"
click at [473, 232] on input "民國年" at bounding box center [477, 224] width 38 height 25
type input "79"
type input "10"
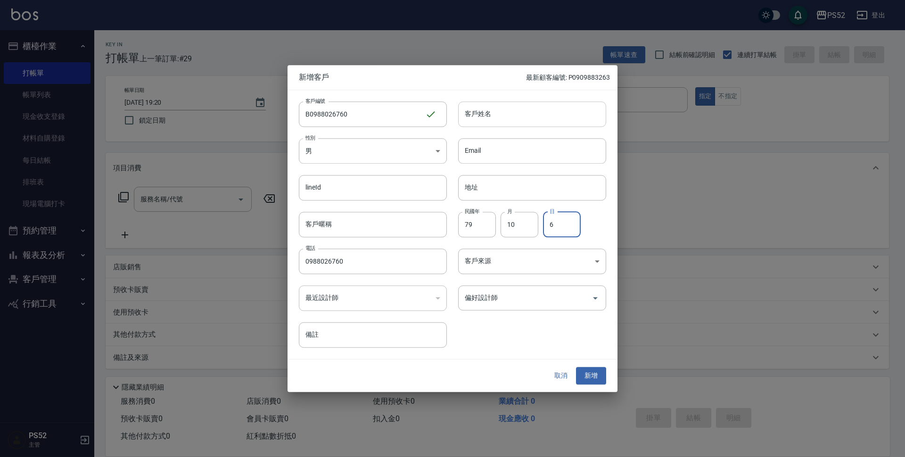
type input "6"
click at [496, 116] on input "客戶姓名" at bounding box center [532, 113] width 148 height 25
click at [429, 148] on body "PS52 登出 櫃檯作業 打帳單 帳單列表 現金收支登錄 材料自購登錄 每日結帳 排班表 現場電腦打卡 預約管理 預約管理 單日預約紀錄 單週預約紀錄 報表及…" at bounding box center [452, 229] width 905 height 459
click at [378, 209] on li "女" at bounding box center [373, 207] width 148 height 16
type input "[DEMOGRAPHIC_DATA]"
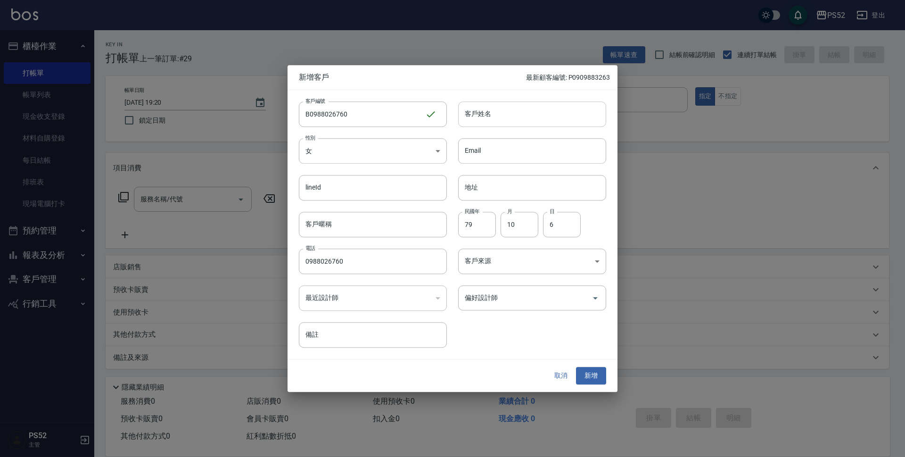
click at [486, 125] on input "客戶姓名" at bounding box center [532, 113] width 148 height 25
type input "[PERSON_NAME]"
click at [582, 374] on button "新增" at bounding box center [591, 375] width 30 height 17
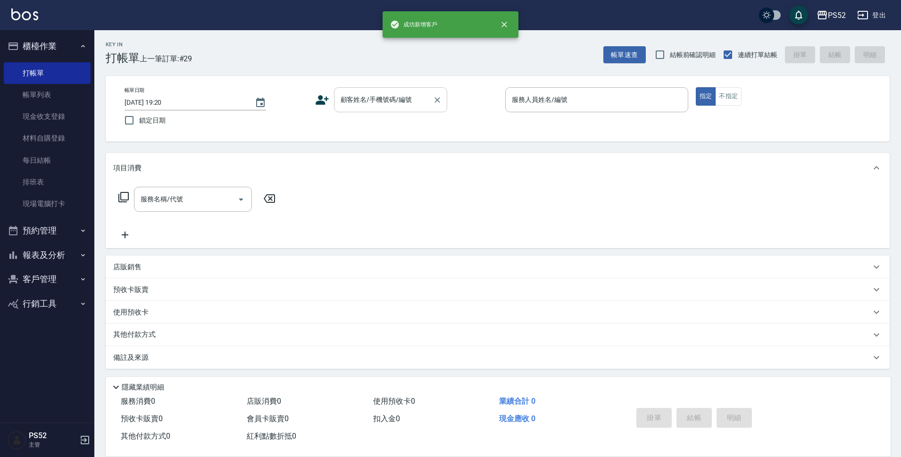
click at [420, 99] on input "顧客姓名/手機號碼/編號" at bounding box center [383, 99] width 91 height 17
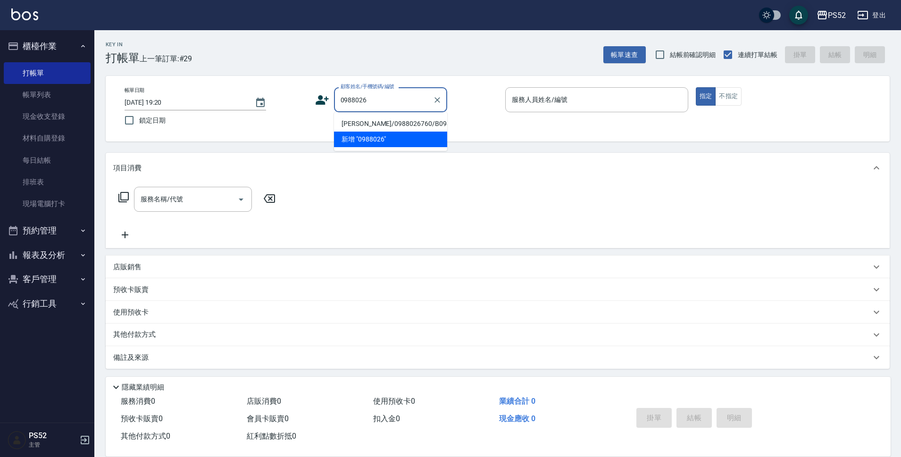
click at [390, 128] on li "[PERSON_NAME]/0988026760/B0988026760" at bounding box center [390, 124] width 113 height 16
type input "[PERSON_NAME]/0988026760/B0988026760"
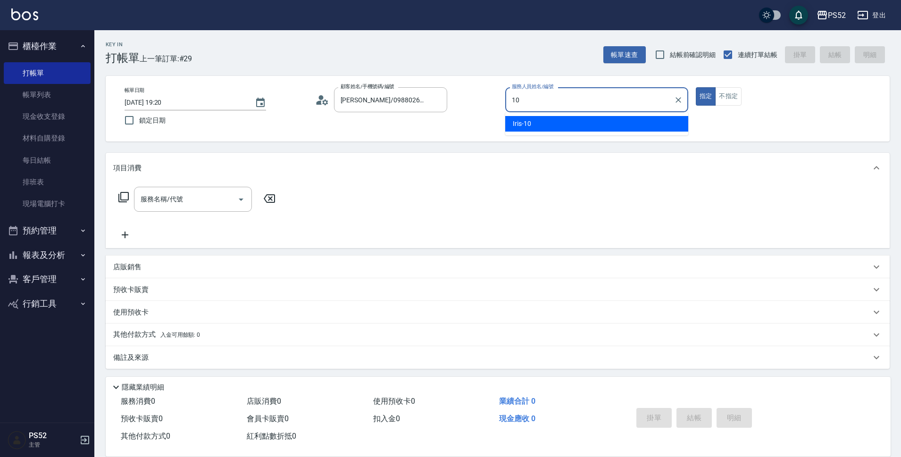
type input "Iris-10"
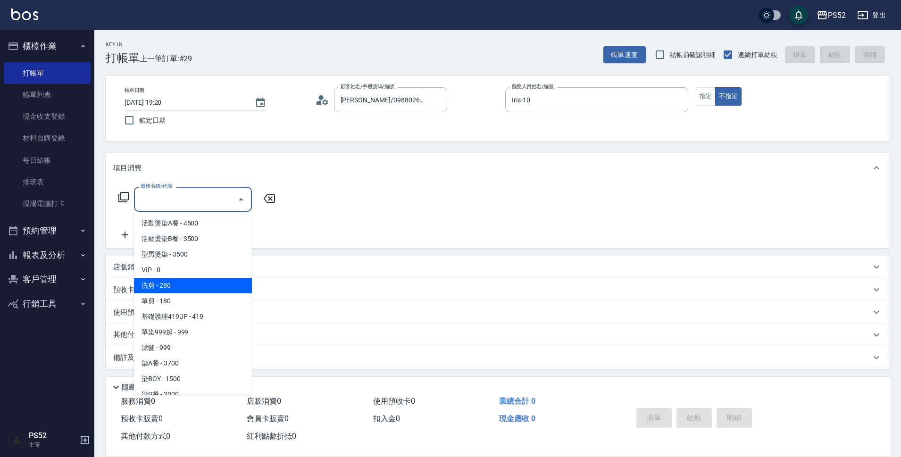
type input "洗剪(C1)"
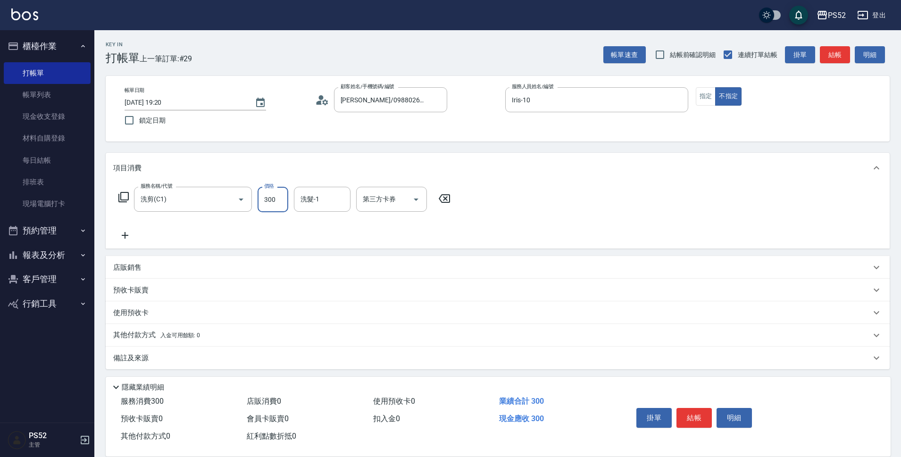
type input "300"
click at [157, 267] on div "店販銷售" at bounding box center [491, 268] width 757 height 10
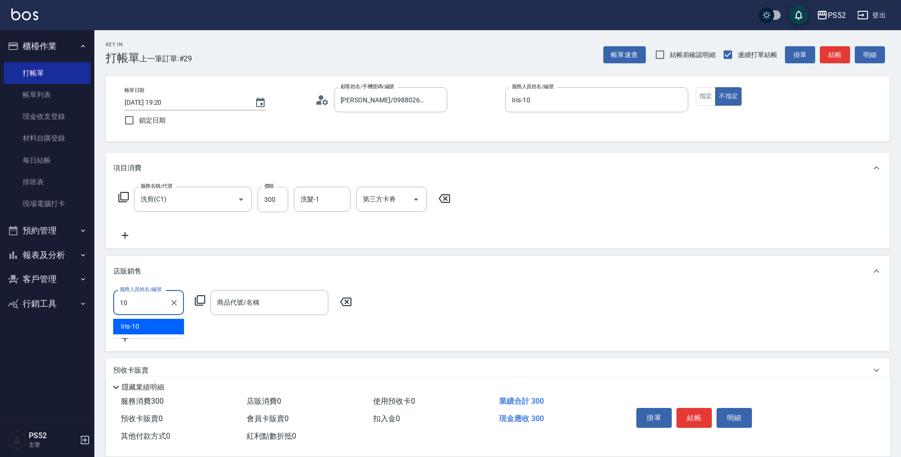
type input "Iris-10"
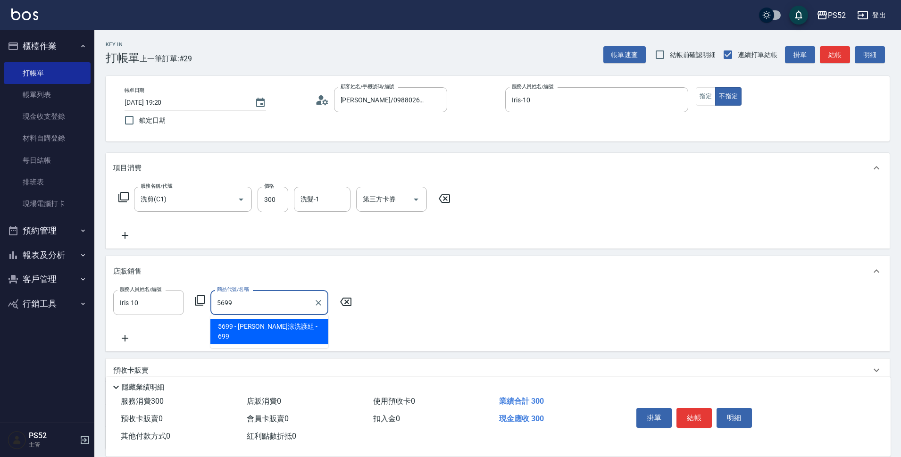
type input "[PERSON_NAME]涼洗護組"
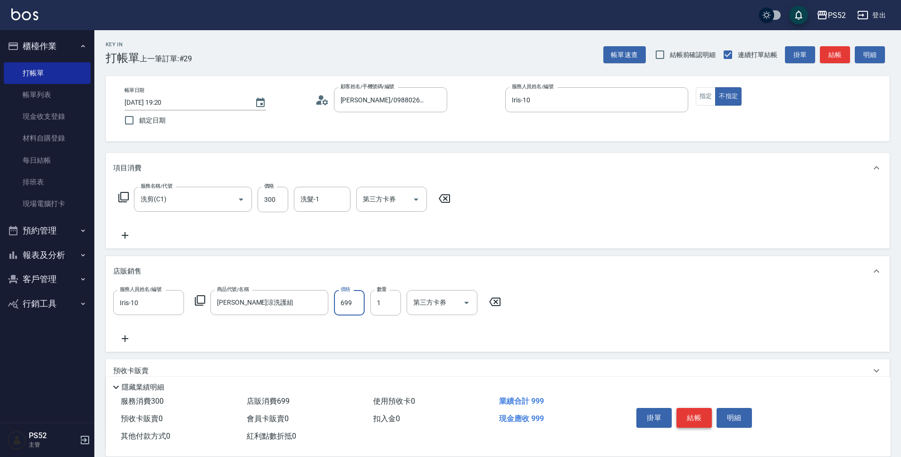
click at [684, 408] on button "結帳" at bounding box center [693, 418] width 35 height 20
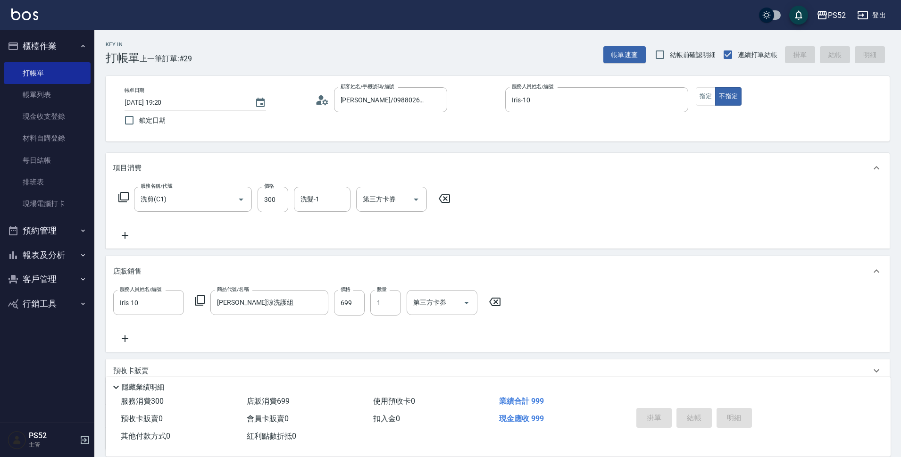
type input "[DATE] 19:21"
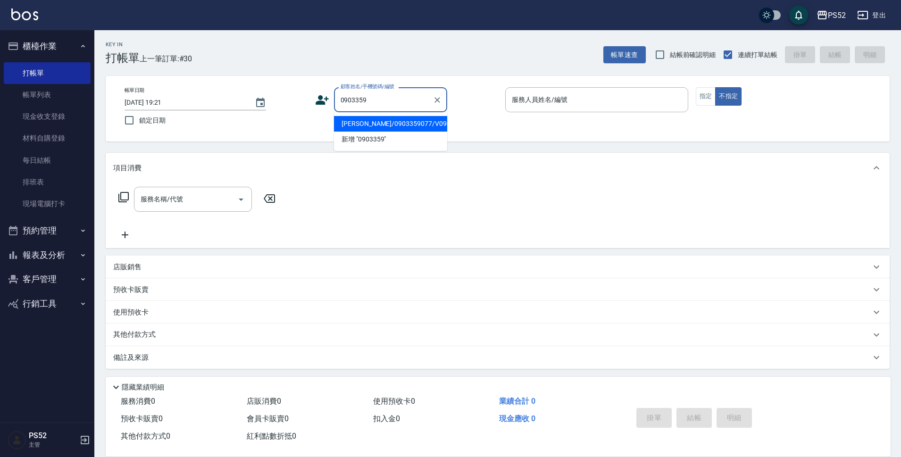
click at [425, 129] on li "[PERSON_NAME]/0903359077/V0903359077" at bounding box center [390, 124] width 113 height 16
type input "[PERSON_NAME]/0903359077/V0903359077"
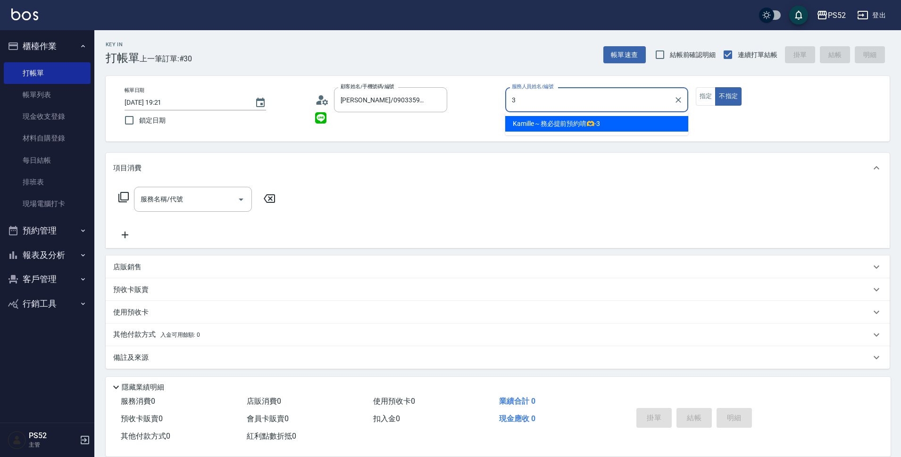
type input "Kamille～務必提前預約唷🫶-3"
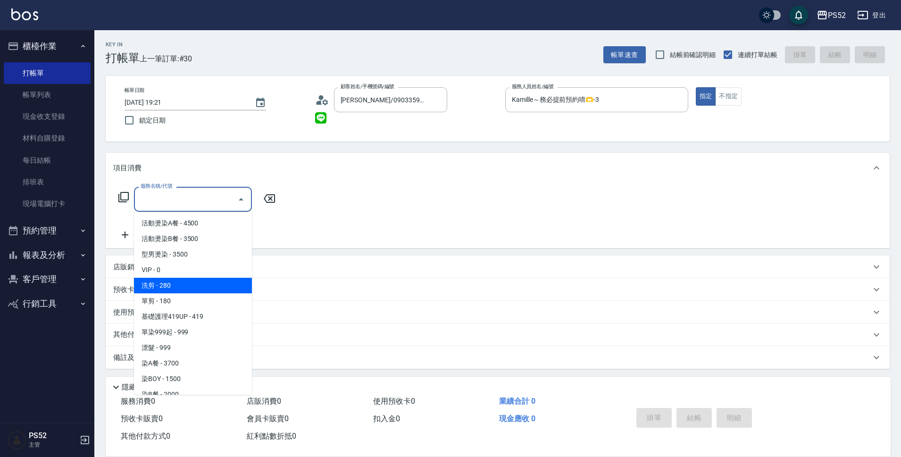
type input "洗剪(C1)"
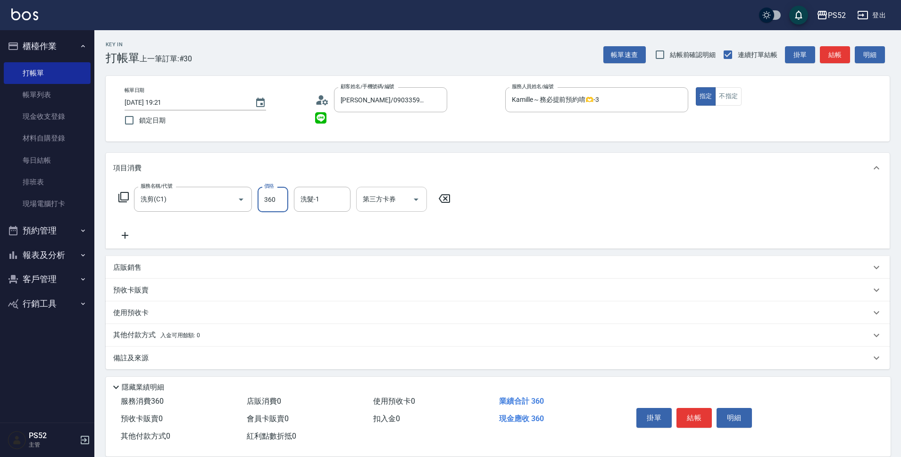
click at [409, 192] on div at bounding box center [415, 199] width 14 height 25
type input "360"
click at [391, 192] on input "第三方卡券" at bounding box center [384, 199] width 48 height 17
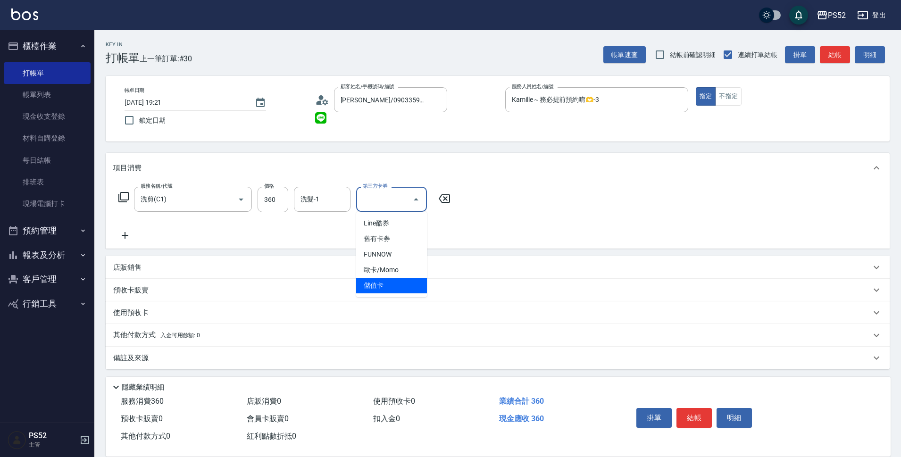
click at [377, 287] on span "儲值卡" at bounding box center [391, 286] width 71 height 16
type input "儲值卡"
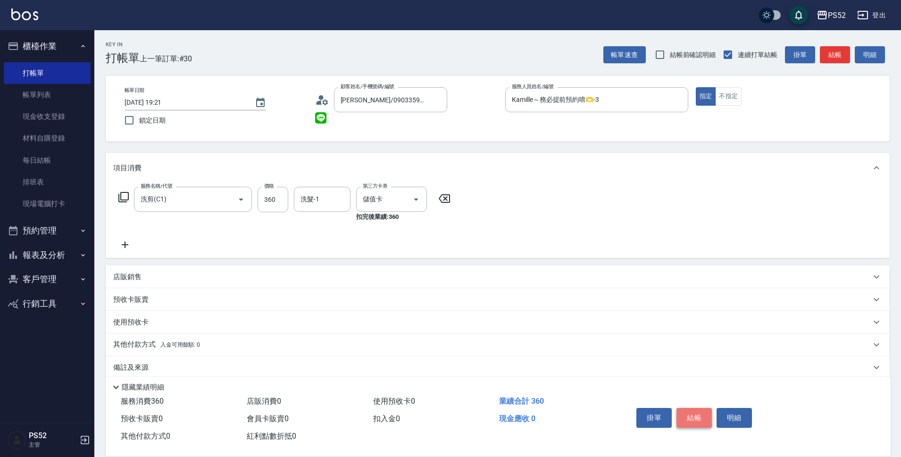
click at [687, 414] on button "結帳" at bounding box center [693, 418] width 35 height 20
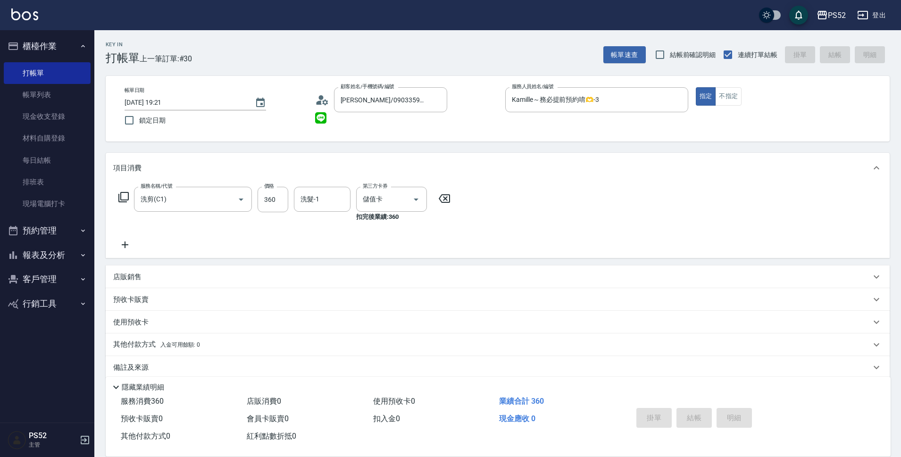
type input "[DATE] 19:22"
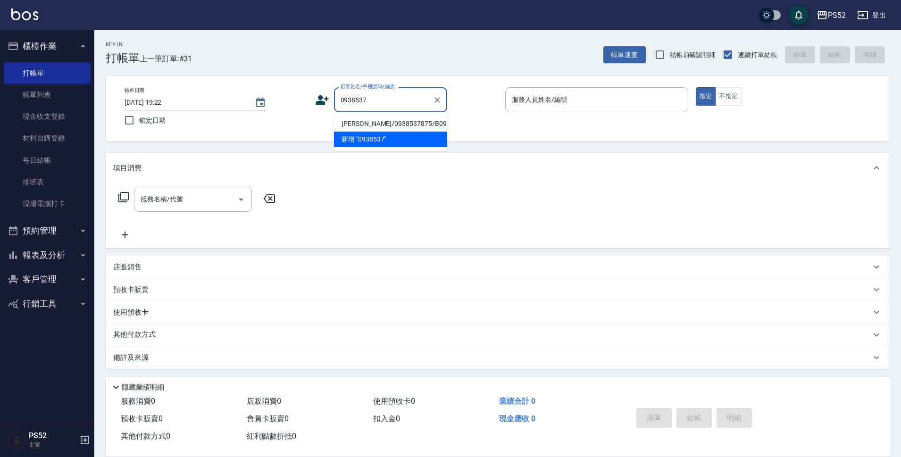
click at [379, 132] on li "[PERSON_NAME]/0938537875/B0938537875" at bounding box center [390, 124] width 113 height 16
type input "[PERSON_NAME]/0938537875/B0938537875"
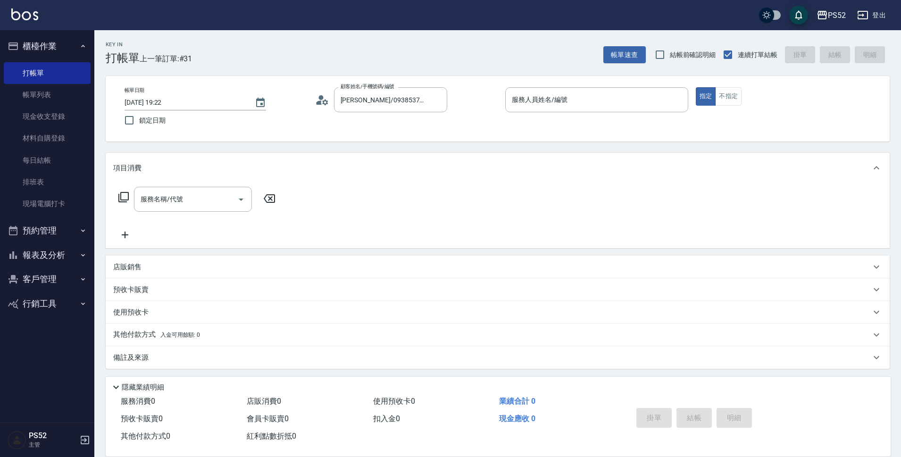
click at [326, 100] on icon at bounding box center [325, 102] width 6 height 6
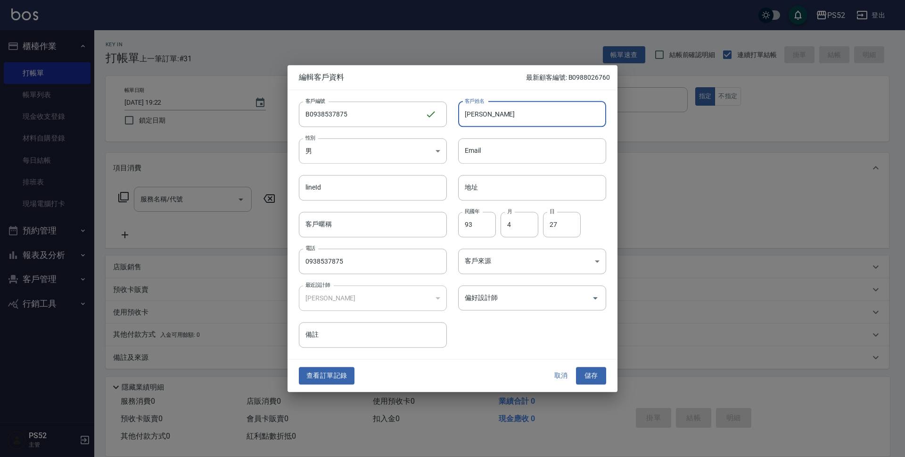
click at [490, 117] on input "[PERSON_NAME]" at bounding box center [532, 113] width 148 height 25
type input "[PERSON_NAME]"
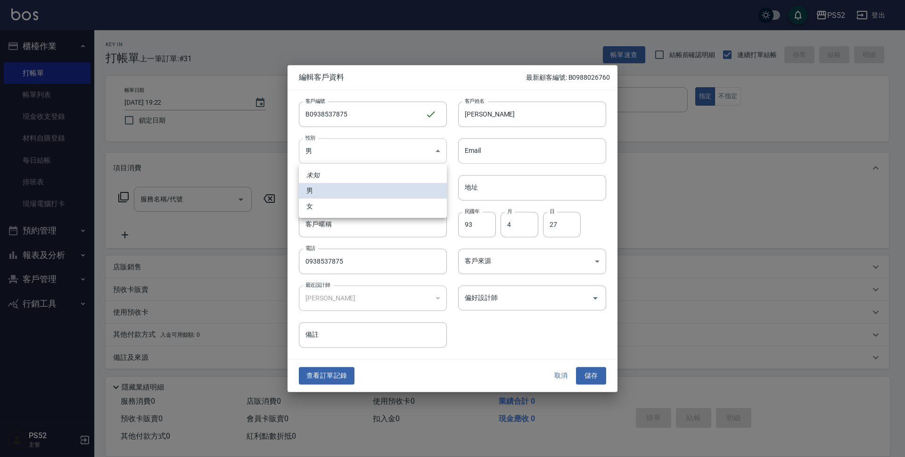
click at [389, 154] on body "PS52 登出 櫃檯作業 打帳單 帳單列表 現金收支登錄 材料自購登錄 每日結帳 排班表 現場電腦打卡 預約管理 預約管理 單日預約紀錄 單週預約紀錄 報表及…" at bounding box center [452, 229] width 905 height 459
click at [352, 208] on li "女" at bounding box center [373, 207] width 148 height 16
type input "[DEMOGRAPHIC_DATA]"
click at [592, 371] on button "儲存" at bounding box center [591, 375] width 30 height 17
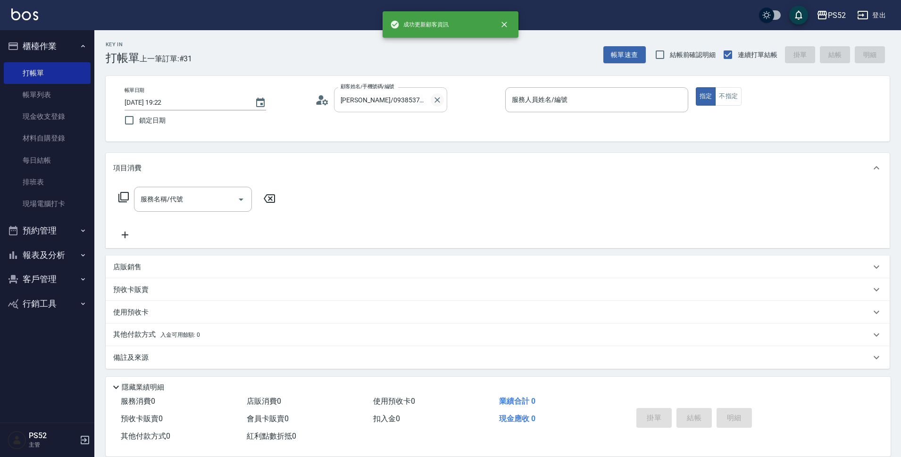
click at [439, 98] on icon "Clear" at bounding box center [437, 100] width 6 height 6
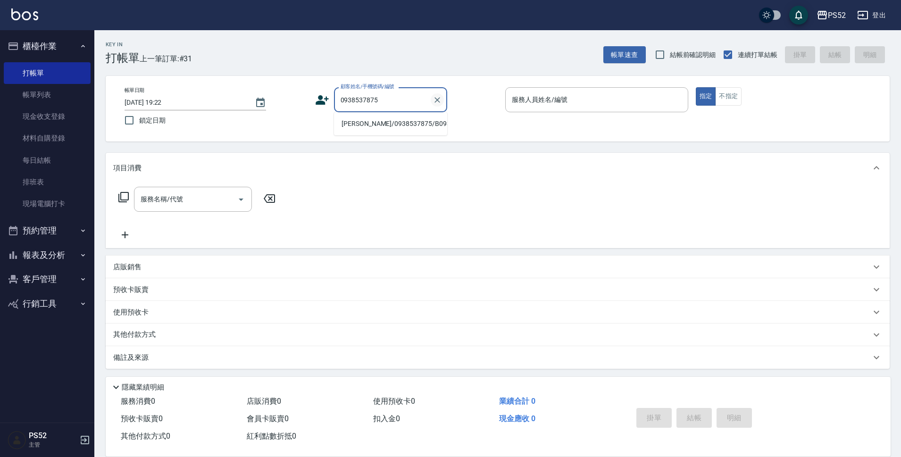
type input "[PERSON_NAME]/0938537875/B0938537875"
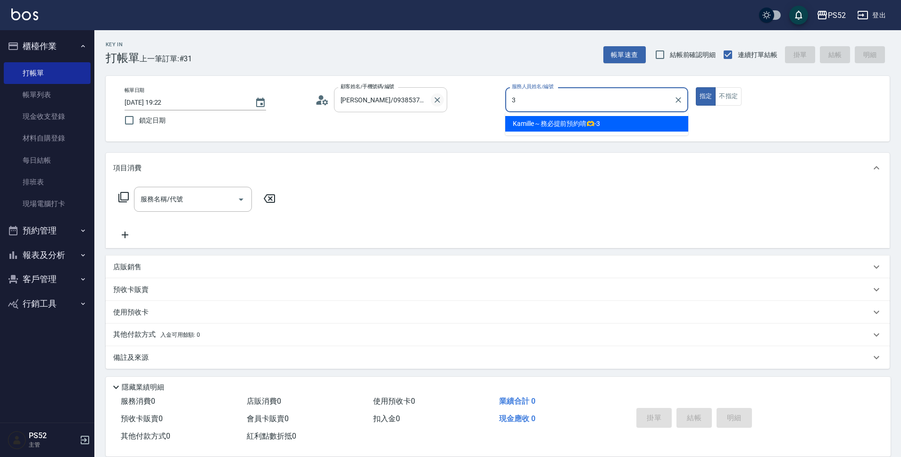
type input "Kamille～務必提前預約唷🫶-3"
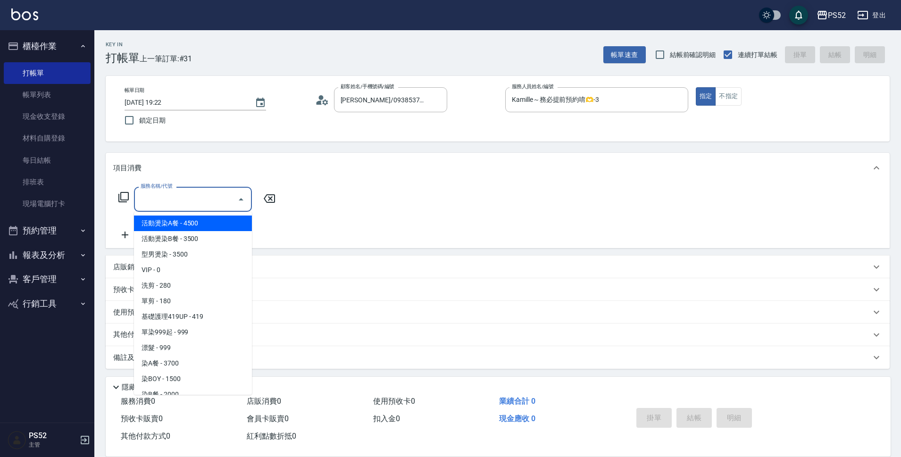
click at [192, 205] on input "服務名稱/代號" at bounding box center [185, 199] width 95 height 17
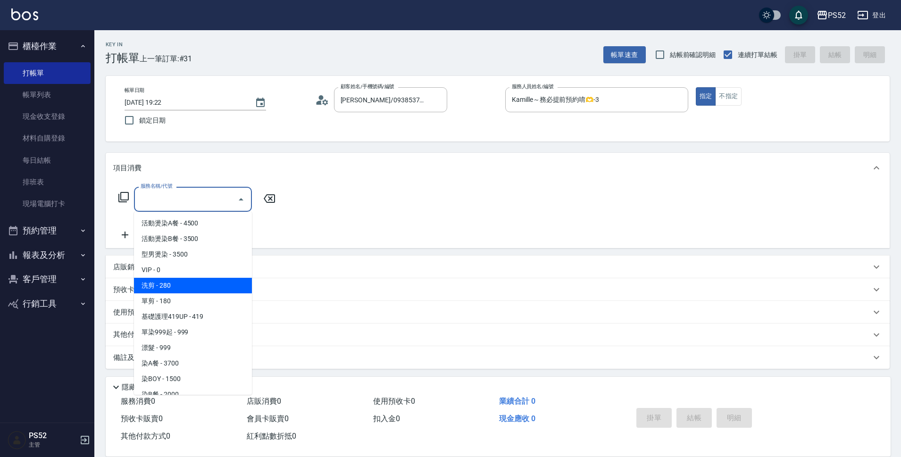
click at [191, 289] on span "洗剪 - 280" at bounding box center [193, 286] width 118 height 16
type input "洗剪(C1)"
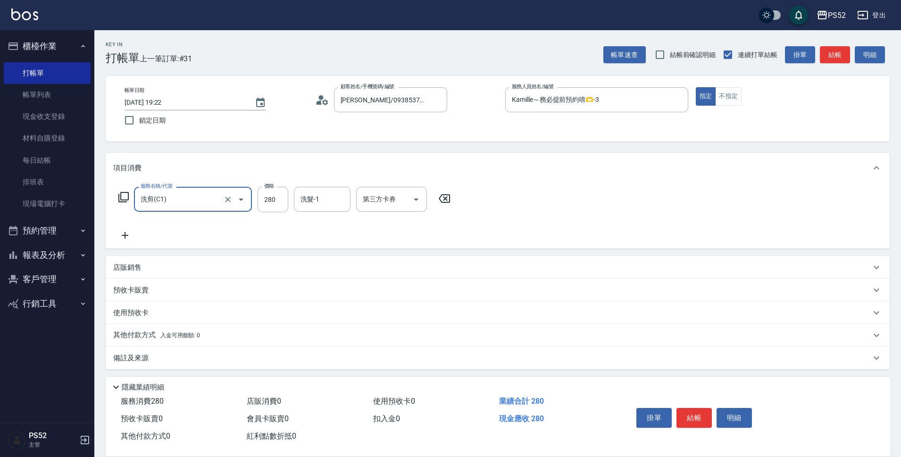
click at [292, 190] on div "服務名稱/代號 洗剪(C1) 服務名稱/代號 價格 280 價格 洗髮-1 洗髮-1 第三方卡券 第三方卡券" at bounding box center [284, 199] width 343 height 25
click at [285, 197] on input "280" at bounding box center [272, 199] width 31 height 25
type input "360"
click at [692, 410] on button "結帳" at bounding box center [693, 418] width 35 height 20
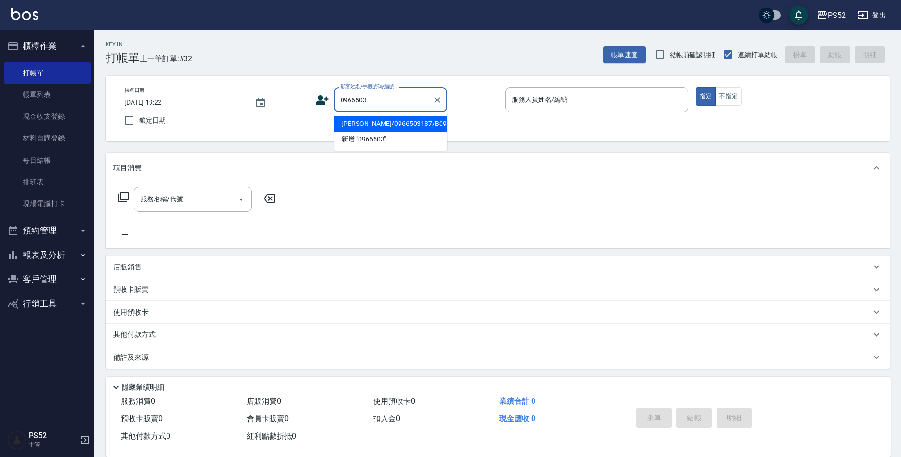
click at [383, 126] on li "[PERSON_NAME]/0966503187/B0966503187" at bounding box center [390, 124] width 113 height 16
type input "[PERSON_NAME]/0966503187/B0966503187"
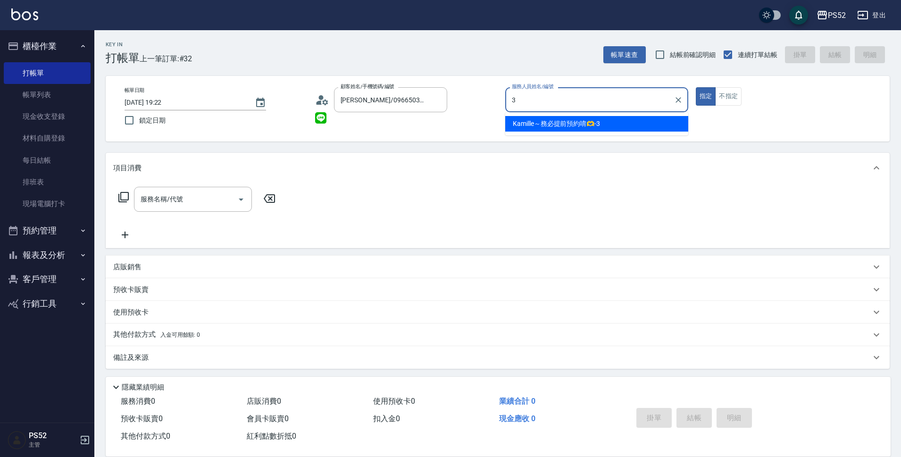
type input "Kamille～務必提前預約唷🫶-3"
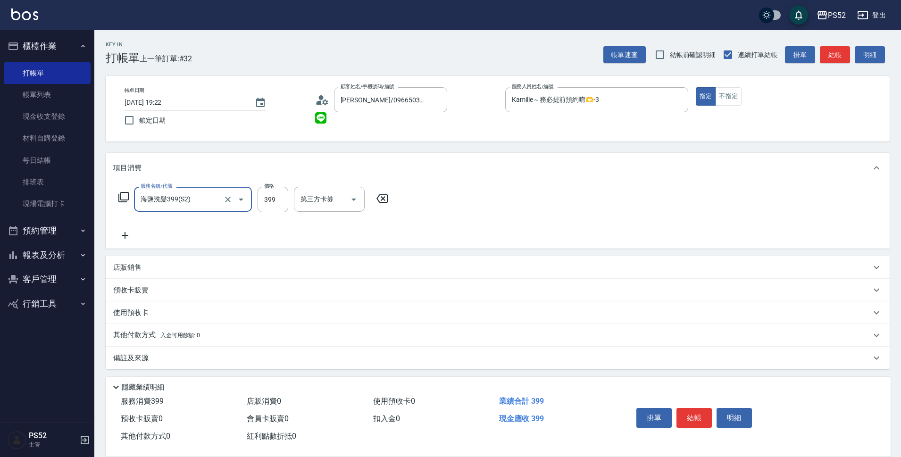
type input "海鹽洗髮399(S2)"
type input "439"
click at [698, 411] on button "結帳" at bounding box center [693, 418] width 35 height 20
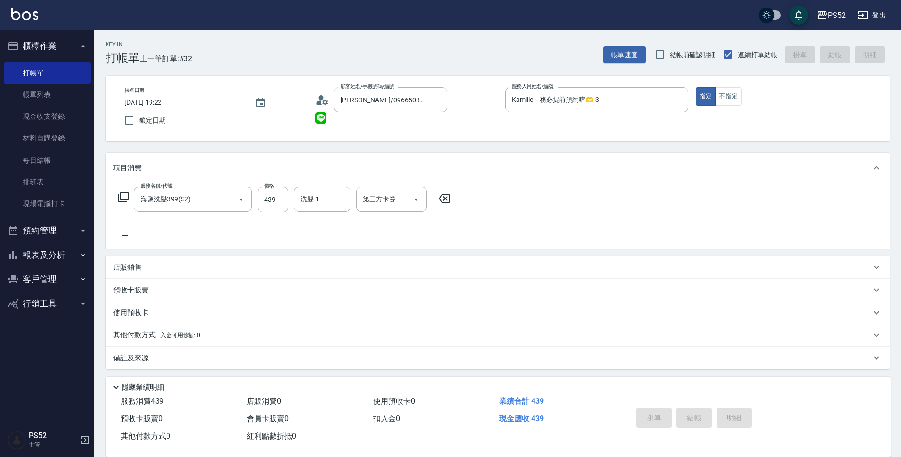
type input "[DATE] 19:23"
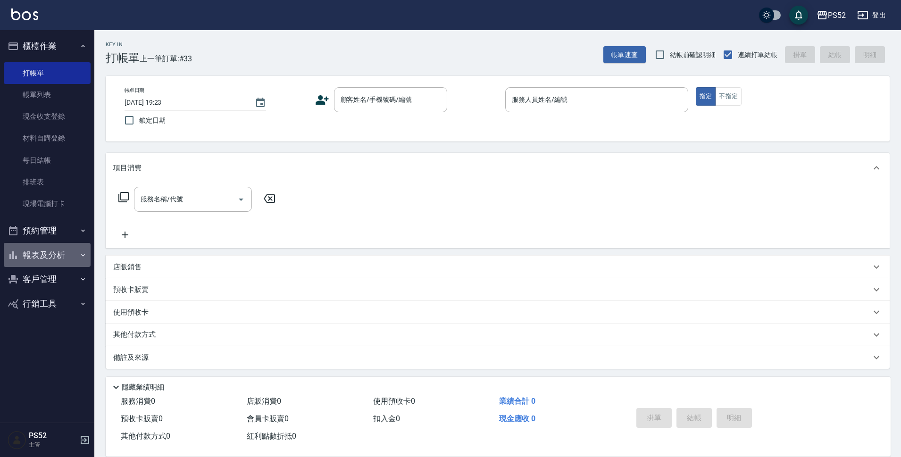
click at [30, 260] on button "報表及分析" at bounding box center [47, 255] width 87 height 25
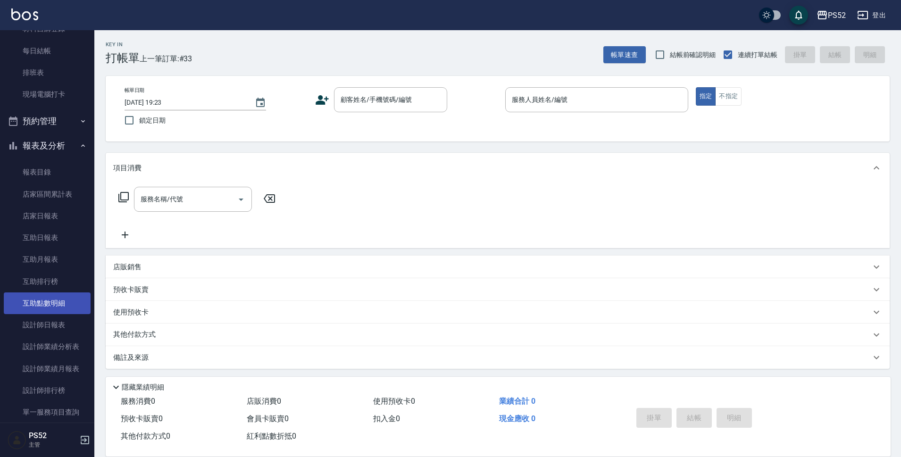
scroll to position [110, 0]
click at [54, 332] on link "設計師日報表" at bounding box center [47, 325] width 87 height 22
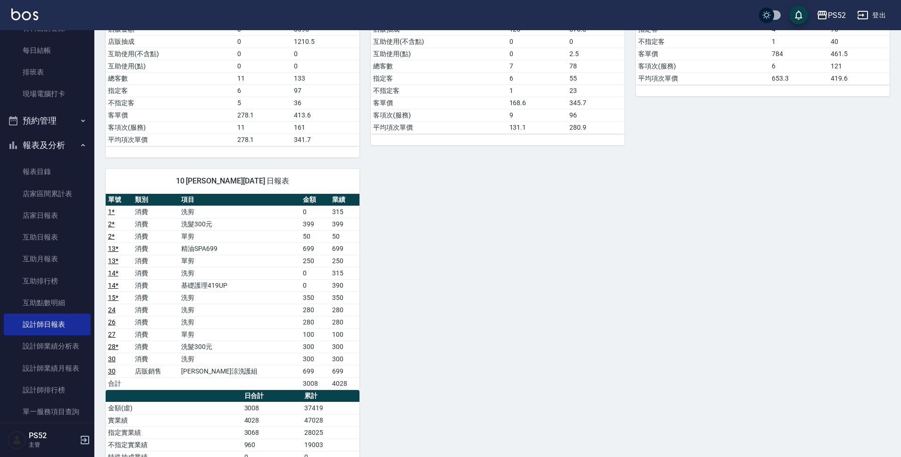
scroll to position [346, 0]
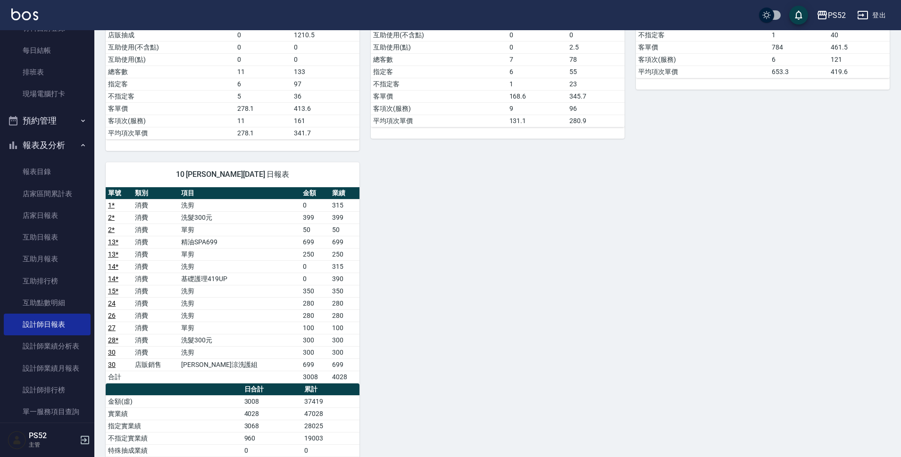
click at [37, 140] on button "報表及分析" at bounding box center [47, 145] width 87 height 25
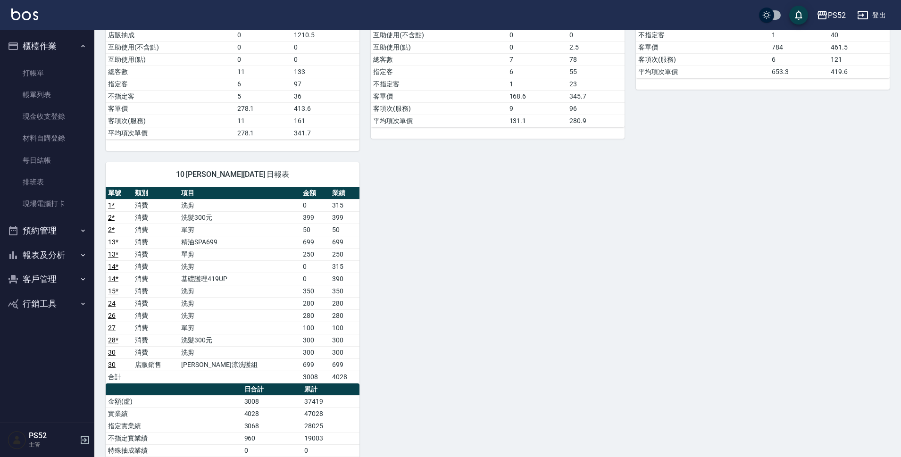
scroll to position [0, 0]
click at [38, 70] on link "打帳單" at bounding box center [47, 73] width 87 height 22
